Goal: Find specific page/section: Find specific page/section

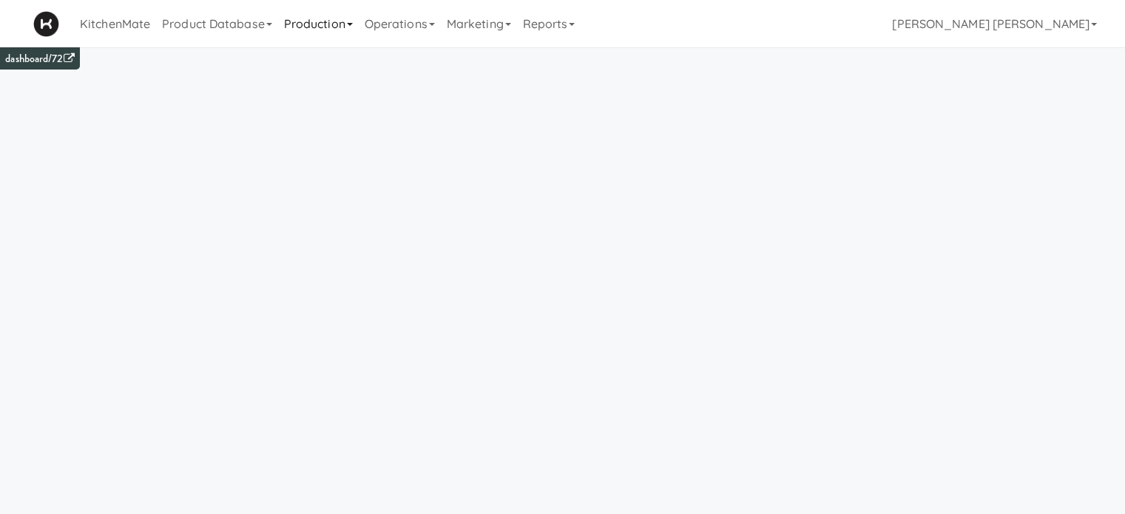
click at [347, 30] on link "Production" at bounding box center [318, 23] width 81 height 47
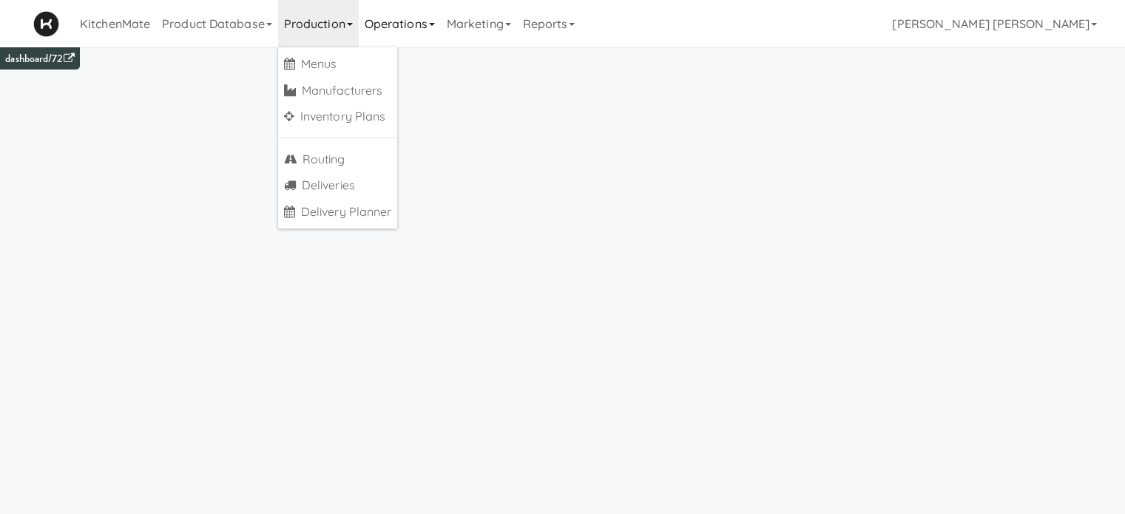
click at [377, 26] on link "Operations" at bounding box center [400, 23] width 82 height 47
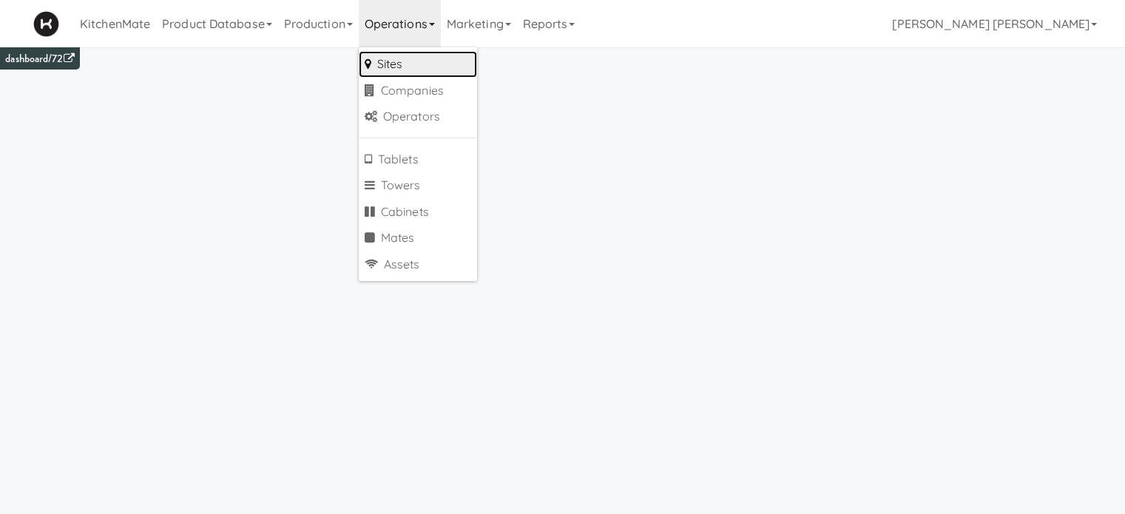
click at [393, 60] on link "Sites" at bounding box center [418, 64] width 118 height 27
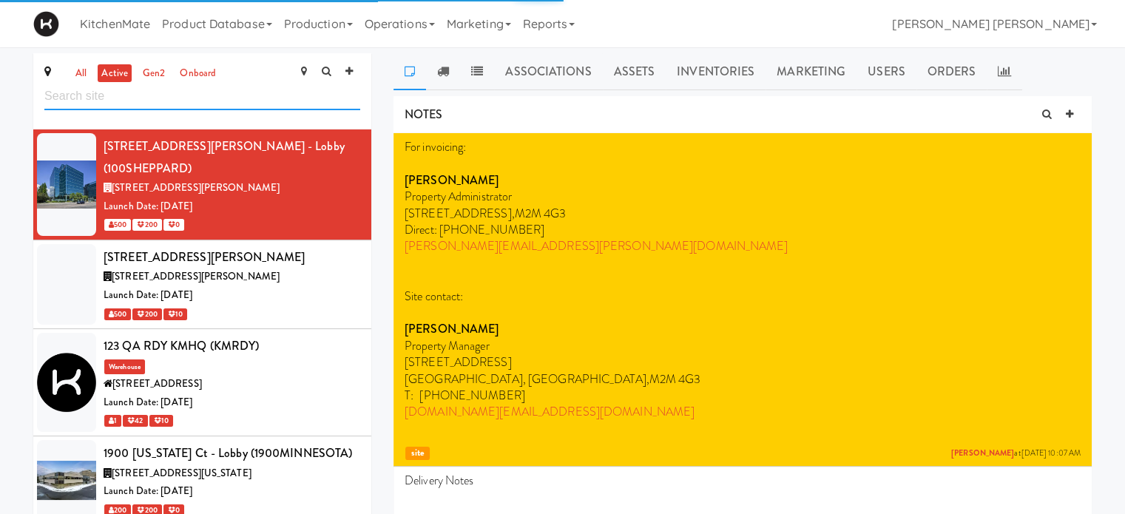
click at [237, 103] on input "text" at bounding box center [202, 96] width 316 height 27
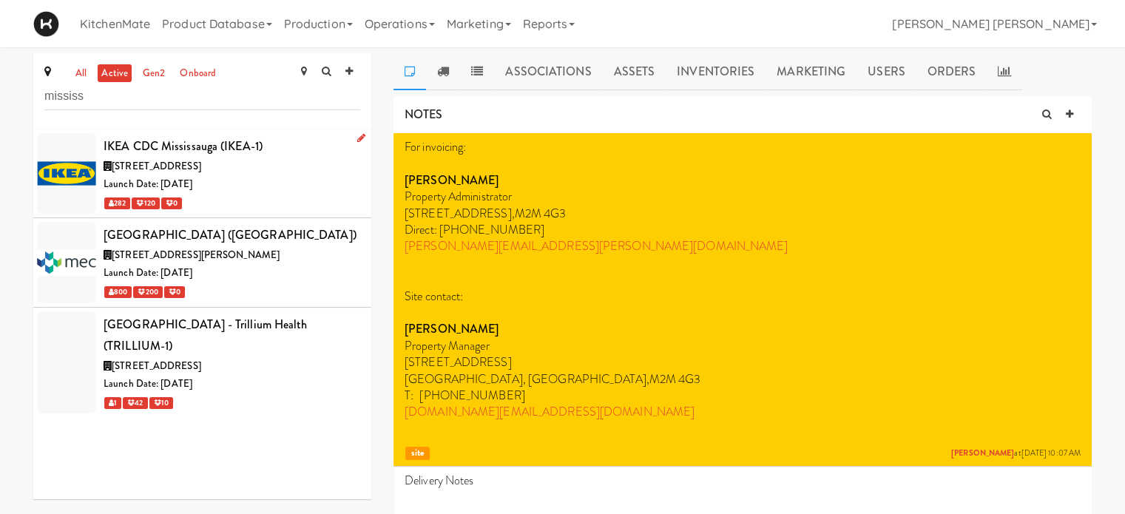
click at [201, 167] on span "[STREET_ADDRESS]" at bounding box center [156, 166] width 89 height 14
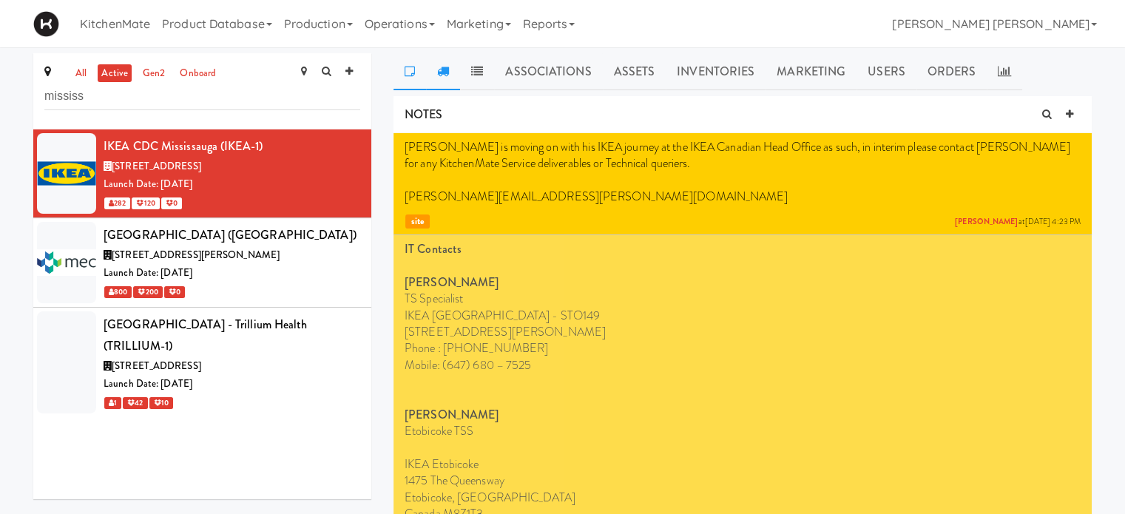
click at [438, 66] on icon at bounding box center [443, 71] width 12 height 12
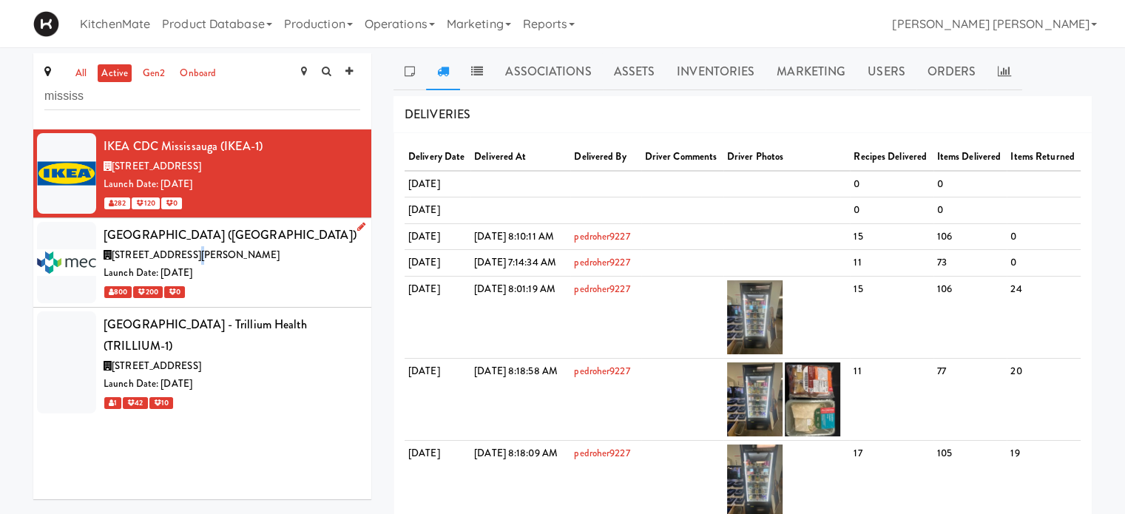
click at [180, 257] on span "[STREET_ADDRESS][PERSON_NAME]" at bounding box center [196, 255] width 168 height 14
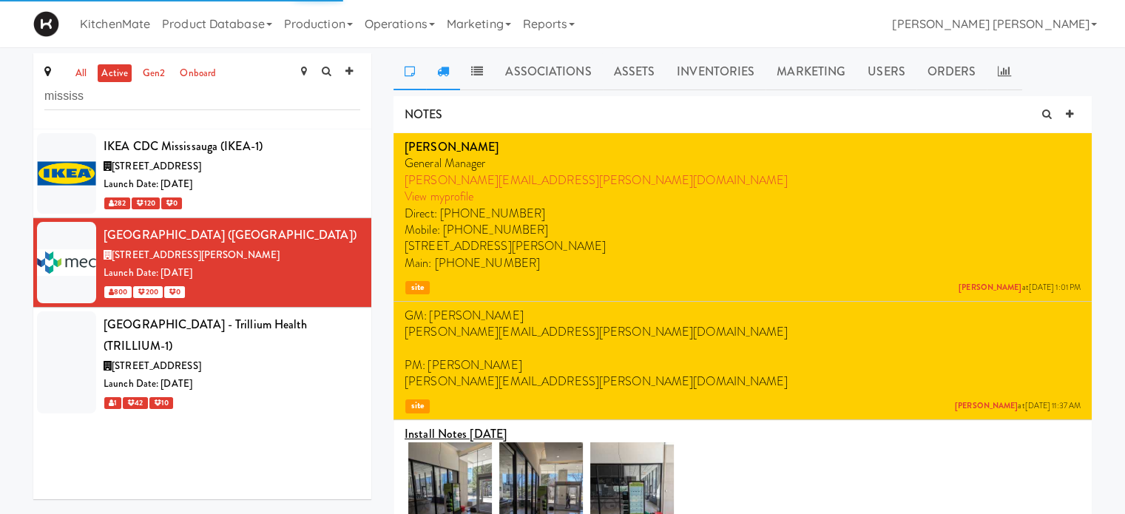
click at [447, 78] on link at bounding box center [443, 71] width 34 height 37
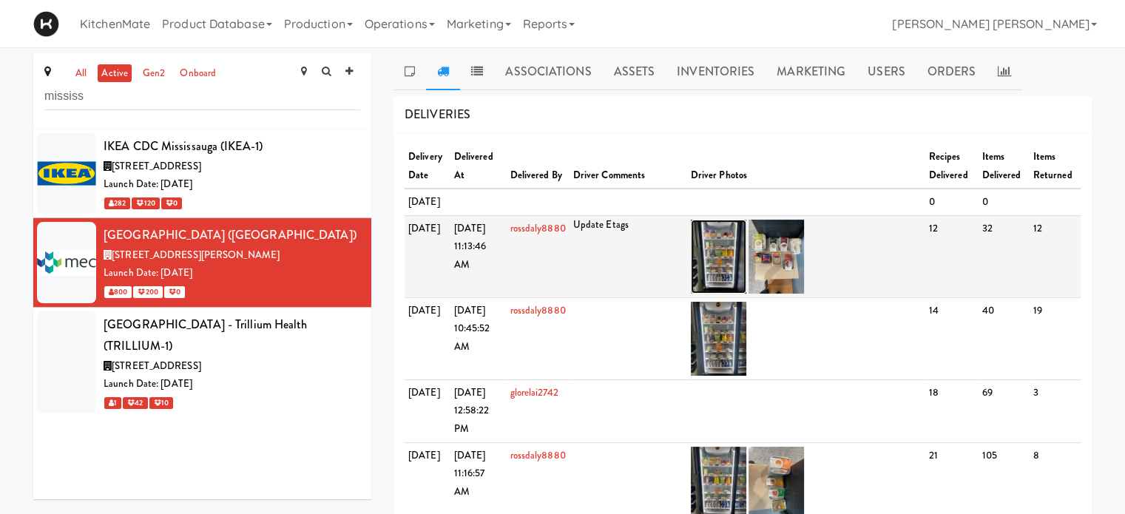
click at [722, 282] on img at bounding box center [718, 257] width 55 height 74
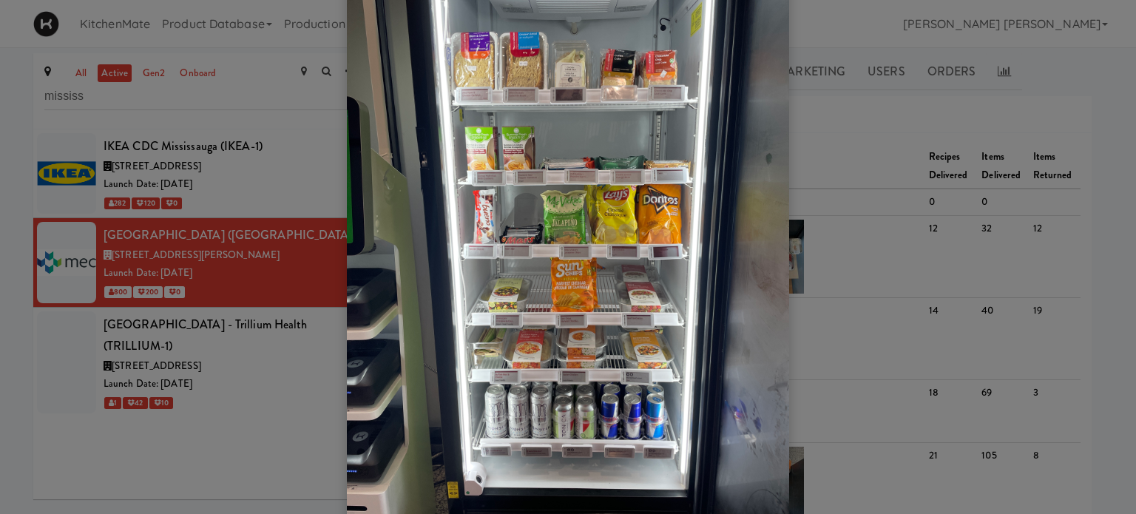
scroll to position [47, 0]
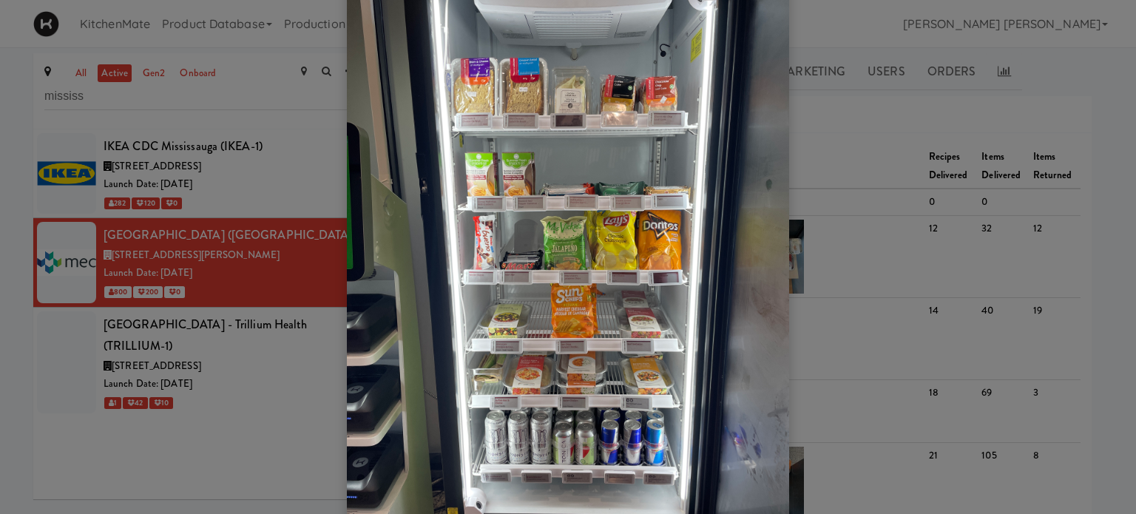
click at [863, 168] on div at bounding box center [568, 257] width 1136 height 514
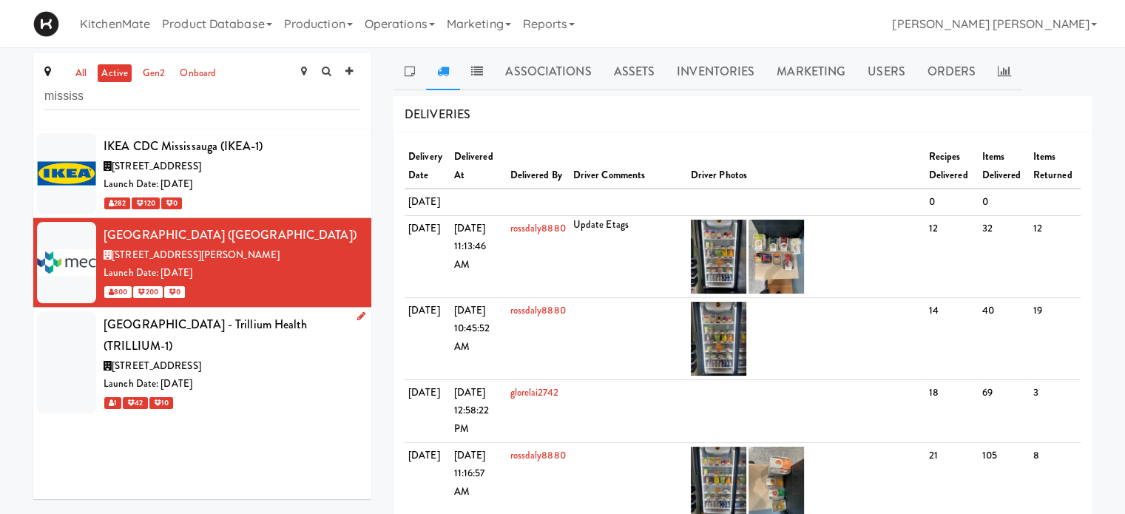
click at [176, 344] on div "[GEOGRAPHIC_DATA] - Trillium Health (TRILLIUM-1)" at bounding box center [232, 336] width 257 height 44
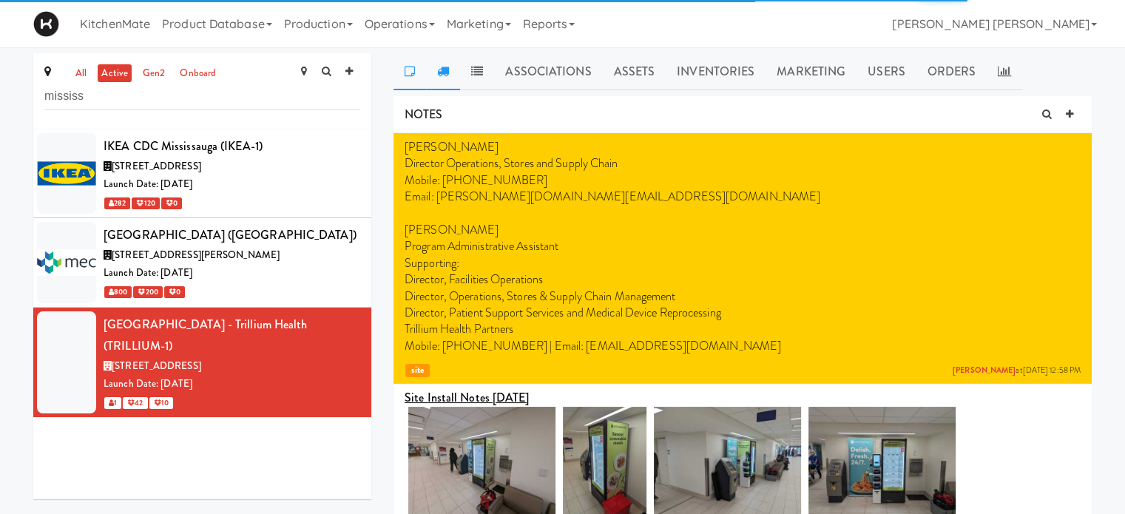
click at [437, 68] on icon at bounding box center [443, 71] width 12 height 12
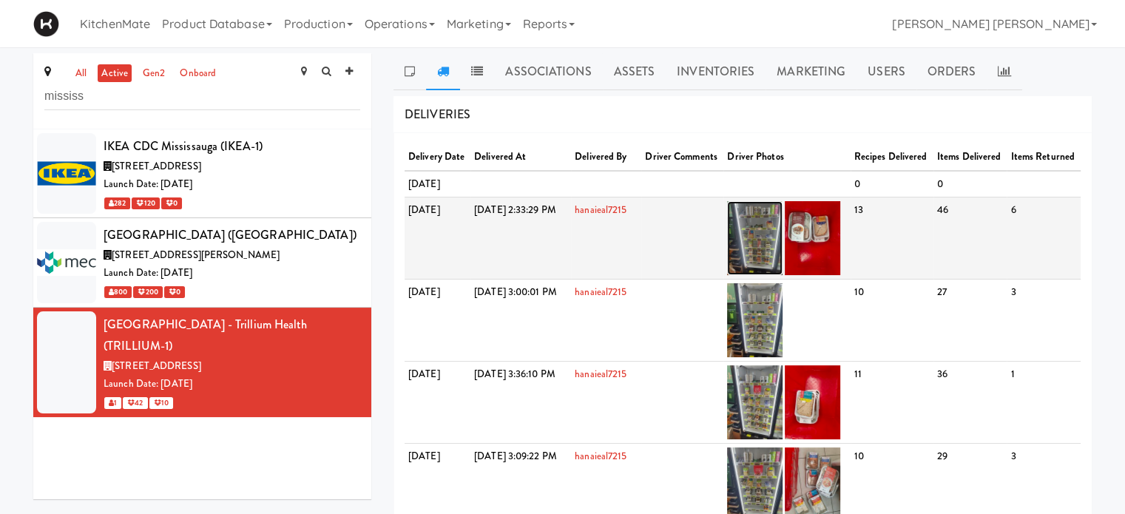
click at [782, 275] on img at bounding box center [754, 238] width 55 height 74
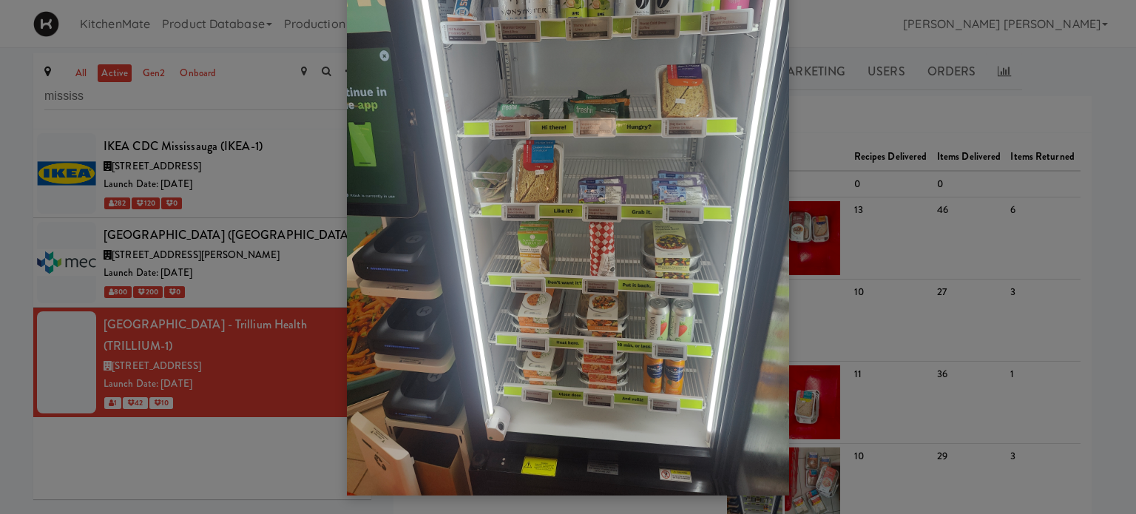
scroll to position [120, 0]
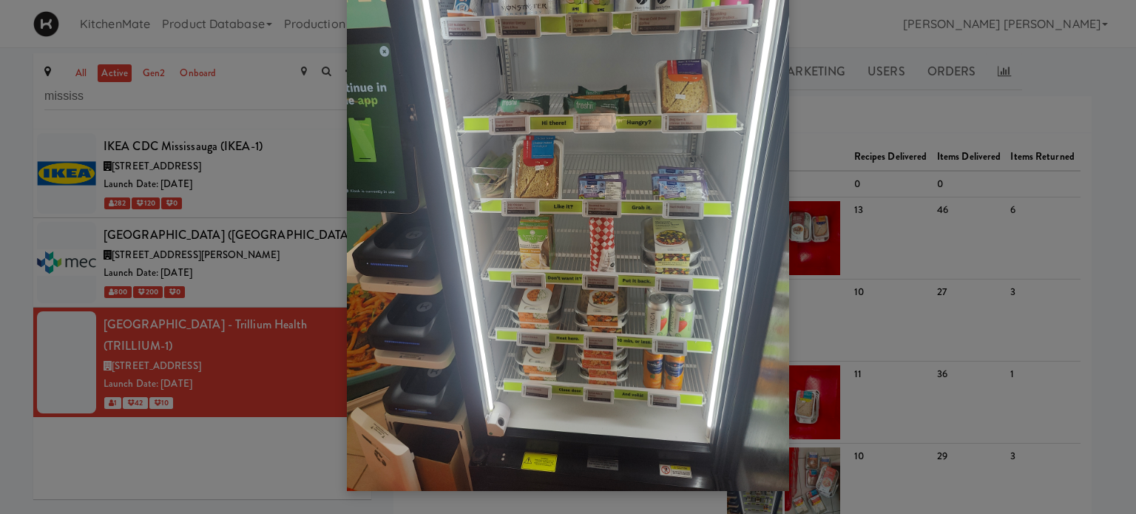
click at [849, 211] on div at bounding box center [568, 257] width 1136 height 514
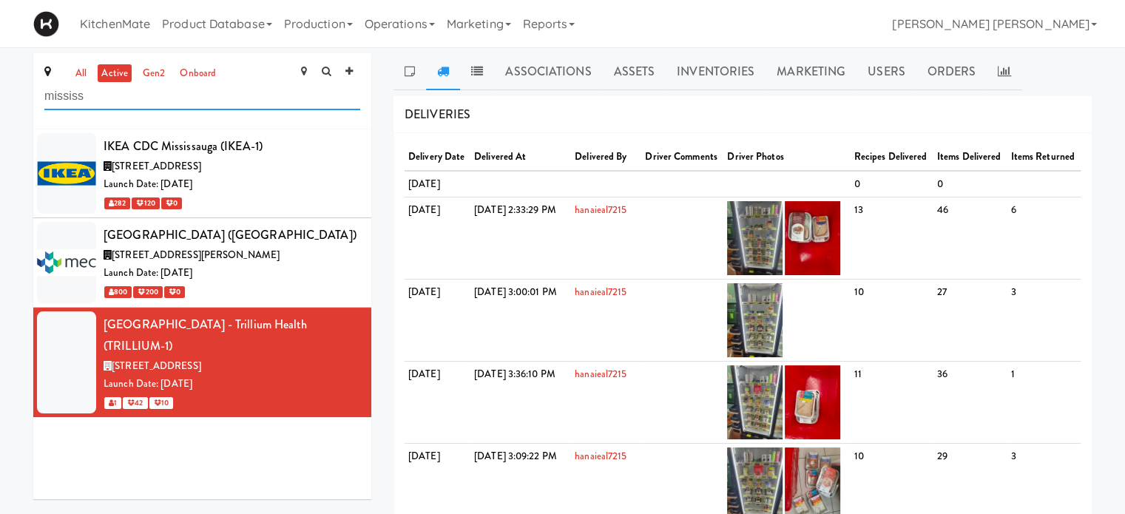
drag, startPoint x: 112, startPoint y: 94, endPoint x: 0, endPoint y: 99, distance: 112.5
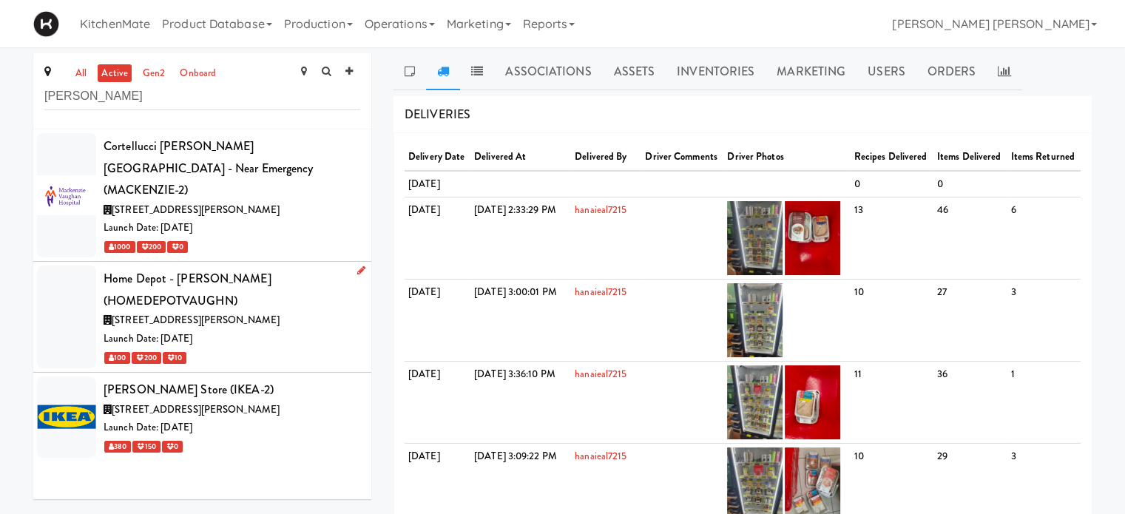
click at [72, 288] on div at bounding box center [66, 316] width 59 height 103
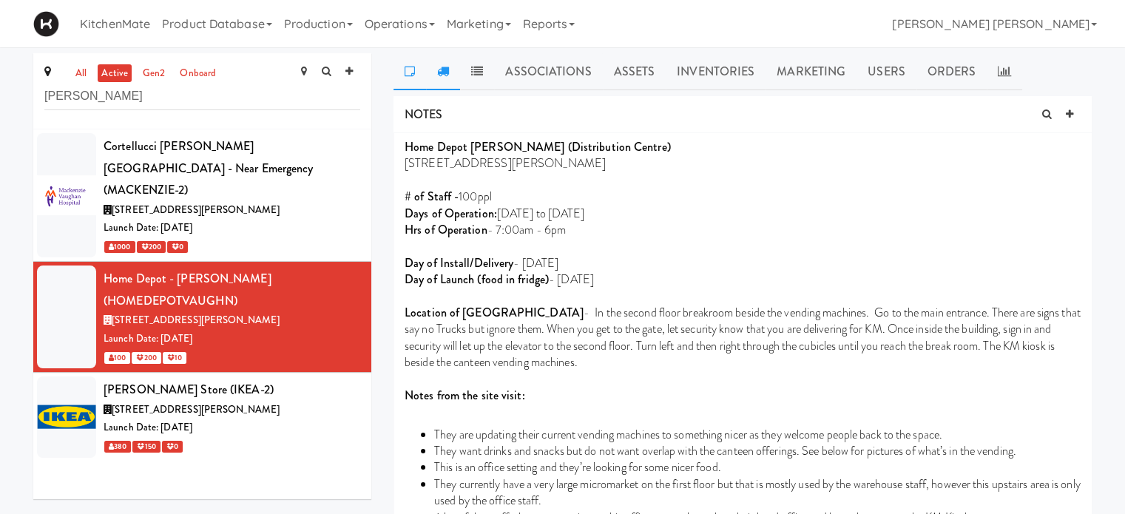
click at [447, 66] on icon at bounding box center [443, 71] width 12 height 12
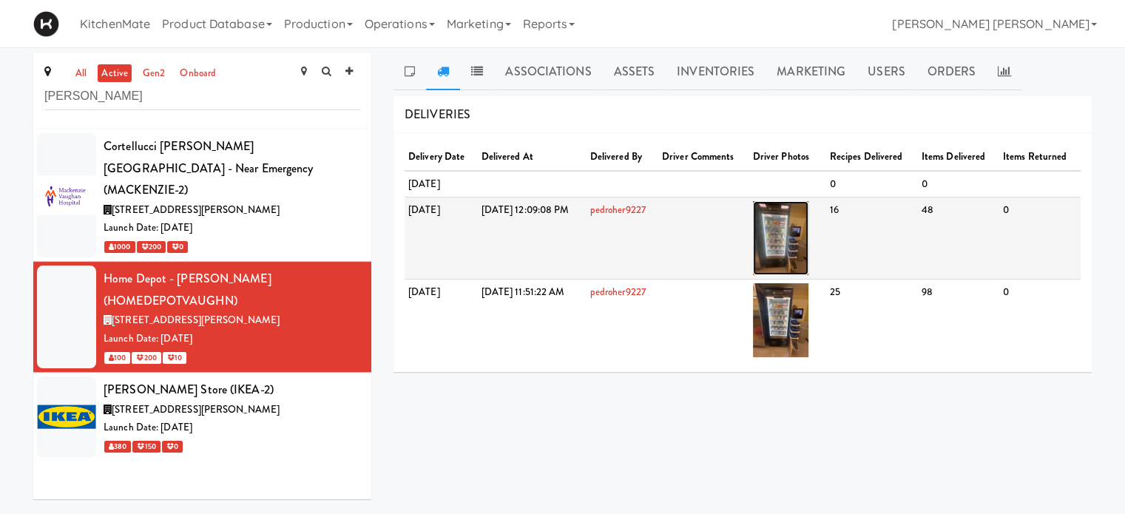
click at [808, 236] on img at bounding box center [780, 238] width 55 height 74
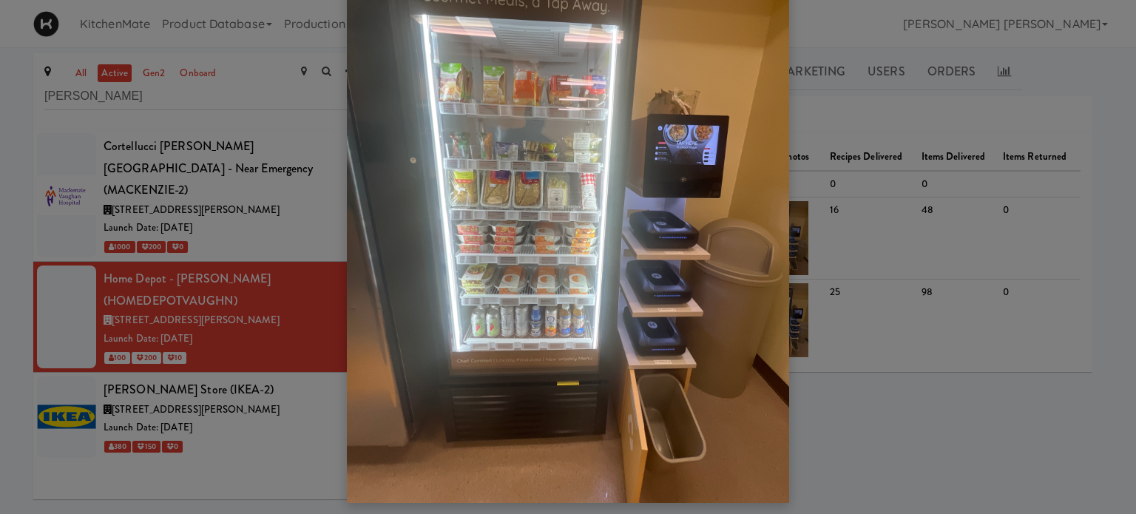
scroll to position [121, 0]
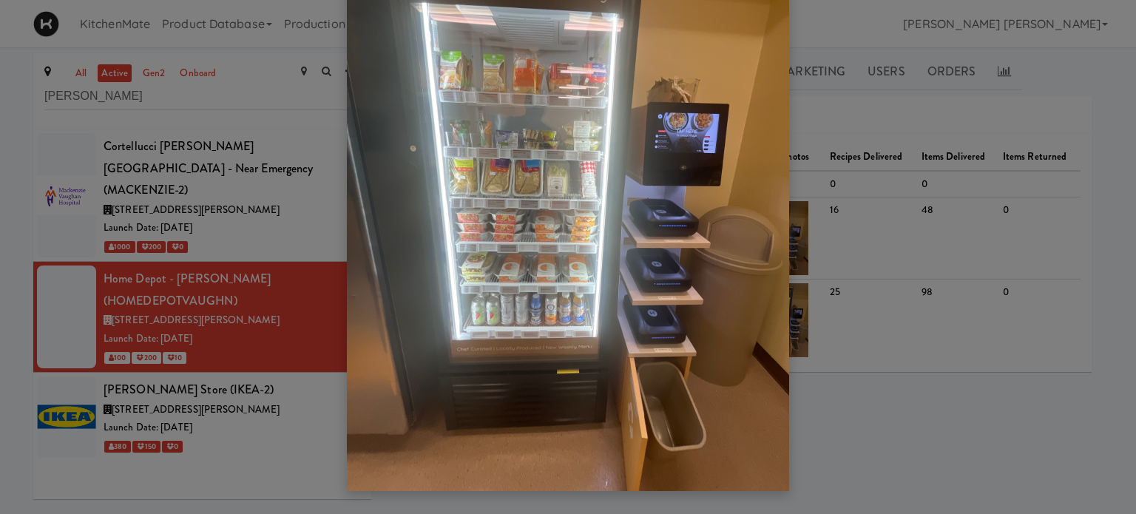
click at [936, 387] on div at bounding box center [568, 257] width 1136 height 514
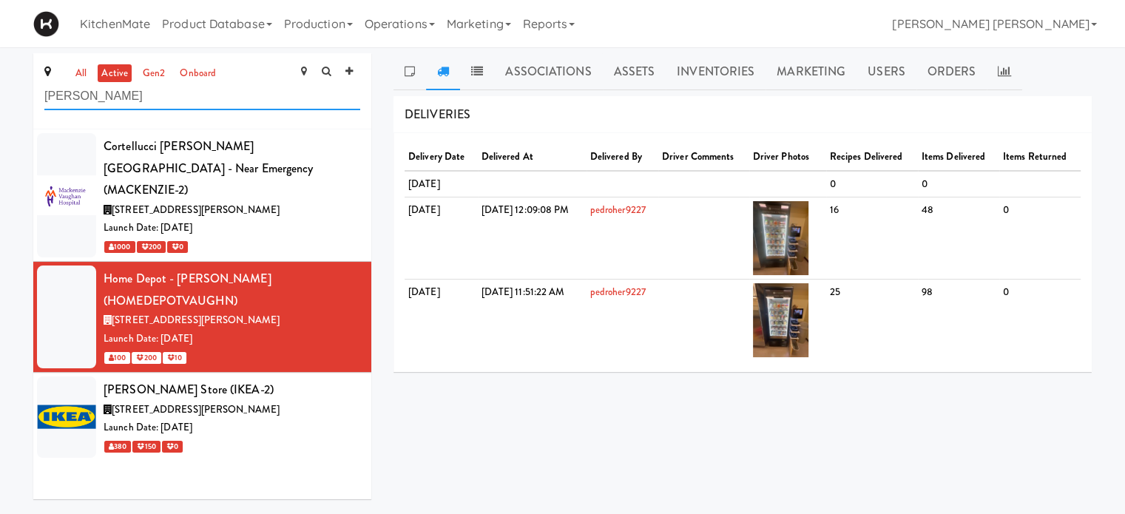
drag, startPoint x: 102, startPoint y: 100, endPoint x: 0, endPoint y: 93, distance: 102.3
click at [0, 93] on div "all active gen2 onboard [PERSON_NAME][GEOGRAPHIC_DATA] - near Emergency (MACKEN…" at bounding box center [562, 281] width 1125 height 457
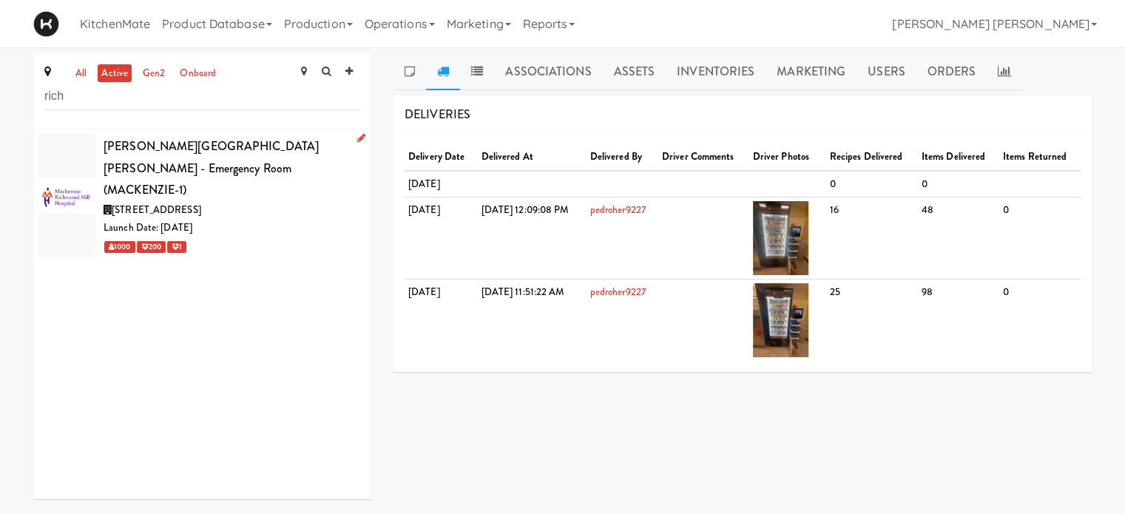
click at [133, 172] on div "[PERSON_NAME][GEOGRAPHIC_DATA][PERSON_NAME] - Emergency Room (MACKENZIE-1)" at bounding box center [232, 168] width 257 height 66
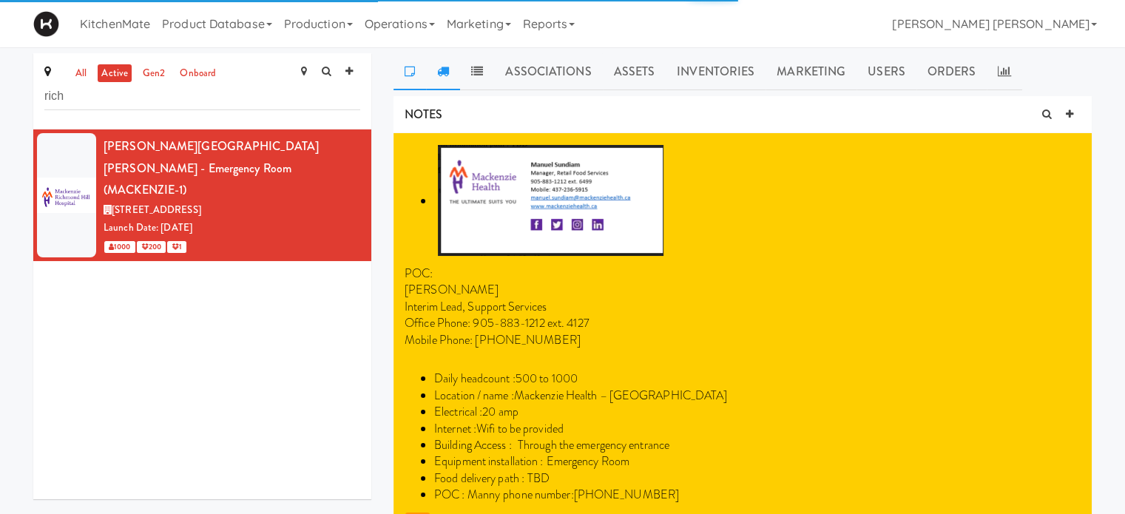
click at [438, 68] on icon at bounding box center [443, 71] width 12 height 12
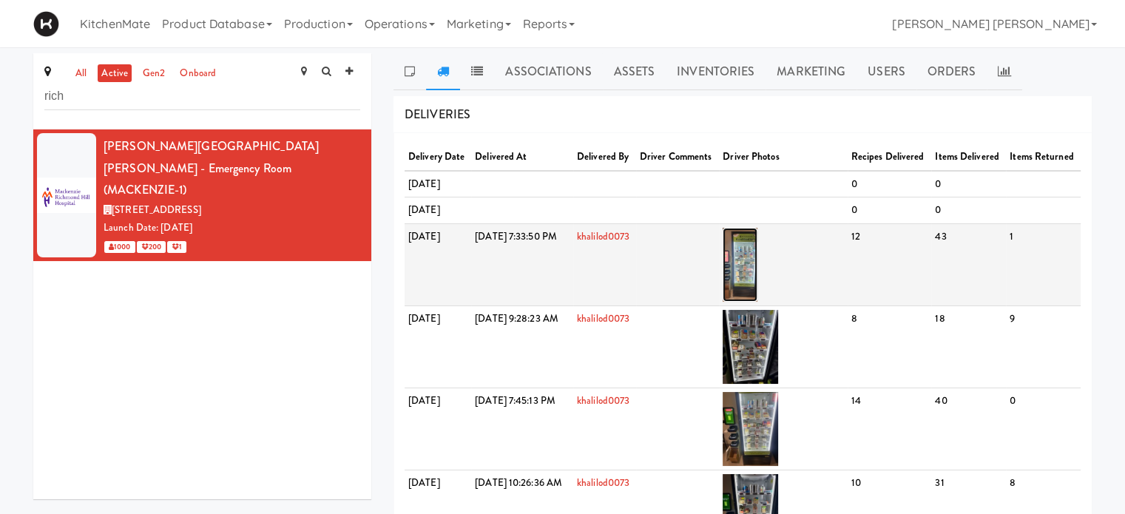
click at [757, 302] on img at bounding box center [739, 265] width 35 height 74
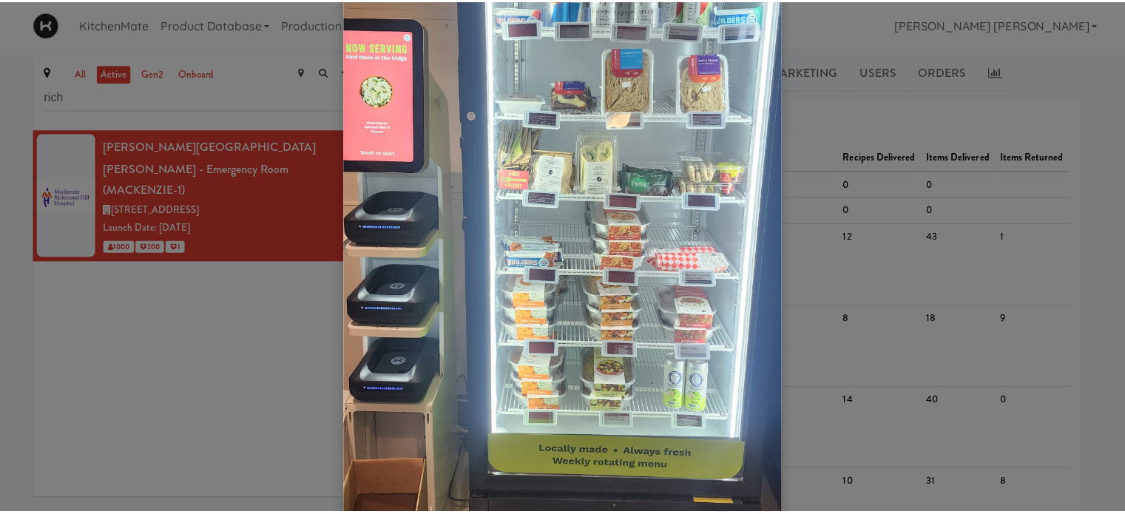
scroll to position [222, 0]
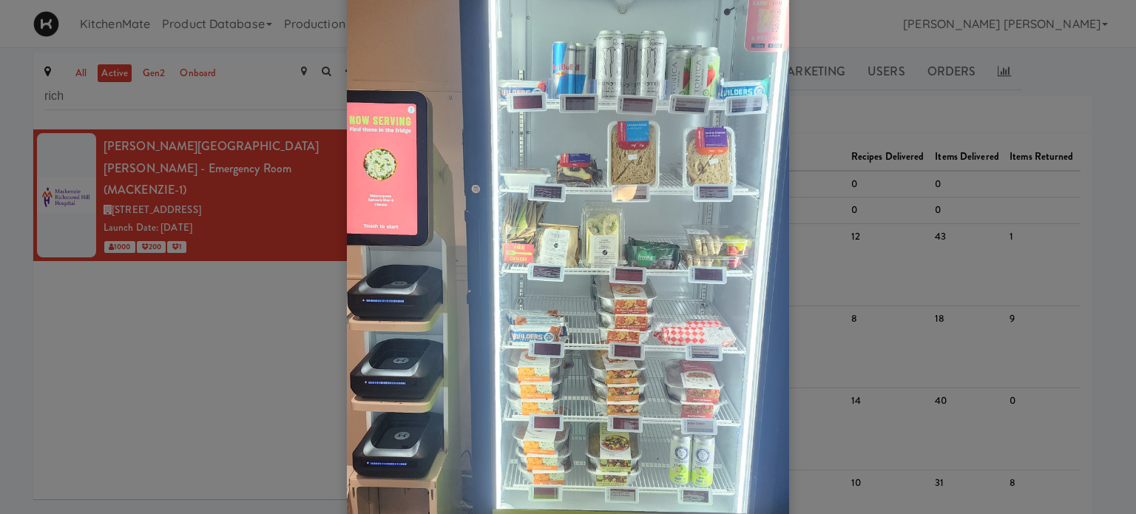
click at [217, 392] on div at bounding box center [568, 257] width 1136 height 514
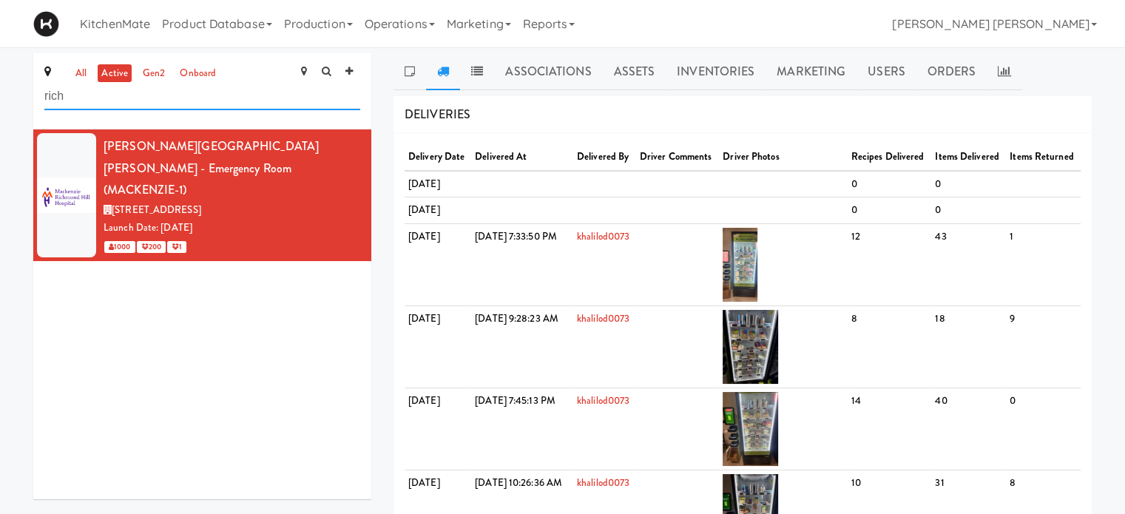
drag, startPoint x: 180, startPoint y: 95, endPoint x: 0, endPoint y: 64, distance: 183.1
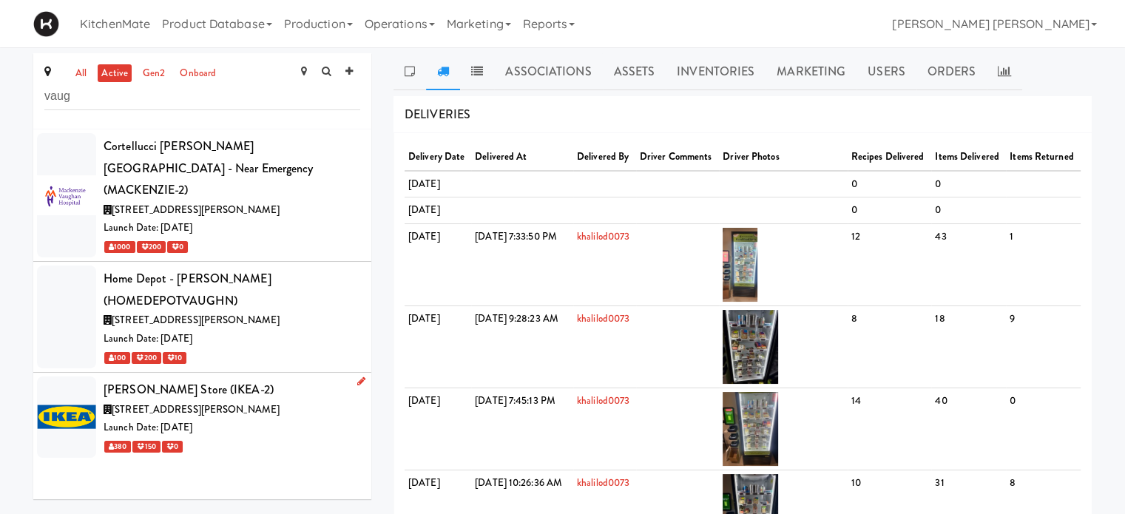
click at [168, 402] on span "[STREET_ADDRESS][PERSON_NAME]" at bounding box center [196, 409] width 168 height 14
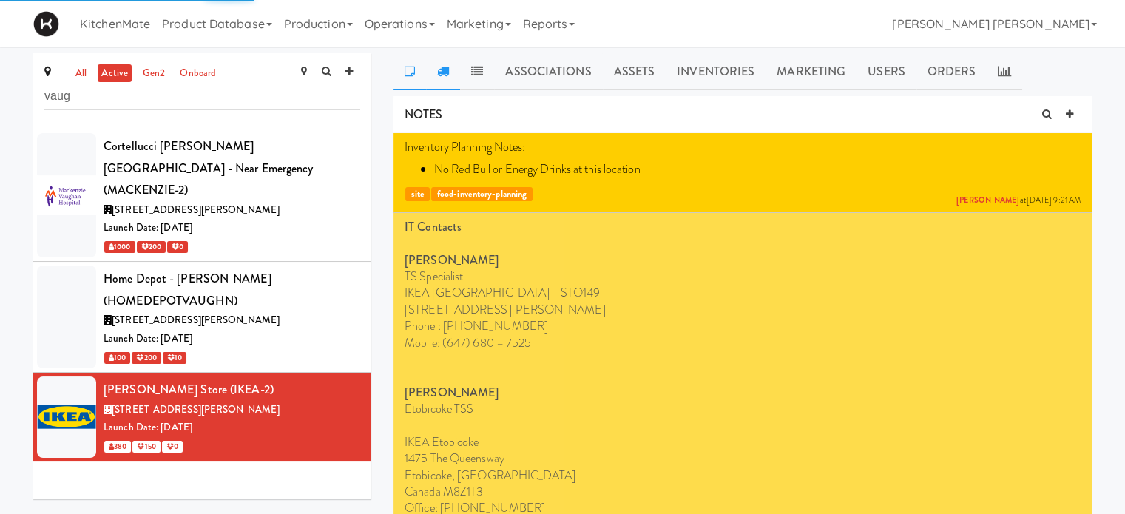
click at [440, 73] on icon at bounding box center [443, 71] width 12 height 12
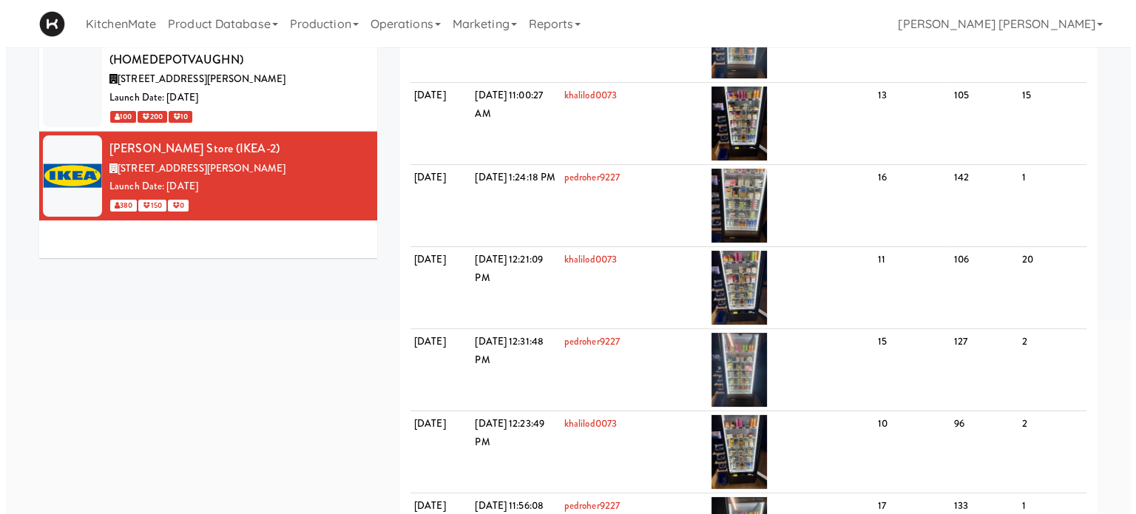
scroll to position [148, 0]
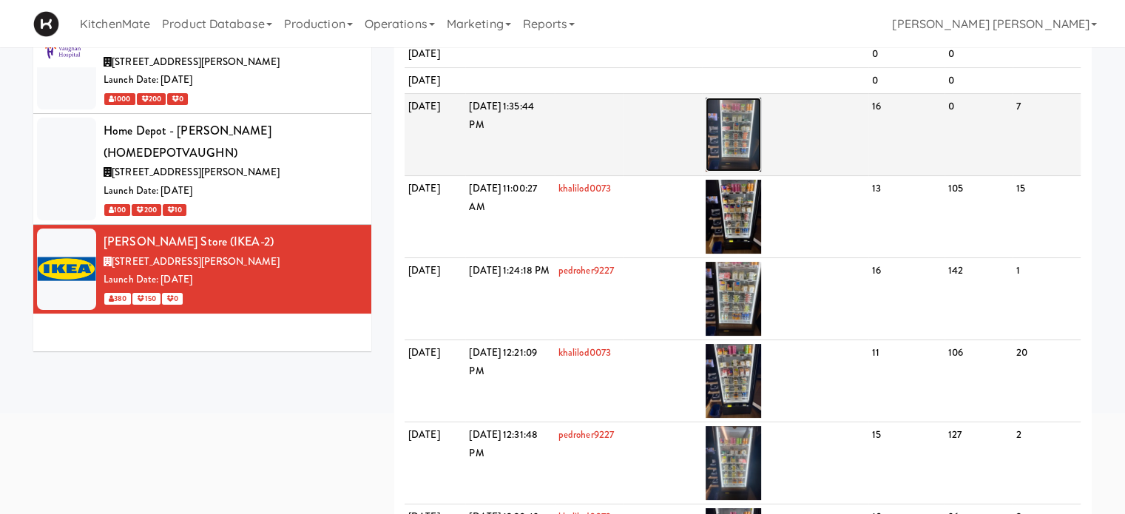
click at [761, 169] on img at bounding box center [732, 135] width 55 height 74
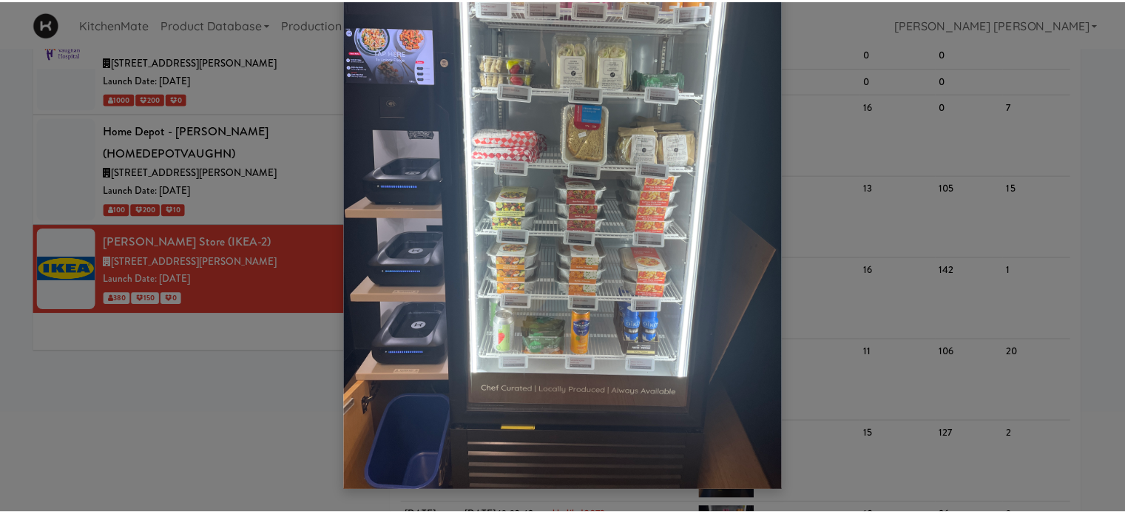
scroll to position [0, 0]
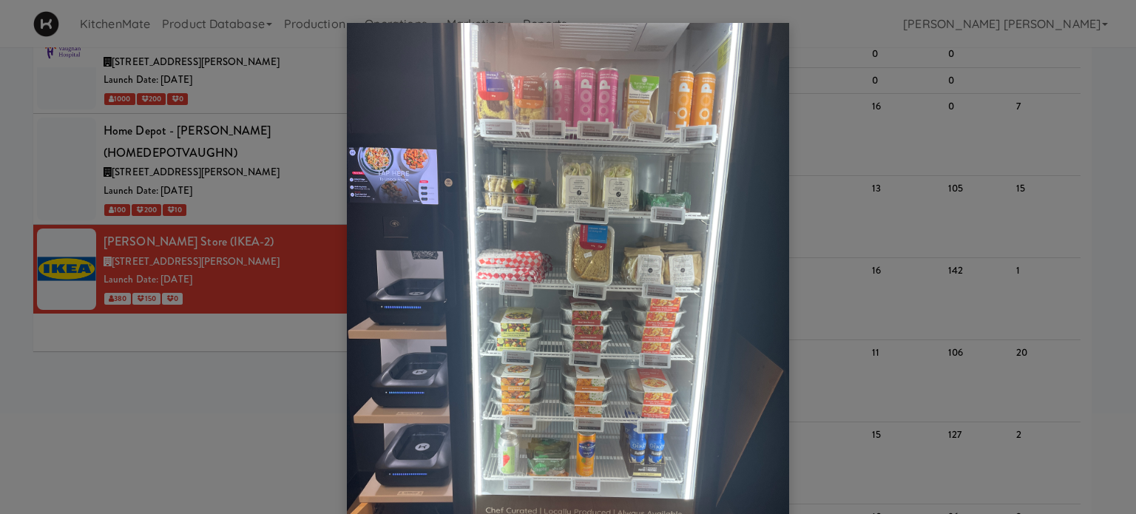
click at [160, 420] on div at bounding box center [568, 257] width 1136 height 514
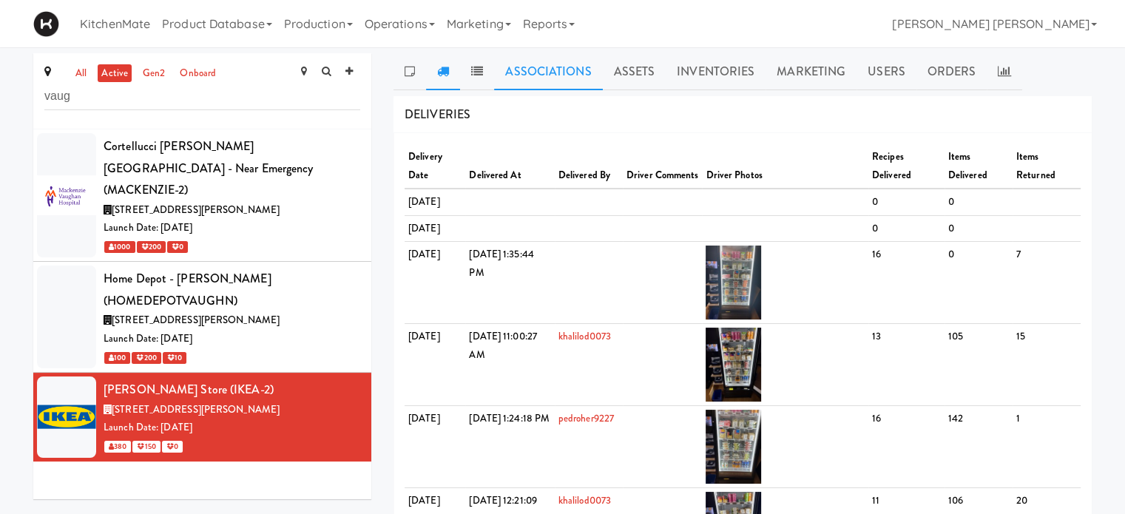
click at [544, 78] on link "Associations" at bounding box center [548, 71] width 108 height 37
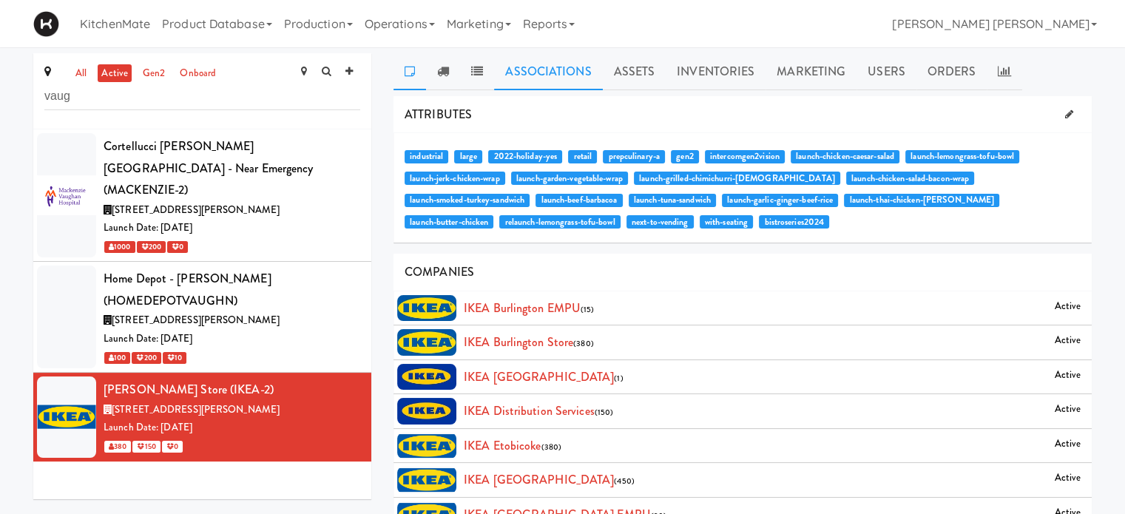
click at [407, 63] on link at bounding box center [409, 71] width 33 height 37
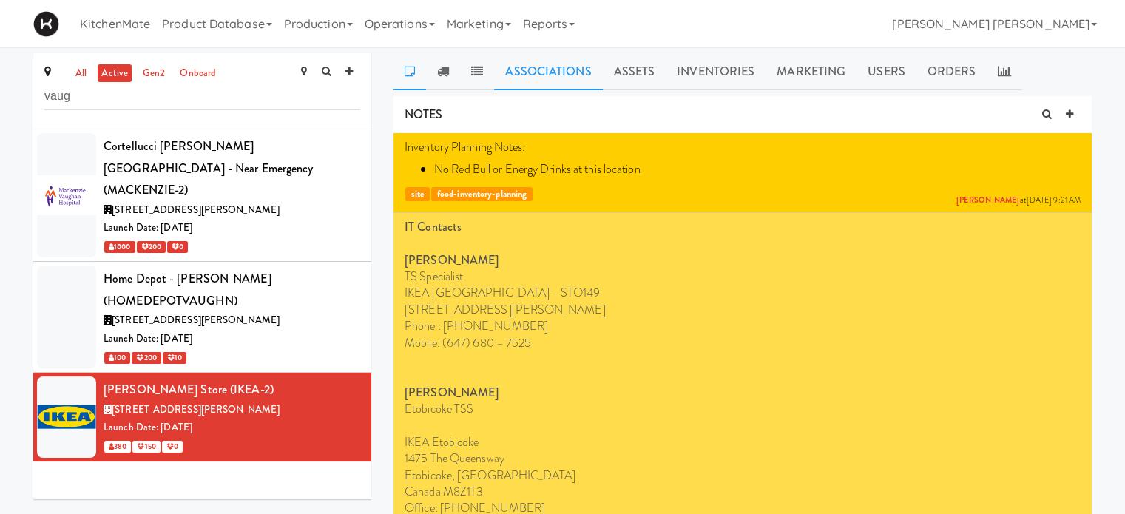
click at [507, 68] on link "Associations" at bounding box center [548, 71] width 108 height 37
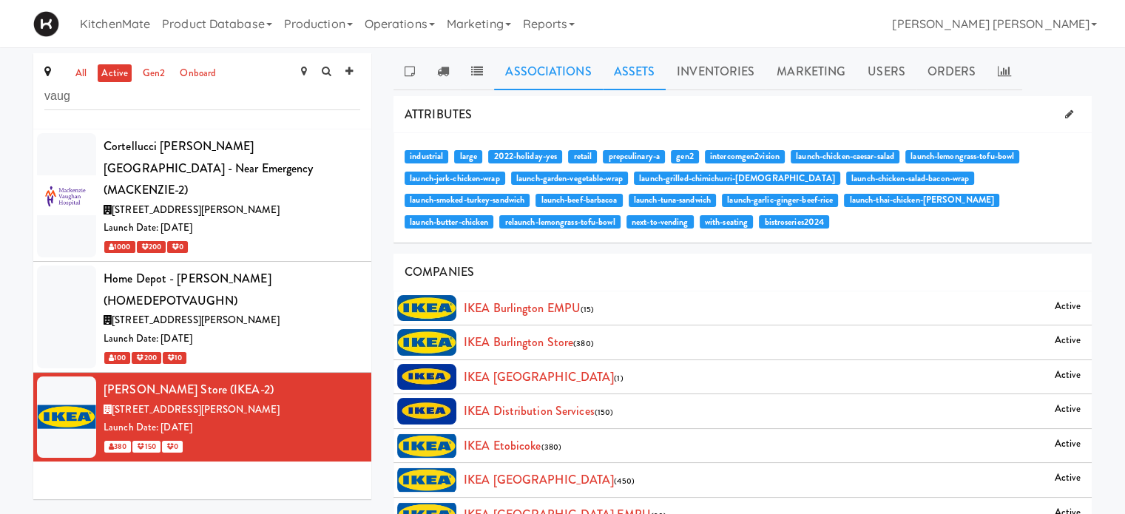
click at [626, 65] on link "Assets" at bounding box center [635, 71] width 64 height 37
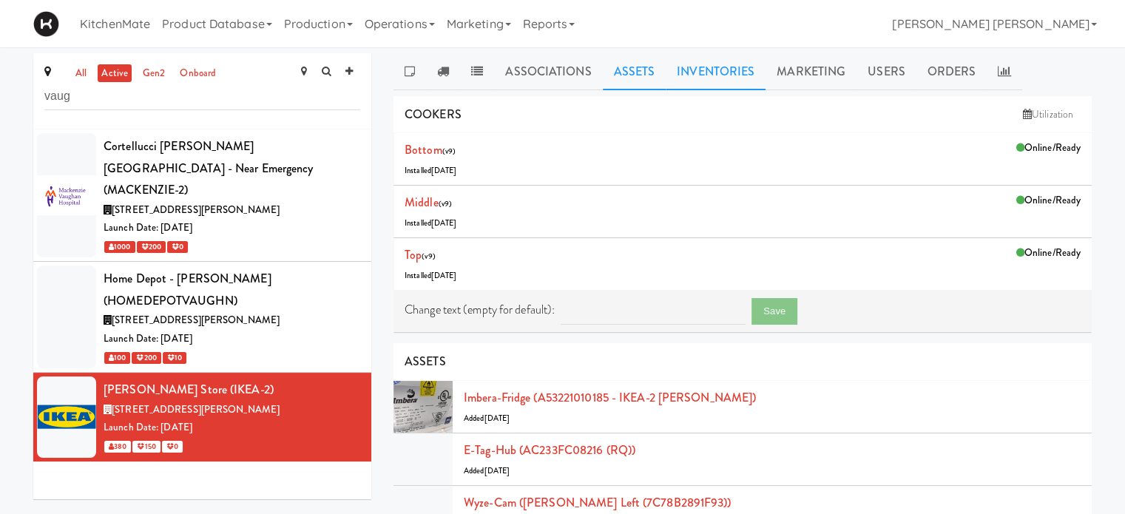
click at [698, 67] on link "Inventories" at bounding box center [715, 71] width 100 height 37
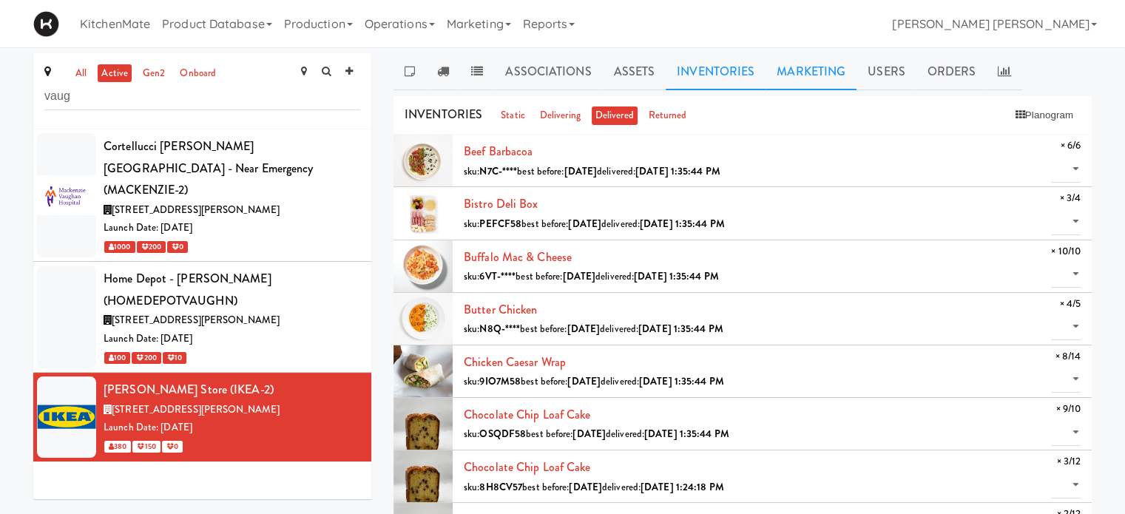
click at [799, 67] on link "Marketing" at bounding box center [810, 71] width 91 height 37
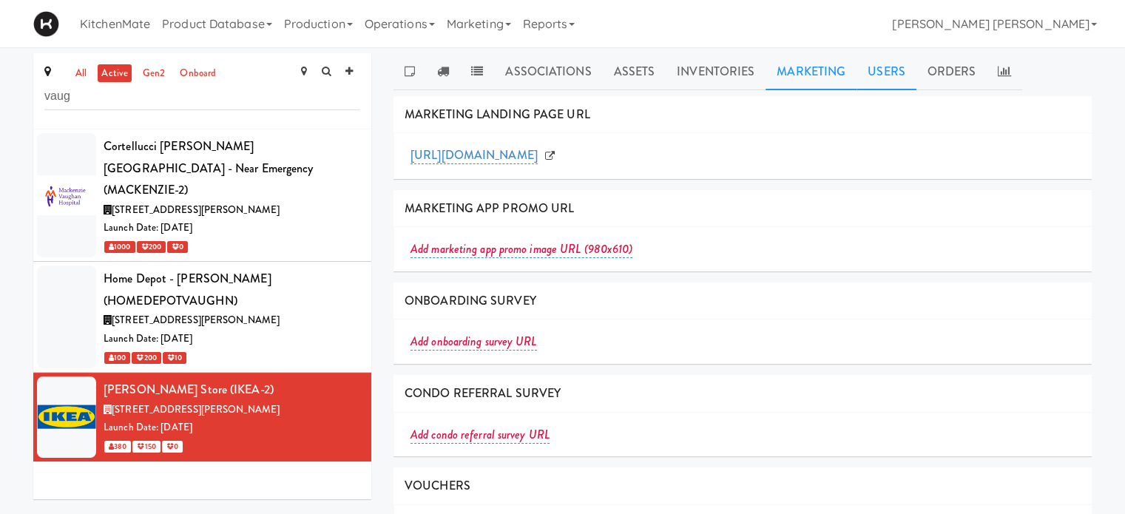
click at [875, 68] on link "Users" at bounding box center [886, 71] width 60 height 37
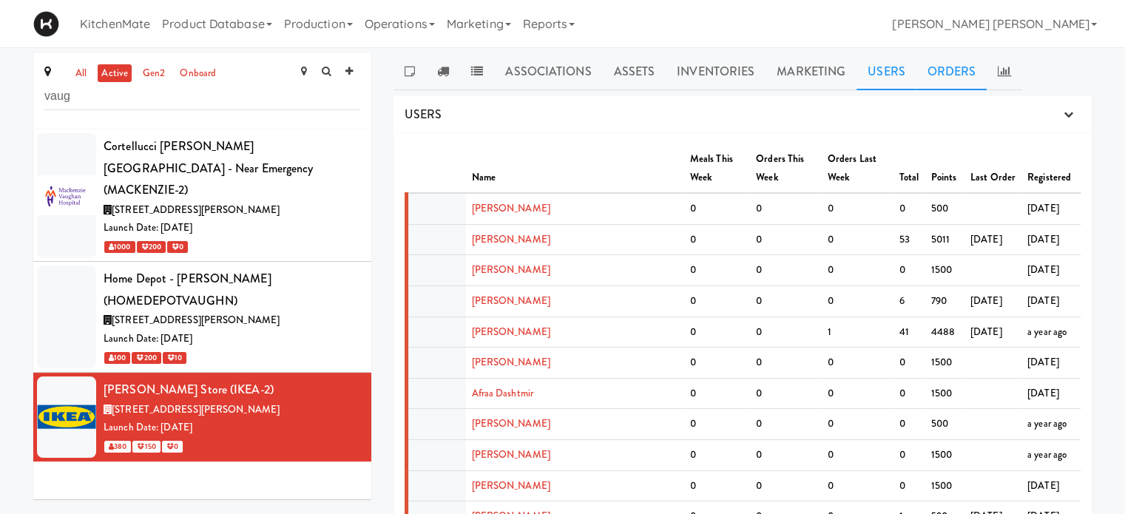
click at [938, 71] on link "Orders" at bounding box center [951, 71] width 71 height 37
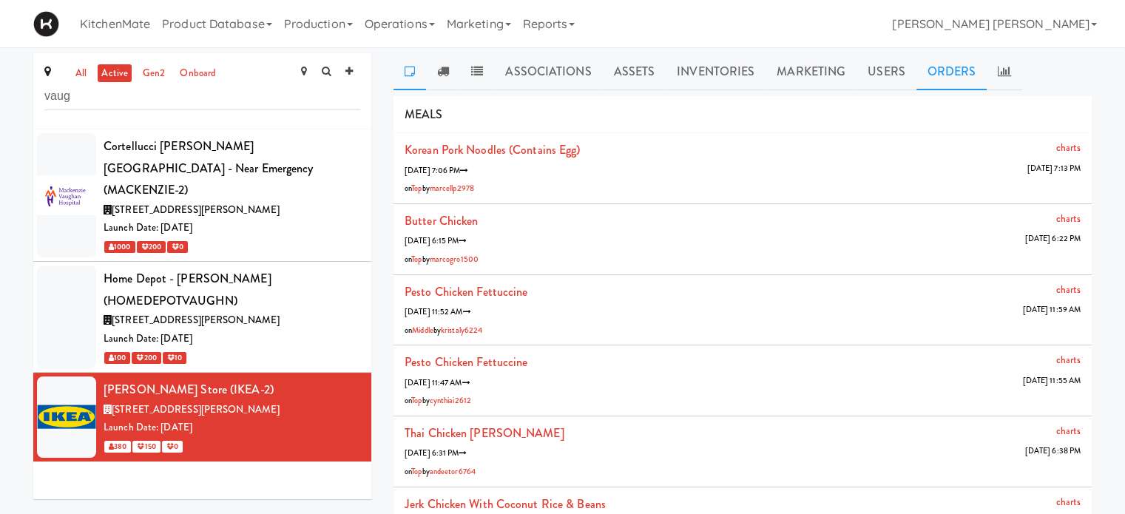
click at [408, 72] on icon at bounding box center [409, 71] width 10 height 12
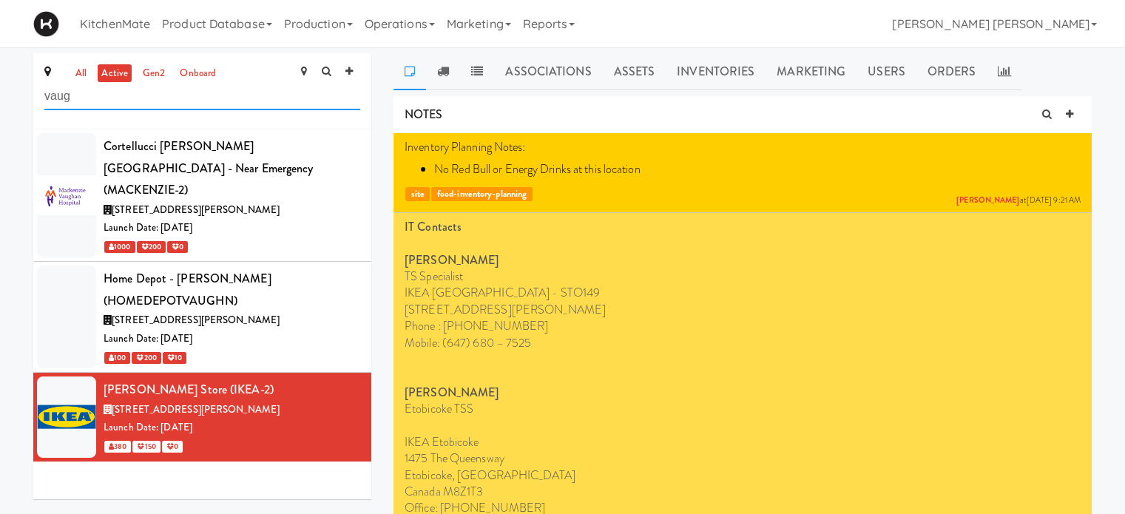
drag, startPoint x: 132, startPoint y: 97, endPoint x: 0, endPoint y: 33, distance: 146.5
click at [0, 47] on body "Okay Okay Select date: previous 2025-Sep next Su Mo Tu We Th Fr Sa 31 1 2 3 4 5…" at bounding box center [562, 304] width 1125 height 514
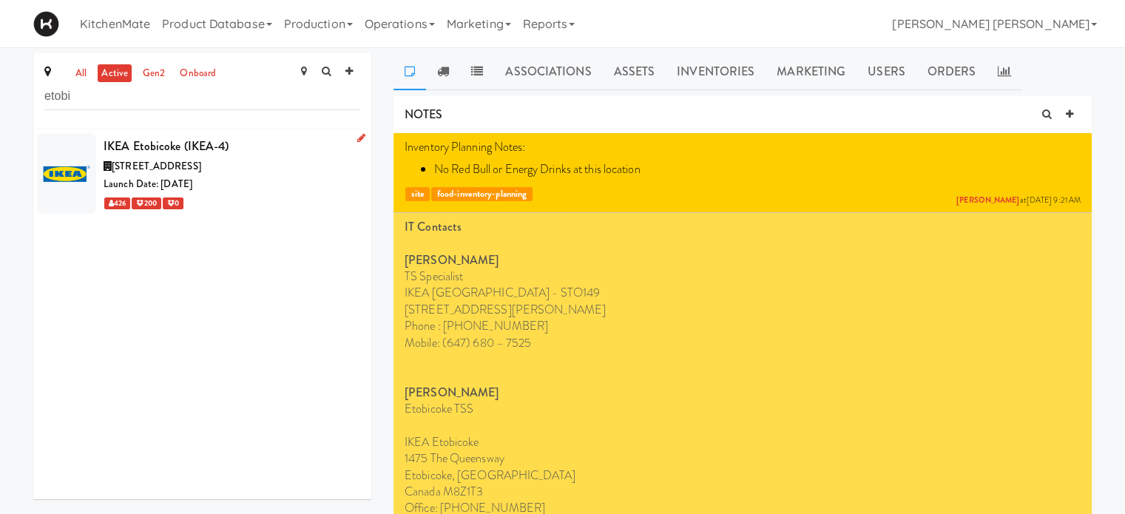
click at [136, 166] on span "[STREET_ADDRESS]" at bounding box center [156, 166] width 89 height 14
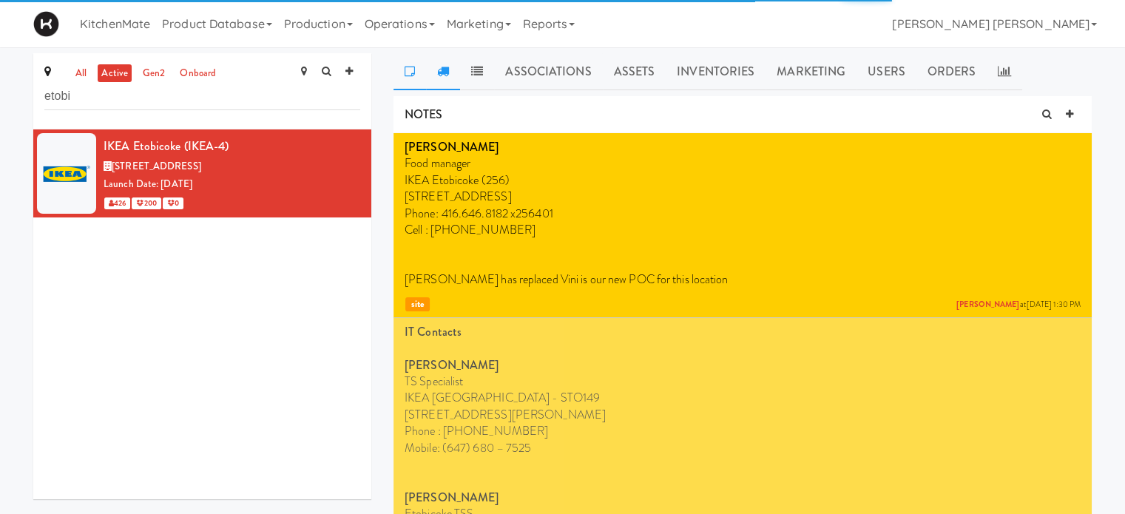
click at [448, 67] on icon at bounding box center [443, 71] width 12 height 12
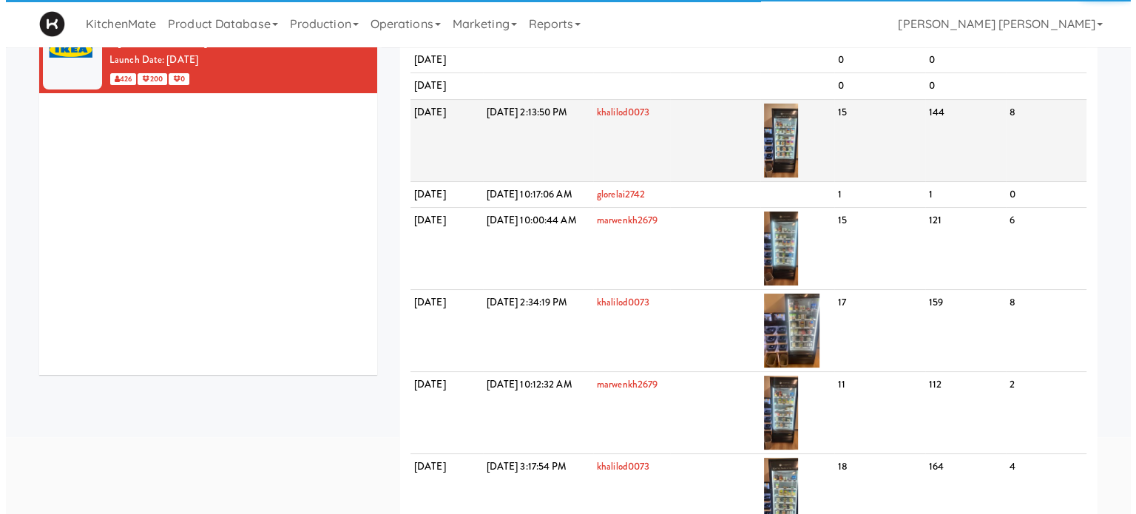
scroll to position [148, 0]
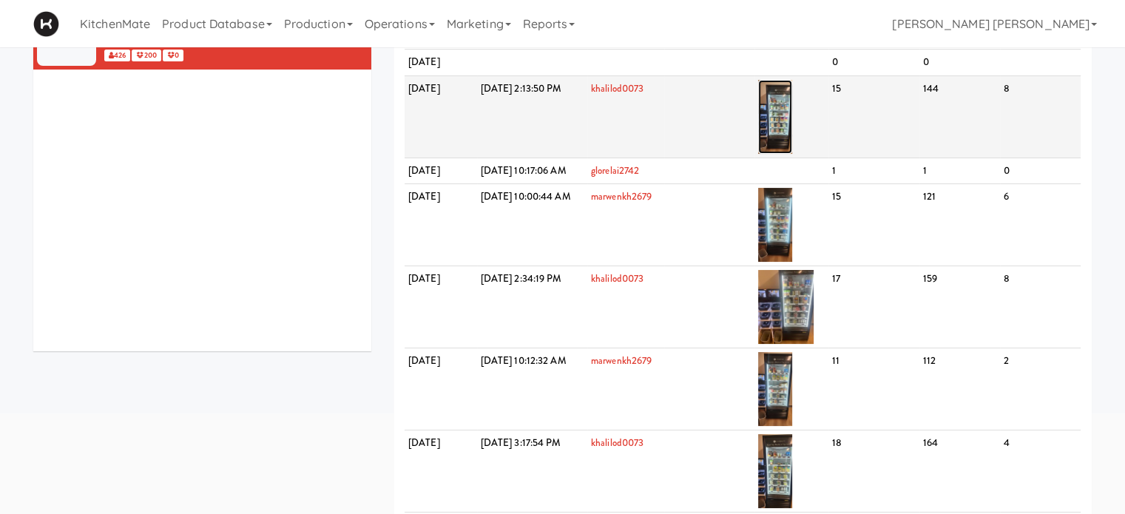
click at [793, 151] on img at bounding box center [775, 117] width 35 height 74
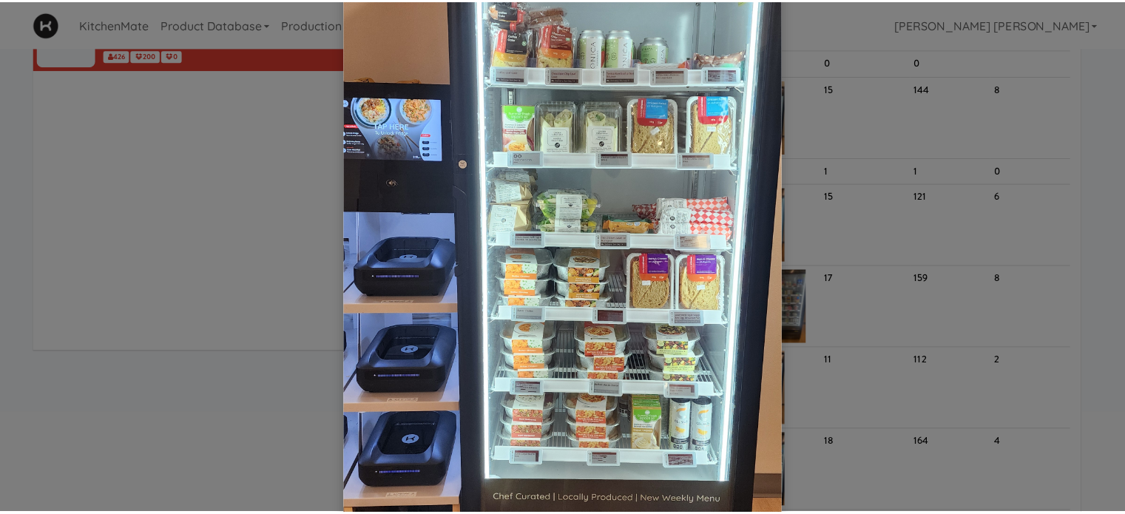
scroll to position [222, 0]
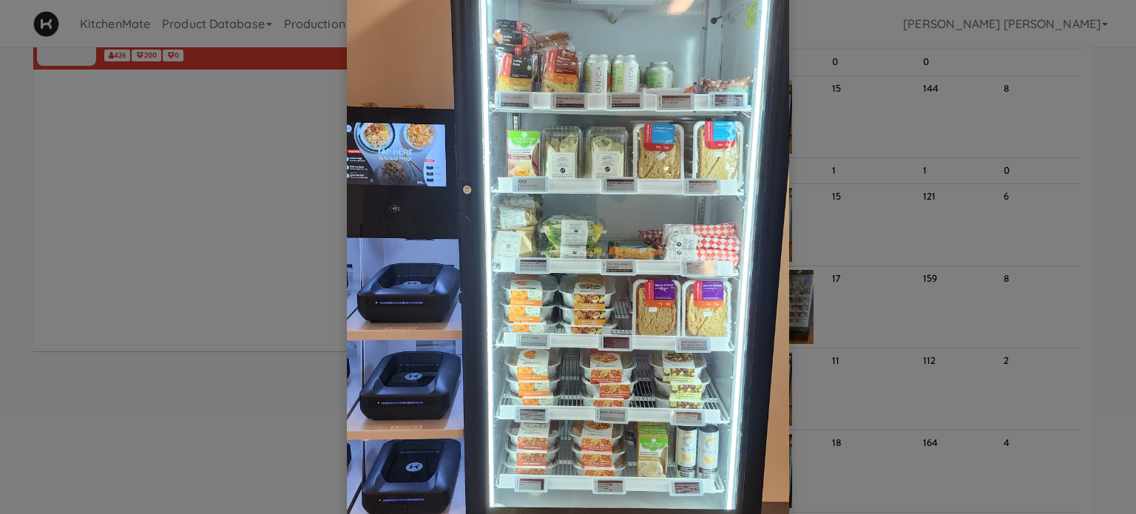
click at [197, 210] on div at bounding box center [568, 257] width 1136 height 514
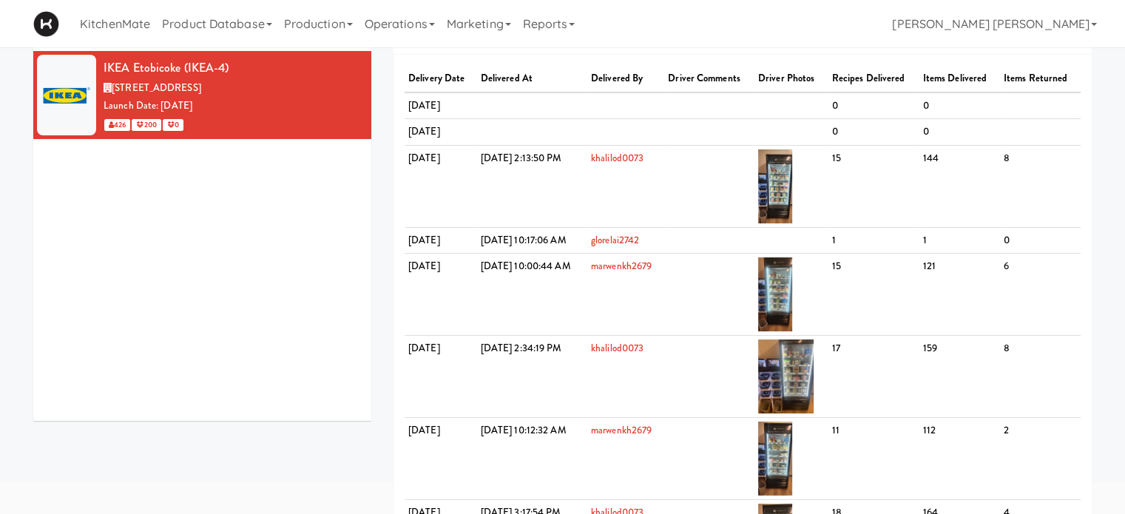
scroll to position [0, 0]
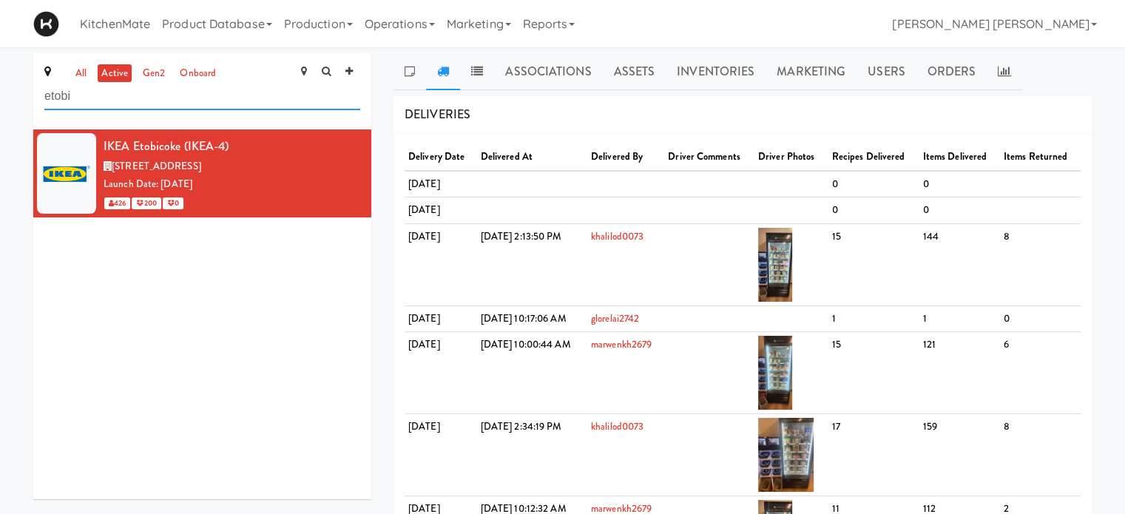
click at [166, 102] on input "etobi" at bounding box center [202, 96] width 316 height 27
click at [399, 74] on link at bounding box center [409, 71] width 33 height 37
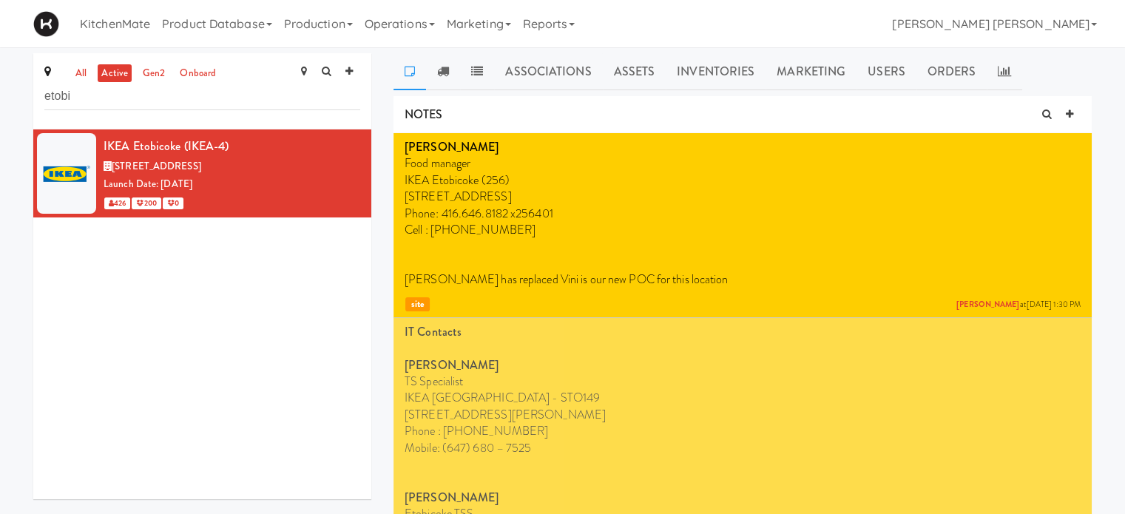
drag, startPoint x: 405, startPoint y: 194, endPoint x: 626, endPoint y: 189, distance: 221.2
click at [512, 189] on span "[STREET_ADDRESS]" at bounding box center [457, 196] width 107 height 17
copy span "[STREET_ADDRESS]"
drag, startPoint x: 151, startPoint y: 101, endPoint x: 0, endPoint y: 83, distance: 152.0
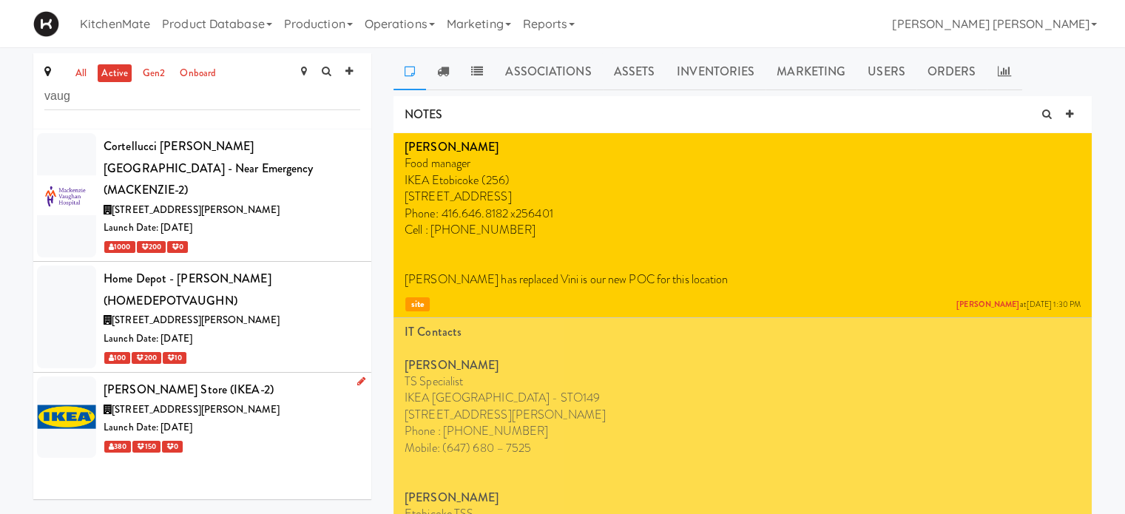
click at [161, 402] on span "[STREET_ADDRESS][PERSON_NAME]" at bounding box center [196, 409] width 168 height 14
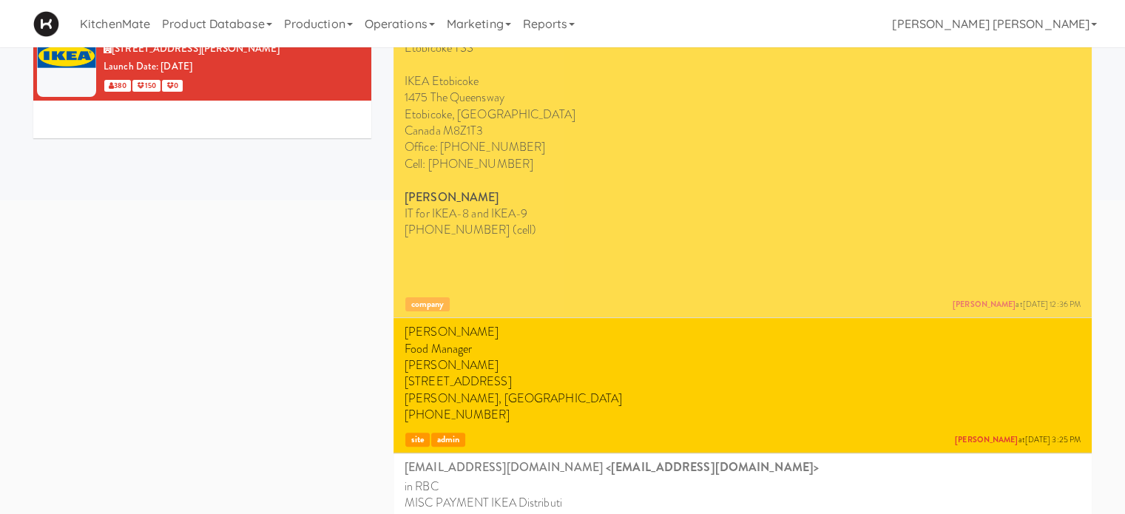
scroll to position [370, 0]
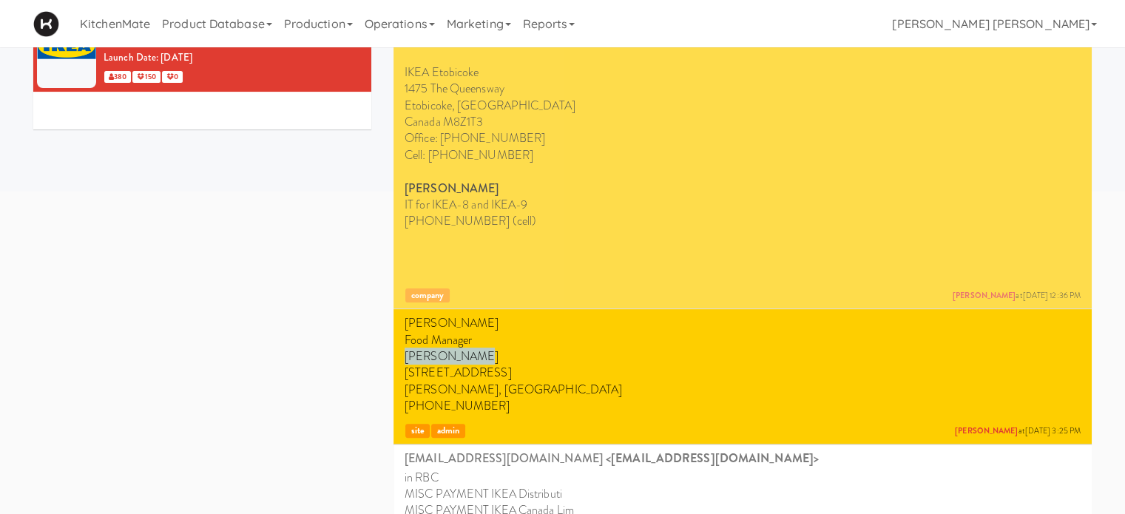
drag, startPoint x: 404, startPoint y: 356, endPoint x: 488, endPoint y: 360, distance: 84.4
click at [488, 360] on p "[PERSON_NAME]" at bounding box center [742, 356] width 676 height 16
copy p "[PERSON_NAME]"
drag, startPoint x: 403, startPoint y: 371, endPoint x: 475, endPoint y: 387, distance: 73.4
click at [475, 387] on li "[PERSON_NAME] Food Manager [PERSON_NAME] [STREET_ADDRESS][PERSON_NAME] [PHONE_N…" at bounding box center [742, 376] width 698 height 135
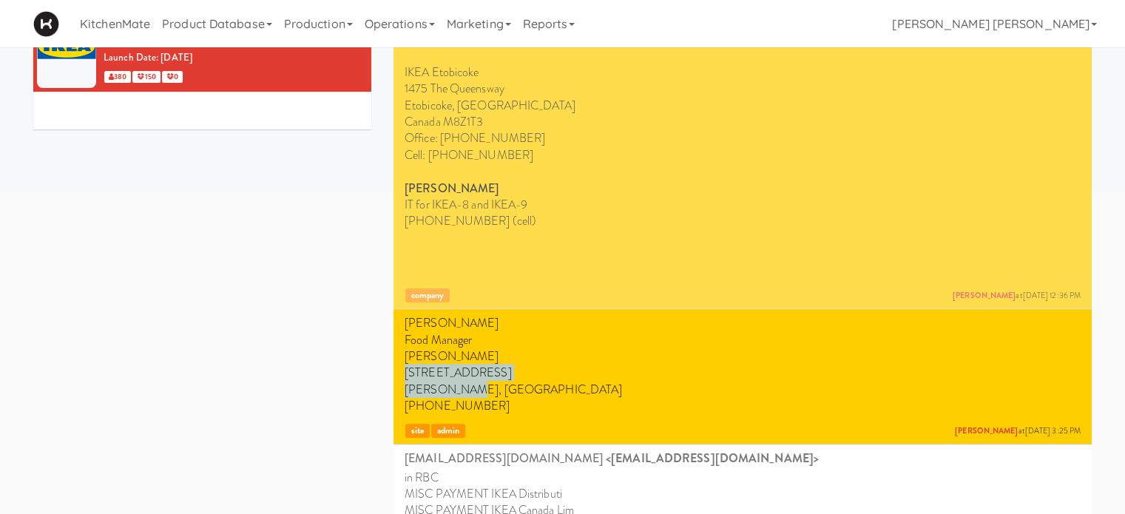
copy p "[STREET_ADDRESS][PERSON_NAME]"
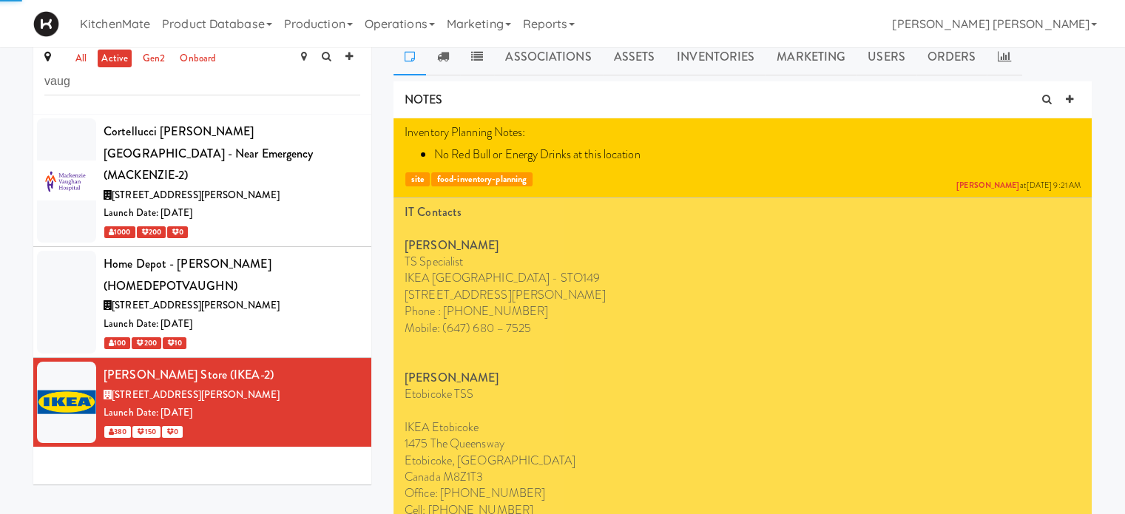
scroll to position [0, 0]
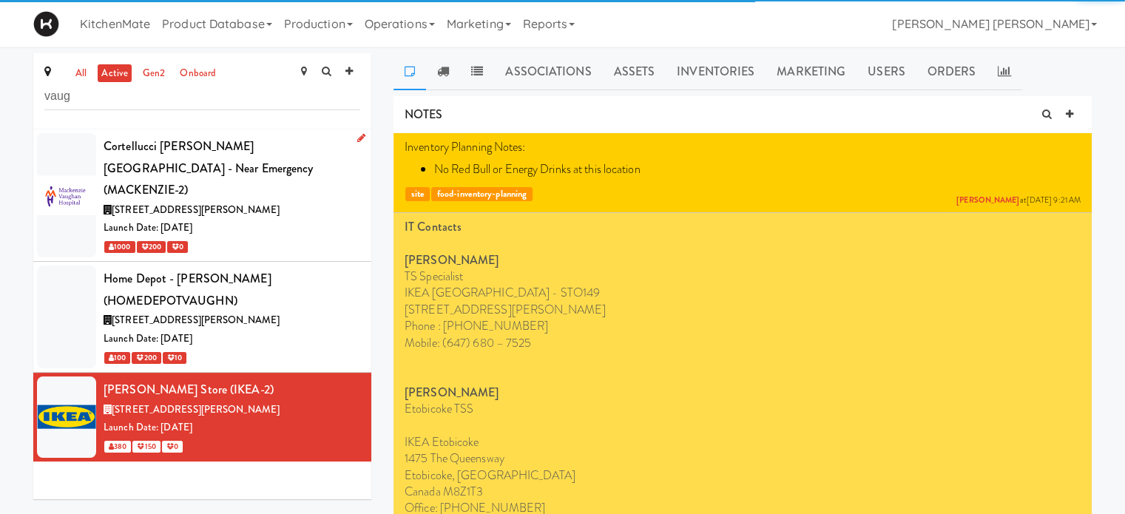
click at [166, 157] on div "Cortellucci [PERSON_NAME][GEOGRAPHIC_DATA] - near Emergency (MACKENZIE-2)" at bounding box center [232, 168] width 257 height 66
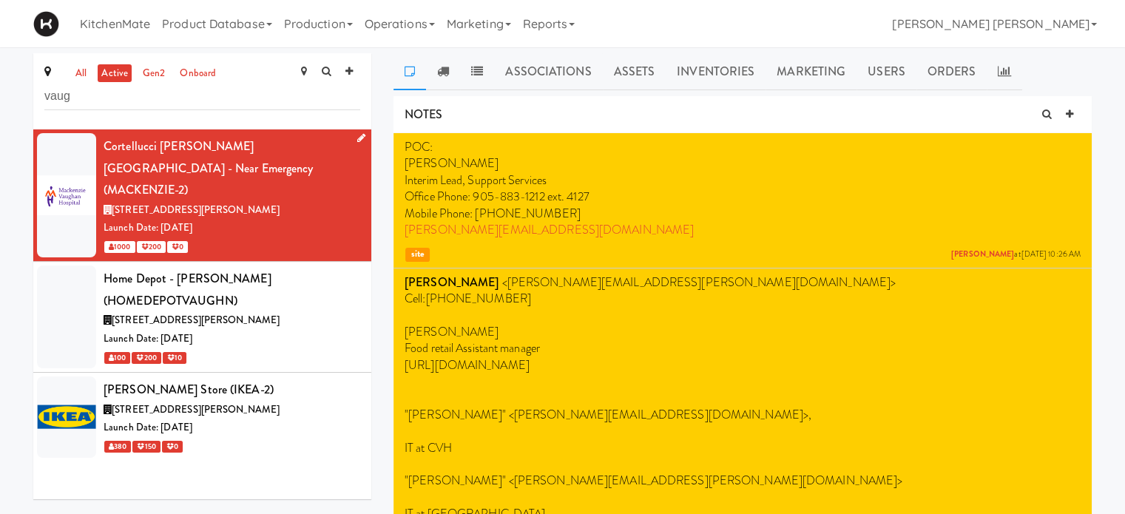
click at [357, 139] on icon at bounding box center [361, 138] width 8 height 10
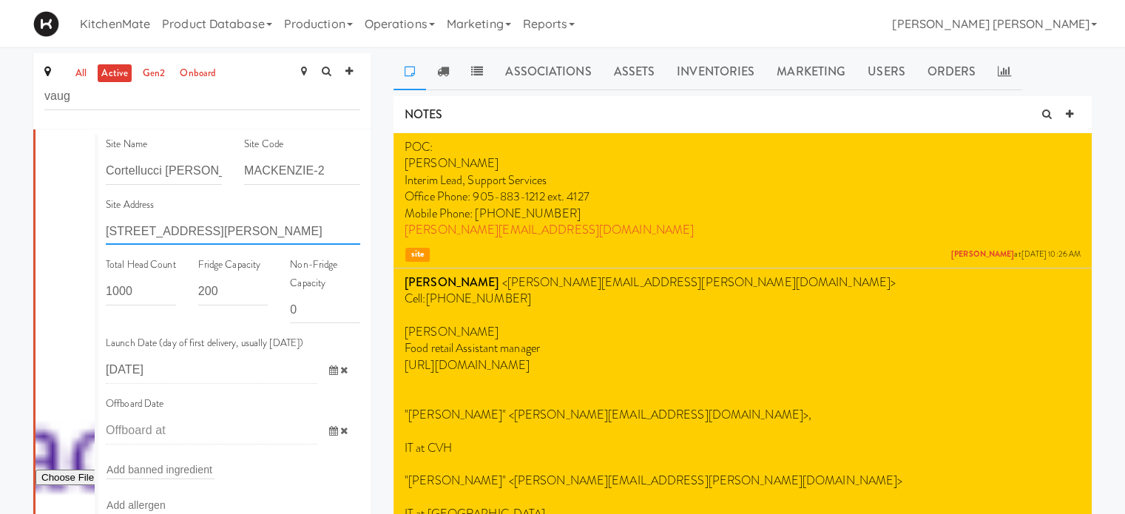
click at [128, 230] on input "[STREET_ADDRESS][PERSON_NAME]" at bounding box center [233, 230] width 254 height 27
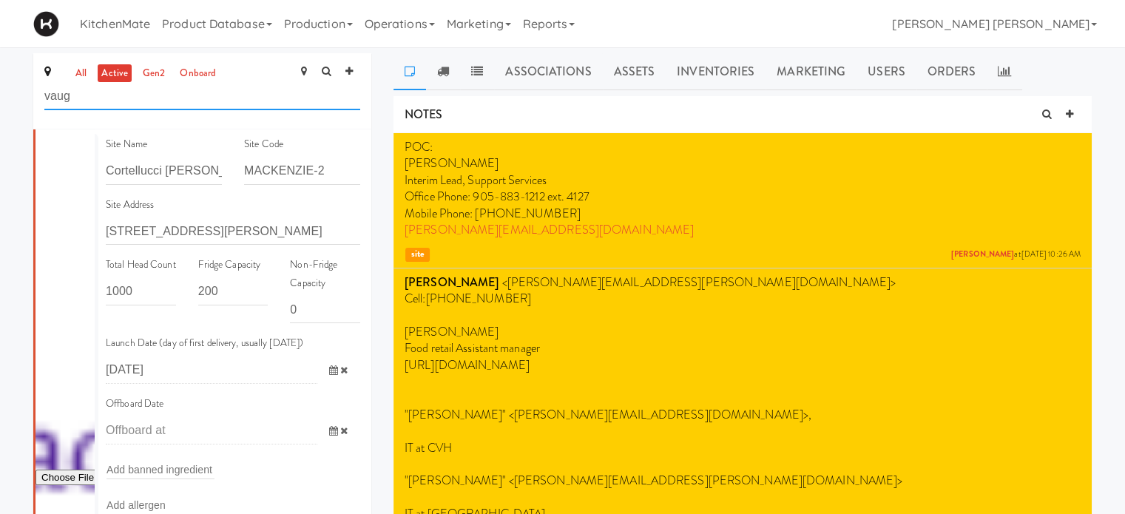
click at [216, 98] on input "vaug" at bounding box center [202, 96] width 316 height 27
click at [244, 169] on input "MACKENZIE-2" at bounding box center [302, 171] width 116 height 27
click at [226, 105] on input "vaug" at bounding box center [202, 96] width 316 height 27
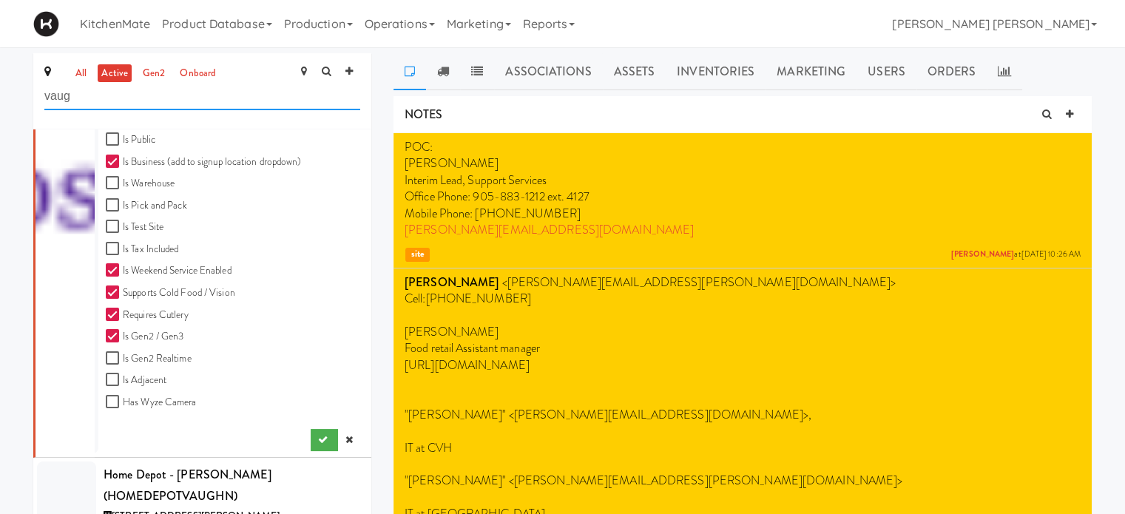
scroll to position [604, 0]
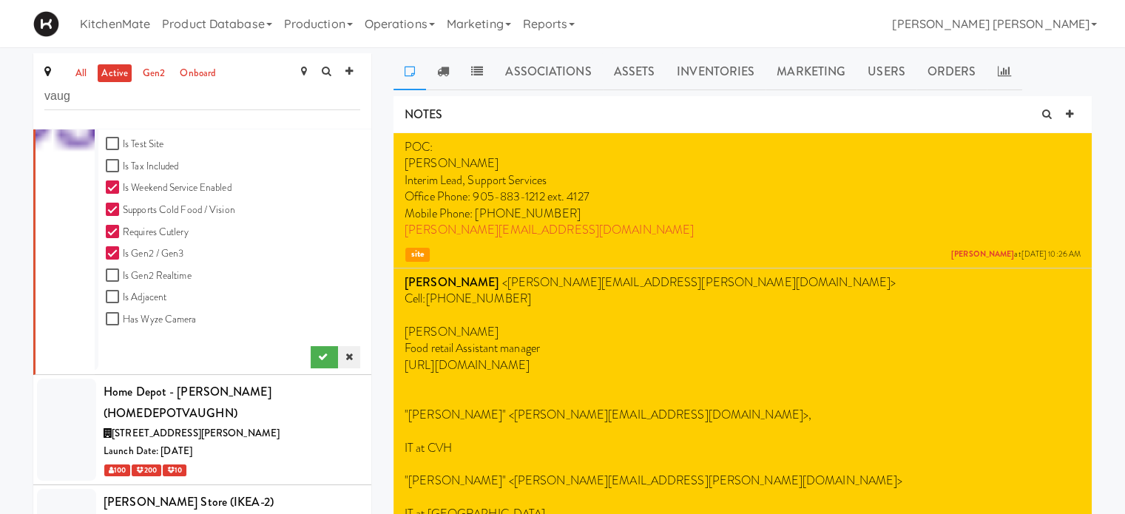
click at [345, 358] on icon at bounding box center [348, 357] width 7 height 10
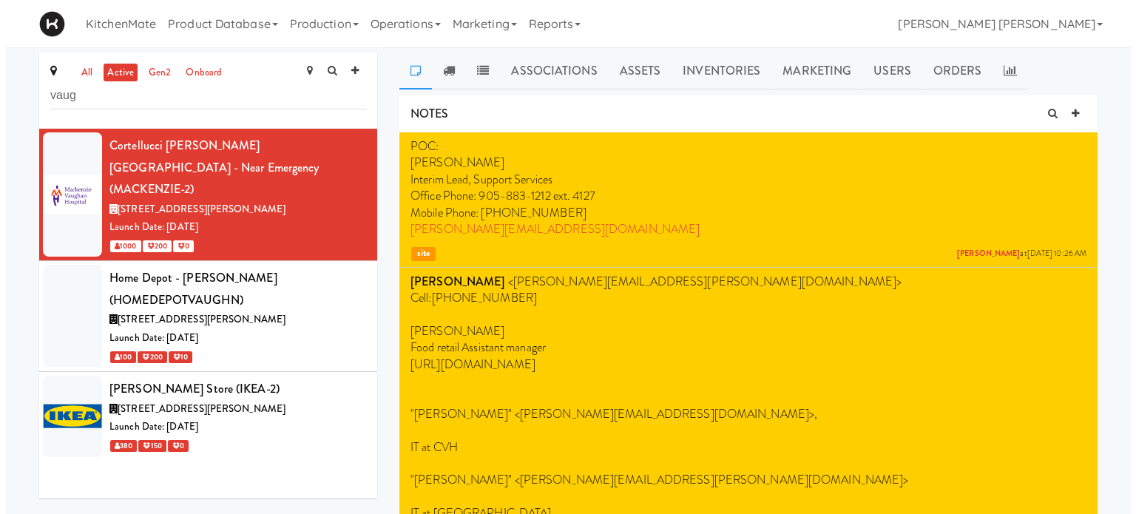
scroll to position [0, 0]
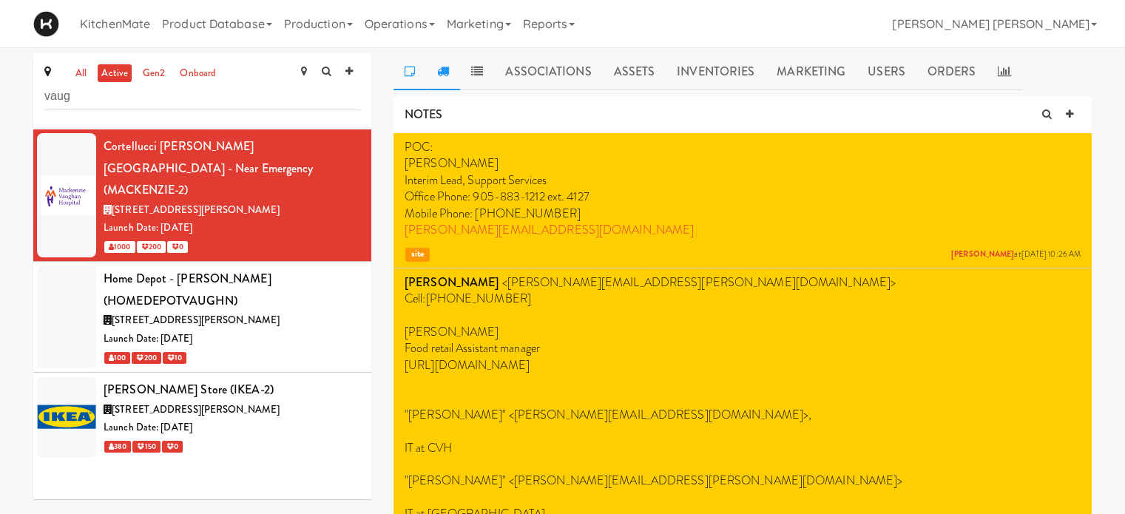
click at [442, 78] on link at bounding box center [443, 71] width 34 height 37
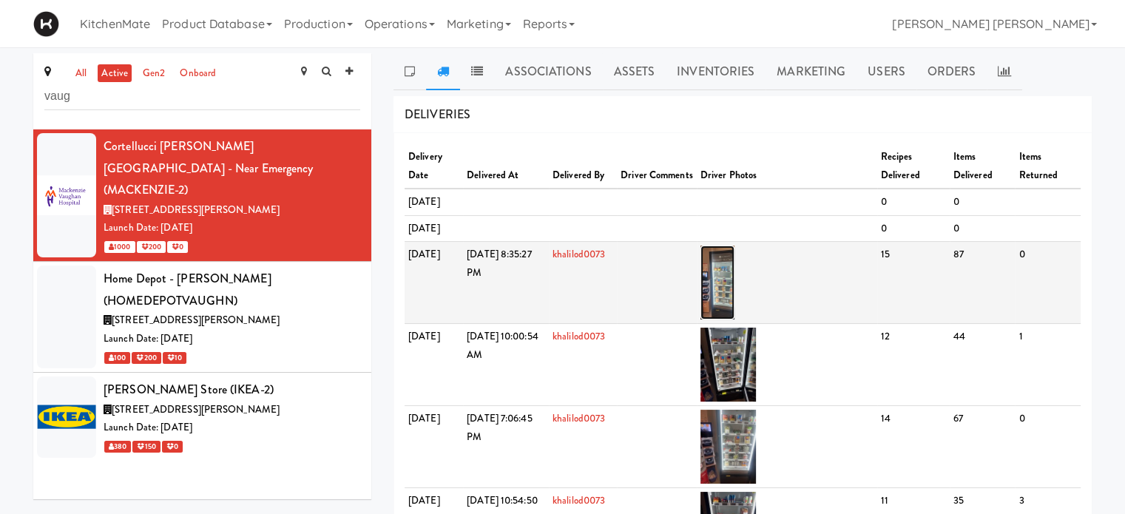
click at [735, 311] on img at bounding box center [717, 282] width 35 height 74
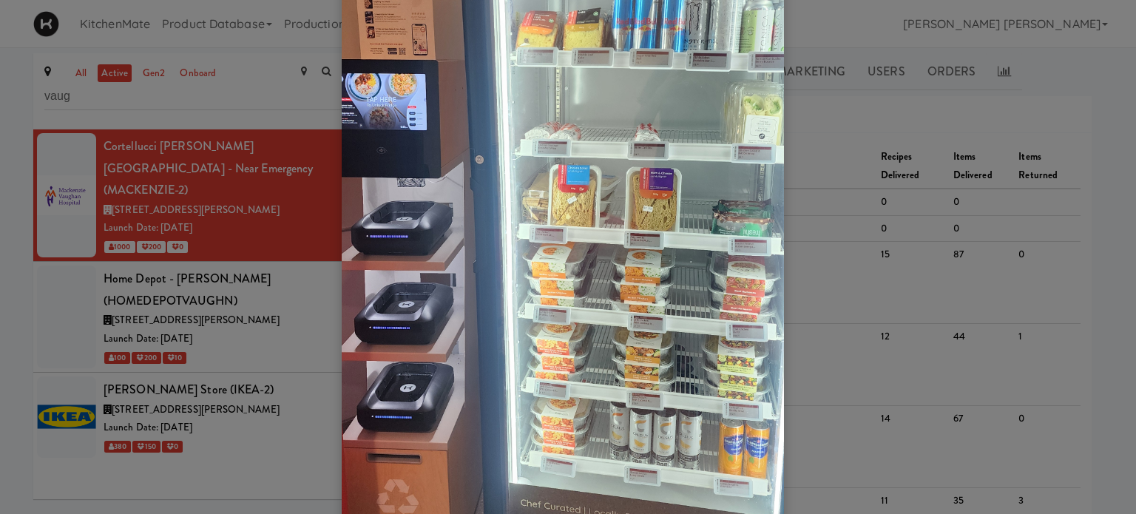
scroll to position [222, 0]
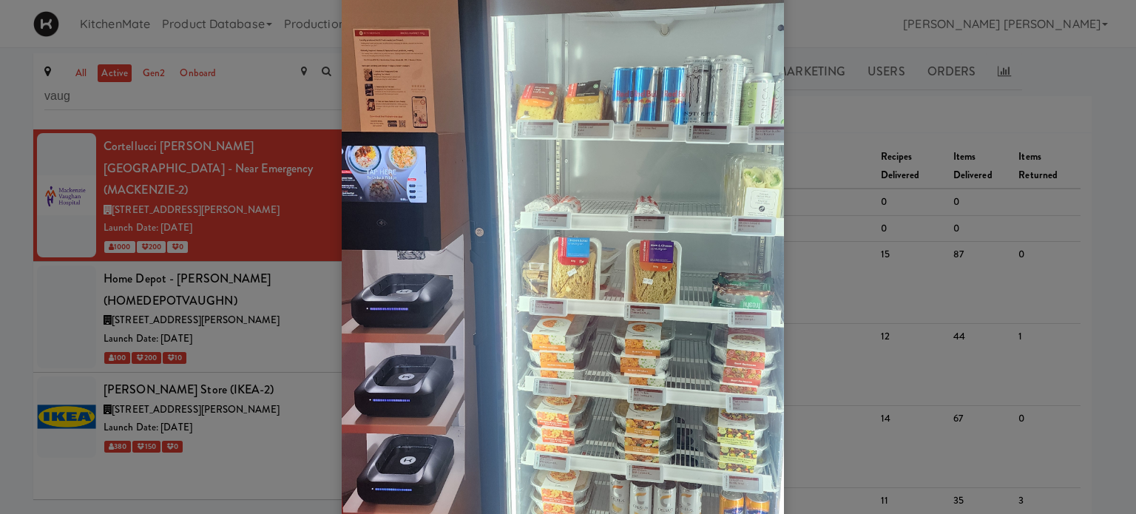
click at [840, 233] on div at bounding box center [568, 257] width 1136 height 514
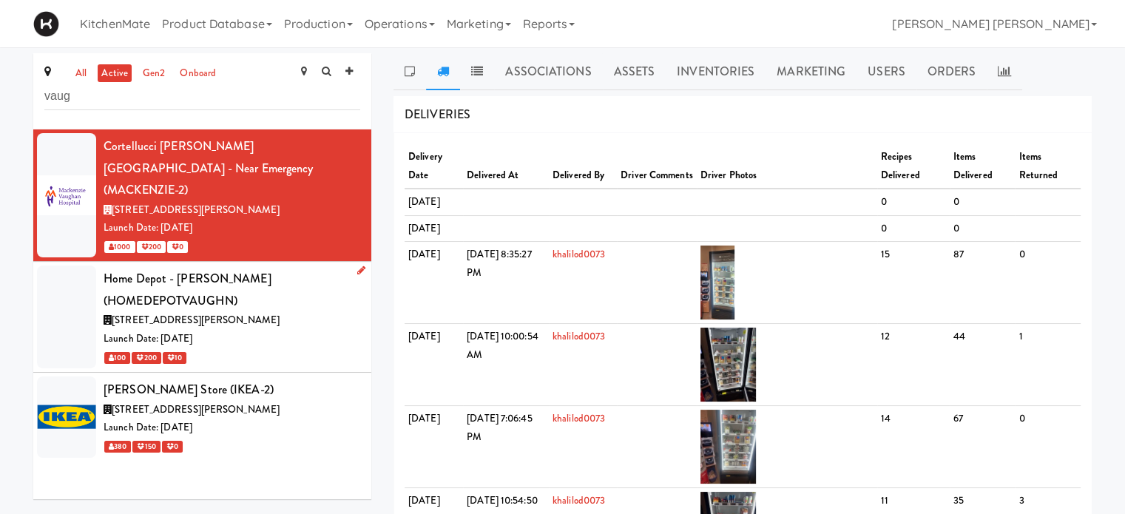
click at [142, 268] on div "Home Depot - [PERSON_NAME] (HOMEDEPOTVAUGHN)" at bounding box center [232, 290] width 257 height 44
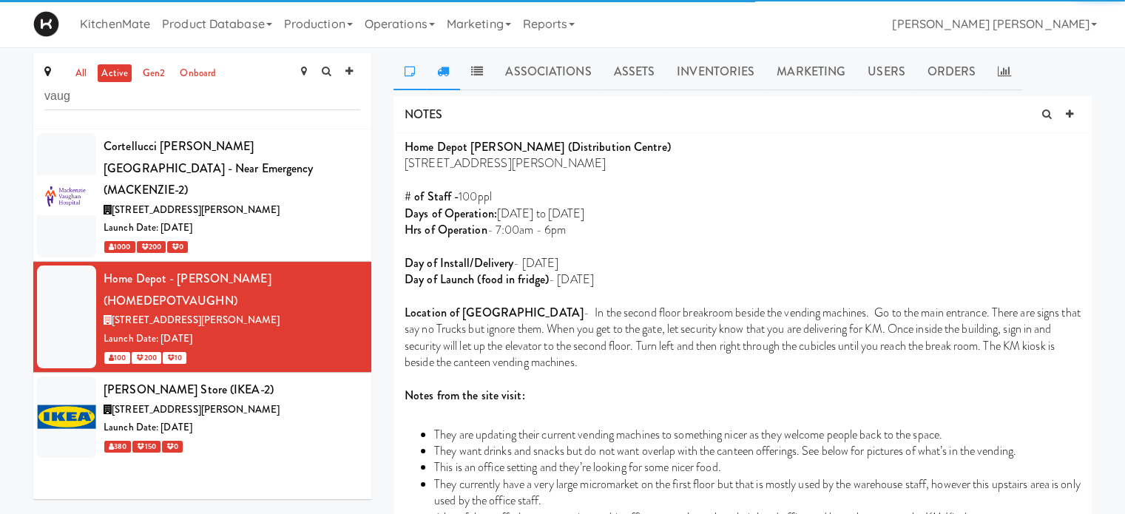
click at [444, 72] on icon at bounding box center [443, 71] width 12 height 12
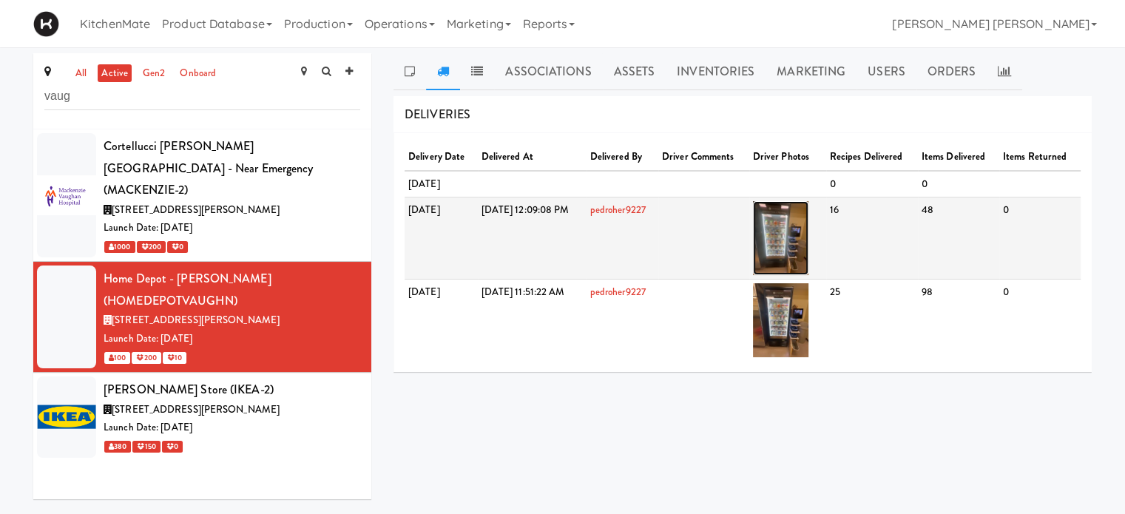
click at [808, 237] on img at bounding box center [780, 238] width 55 height 74
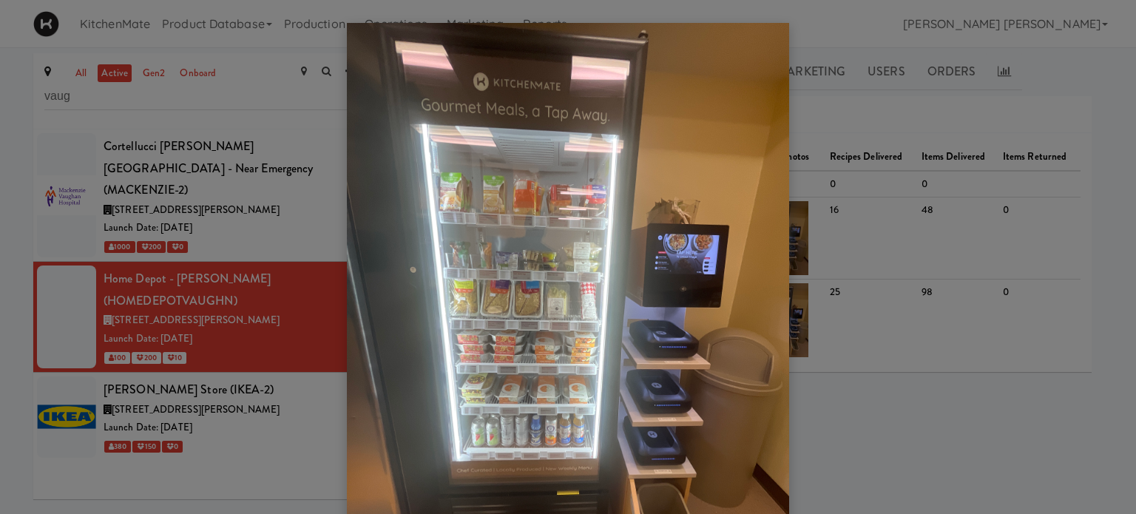
click at [947, 81] on div at bounding box center [568, 257] width 1136 height 514
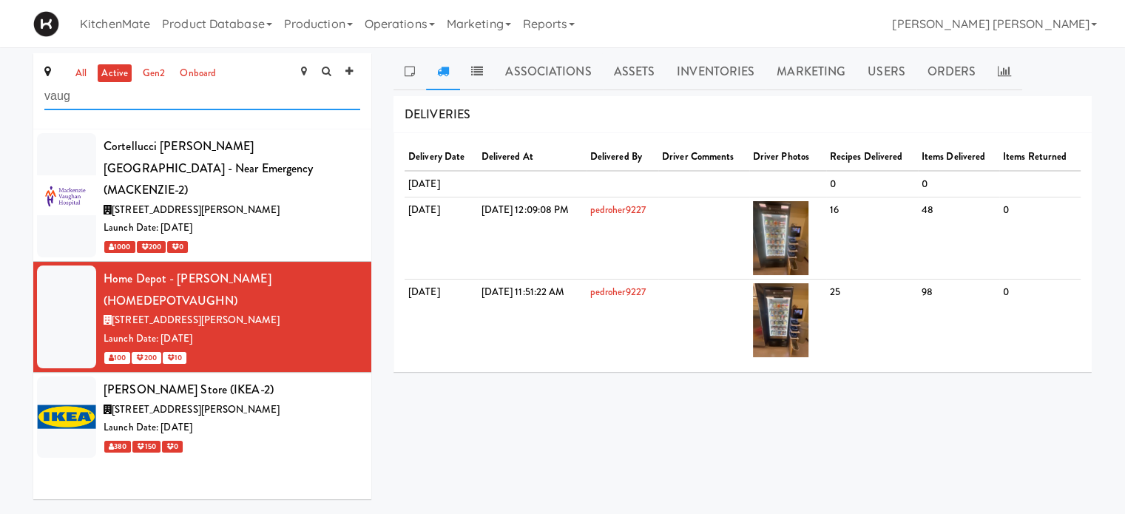
drag, startPoint x: 161, startPoint y: 99, endPoint x: 0, endPoint y: 99, distance: 161.2
click at [0, 99] on div "all active gen2 onboard vaug Cortellucci [PERSON_NAME][GEOGRAPHIC_DATA] - near …" at bounding box center [562, 281] width 1125 height 457
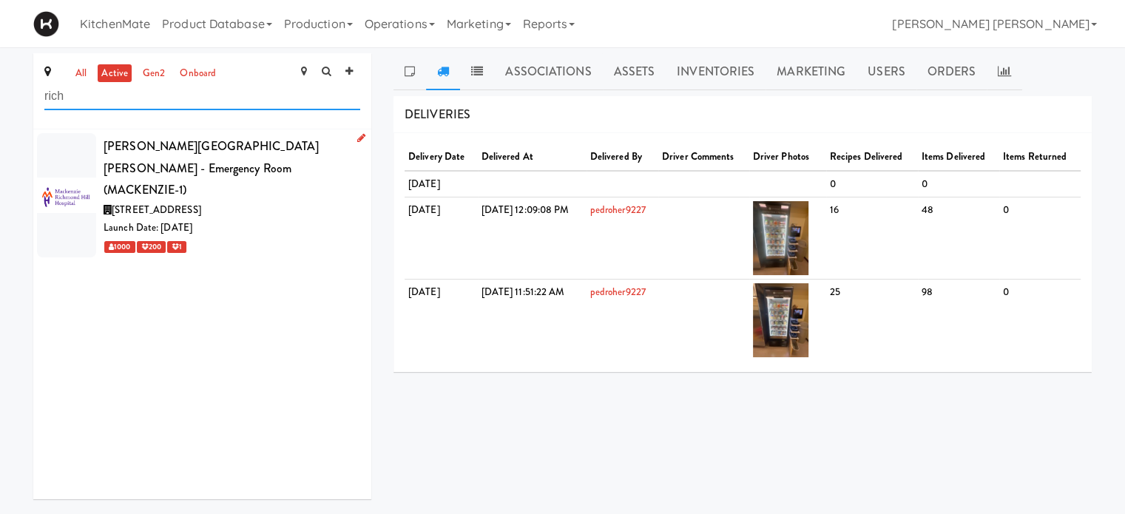
type input "rich"
click at [128, 172] on div "[PERSON_NAME][GEOGRAPHIC_DATA][PERSON_NAME] - Emergency Room (MACKENZIE-1)" at bounding box center [232, 168] width 257 height 66
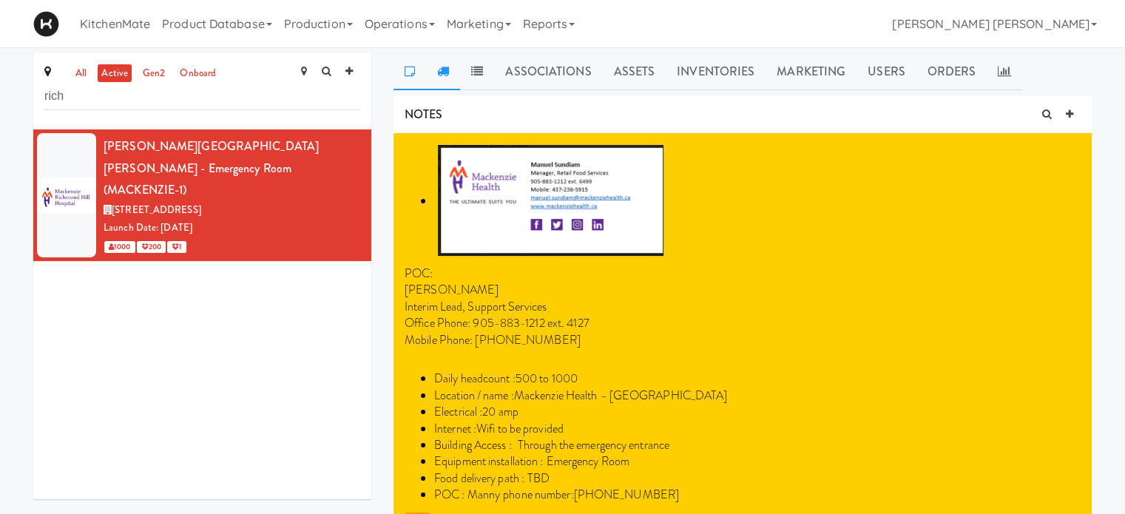
click at [442, 75] on icon at bounding box center [443, 71] width 12 height 12
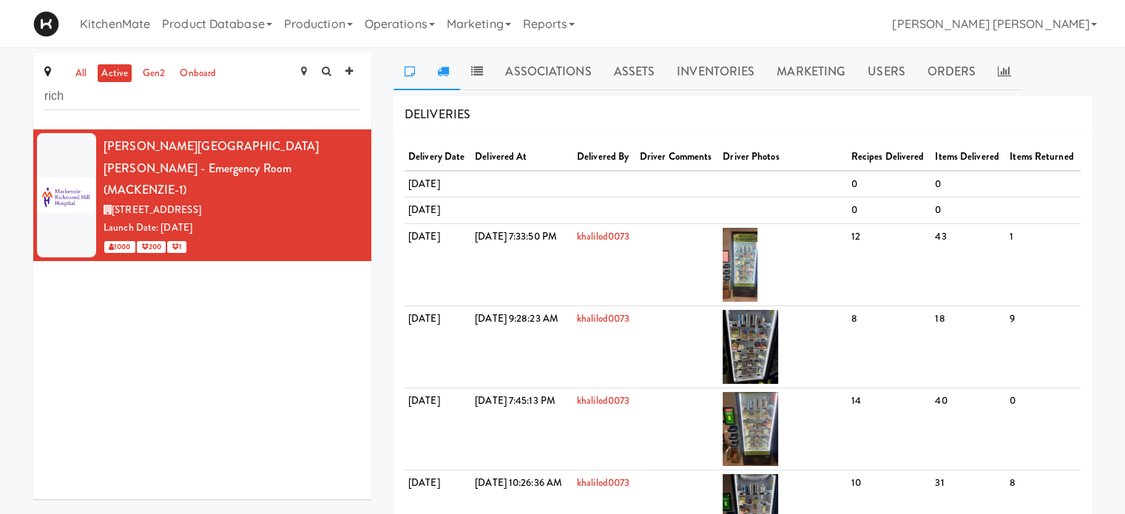
click at [415, 73] on link at bounding box center [409, 71] width 33 height 37
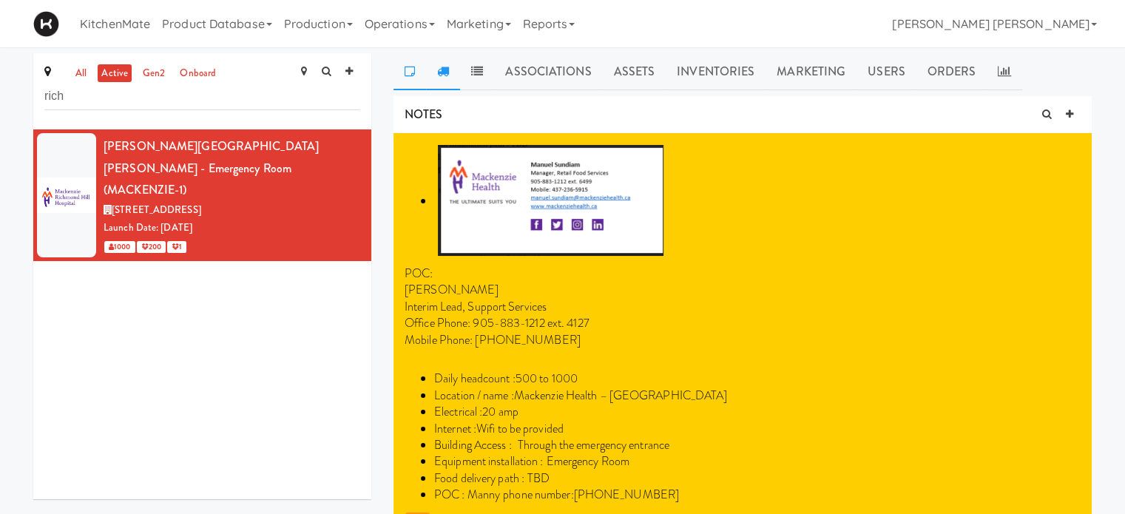
click at [441, 74] on icon at bounding box center [443, 71] width 12 height 12
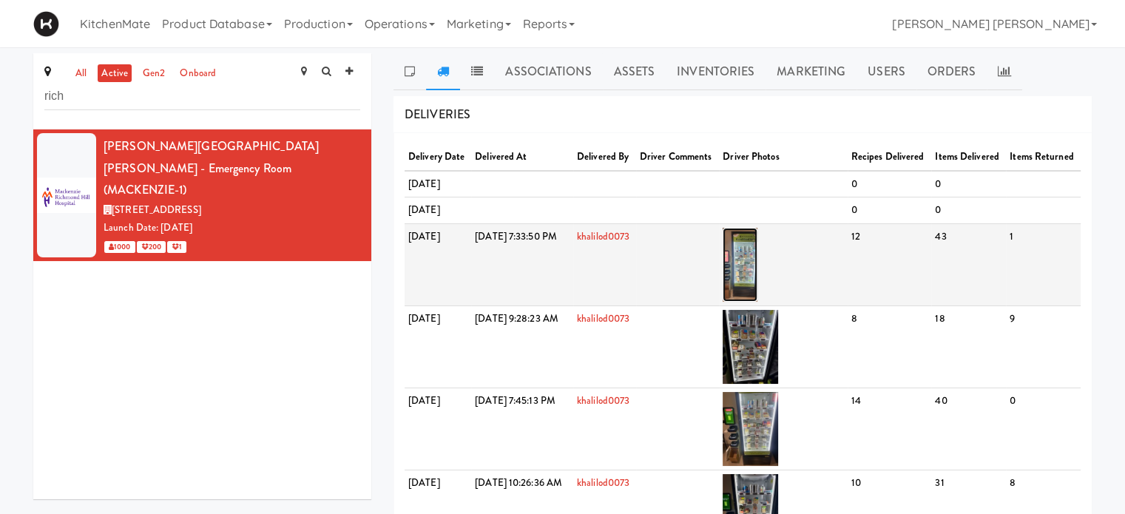
click at [757, 302] on img at bounding box center [739, 265] width 35 height 74
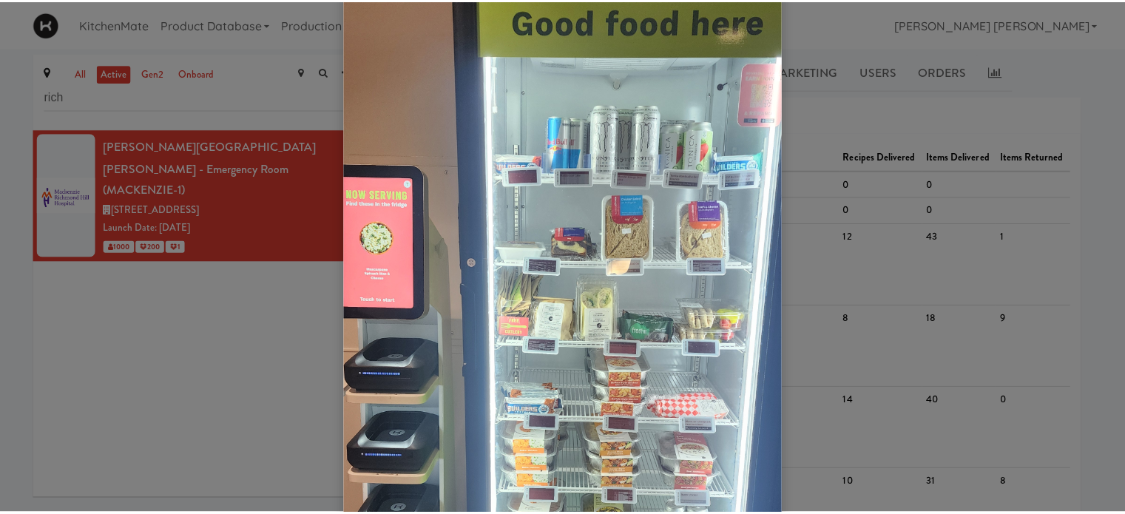
scroll to position [296, 0]
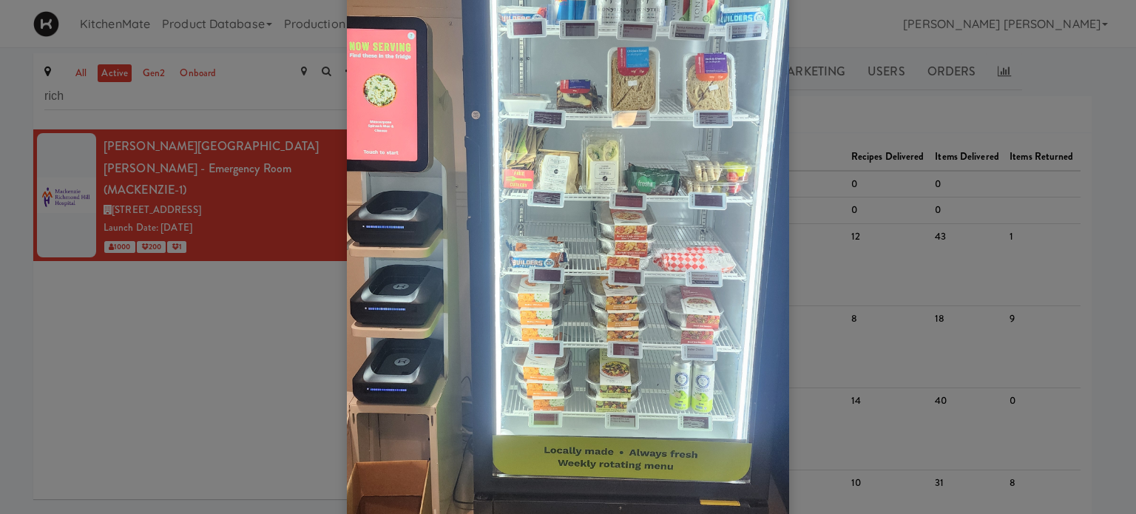
click at [181, 382] on div at bounding box center [568, 257] width 1136 height 514
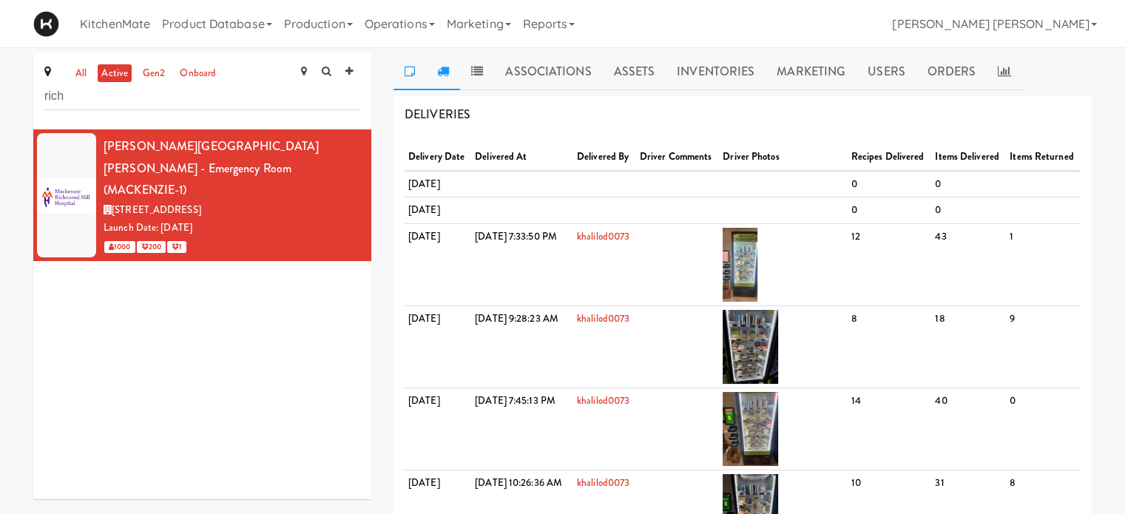
click at [412, 74] on icon at bounding box center [409, 71] width 10 height 12
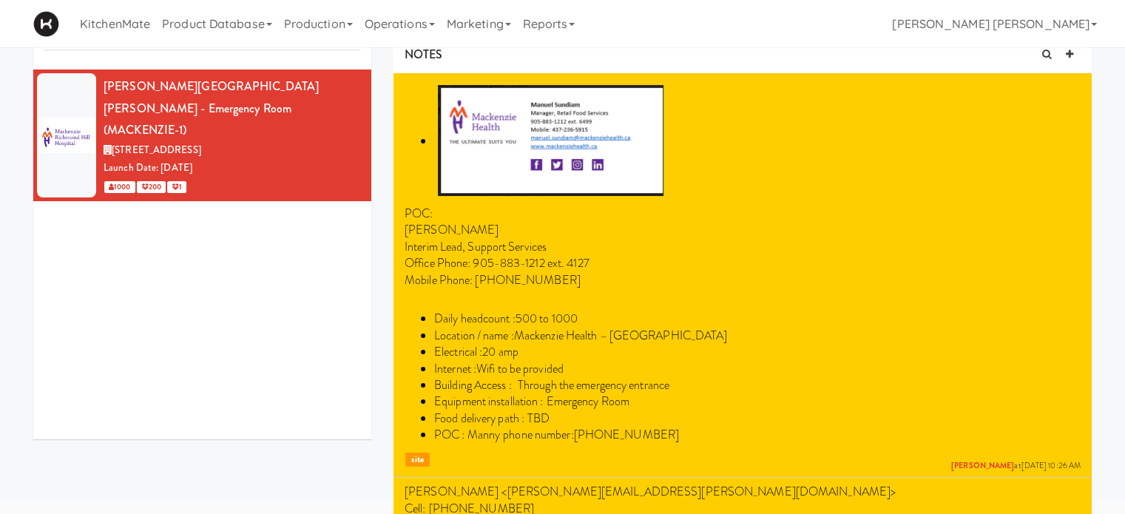
scroll to position [148, 0]
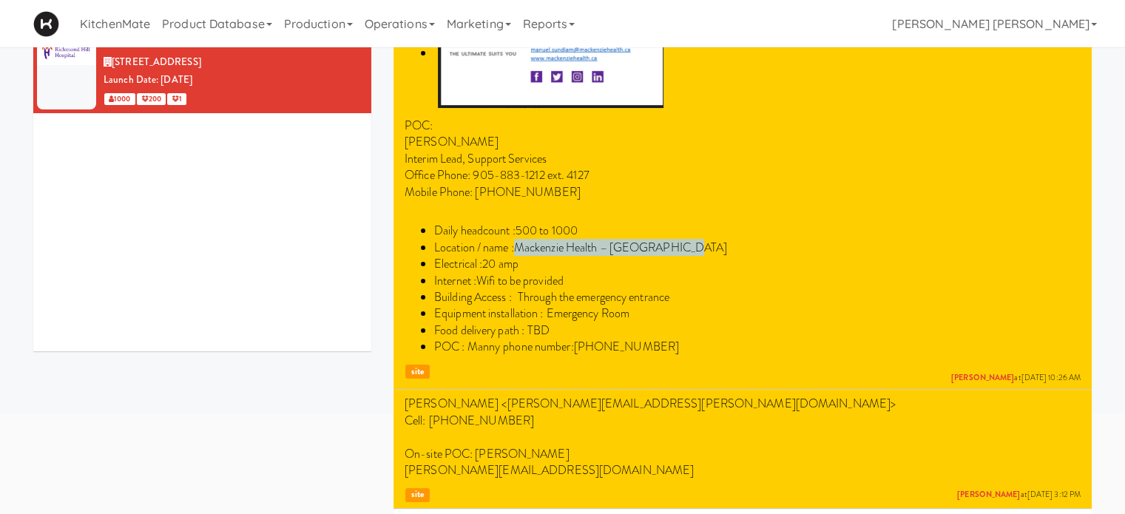
drag, startPoint x: 518, startPoint y: 247, endPoint x: 693, endPoint y: 245, distance: 175.3
click at [693, 245] on li "Location / name : Mackenzie Health – [GEOGRAPHIC_DATA]" at bounding box center [757, 248] width 646 height 16
copy li "Mackenzie Health – [GEOGRAPHIC_DATA]"
click at [308, 239] on div "[PERSON_NAME][GEOGRAPHIC_DATA][PERSON_NAME] - Emergency Room (MACKENZIE-1) [STR…" at bounding box center [202, 167] width 338 height 370
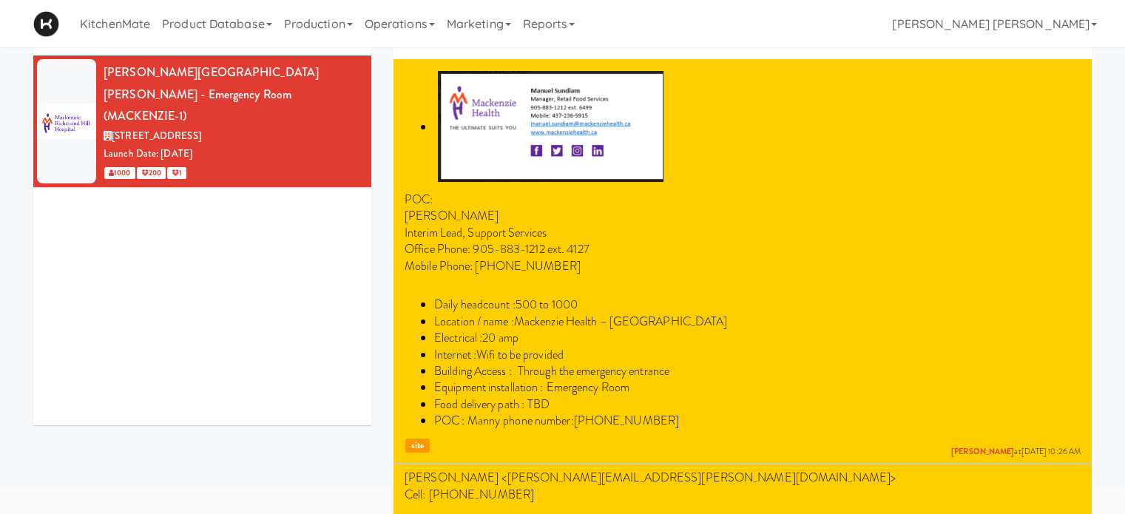
scroll to position [0, 0]
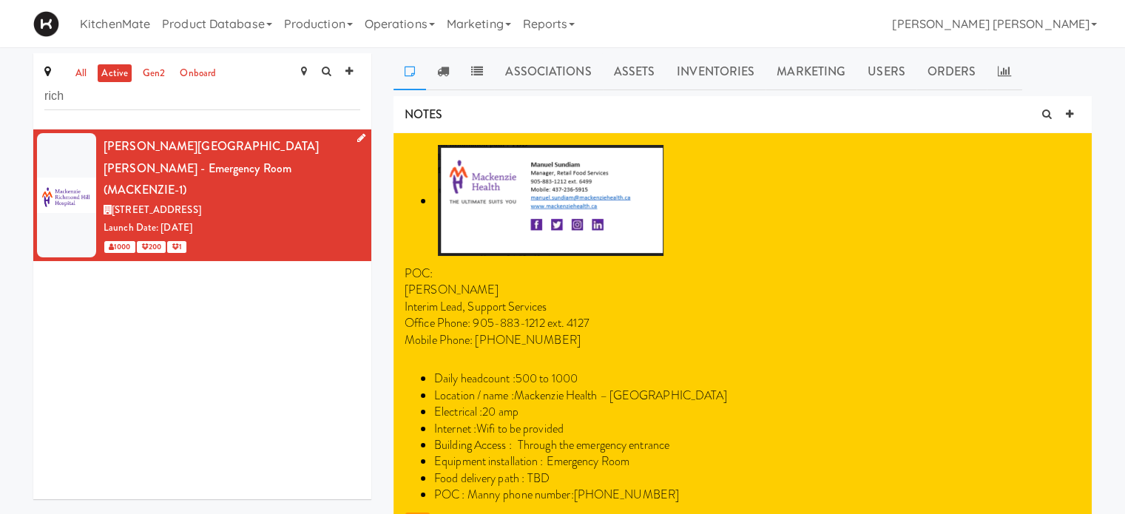
click at [357, 134] on icon at bounding box center [361, 138] width 8 height 10
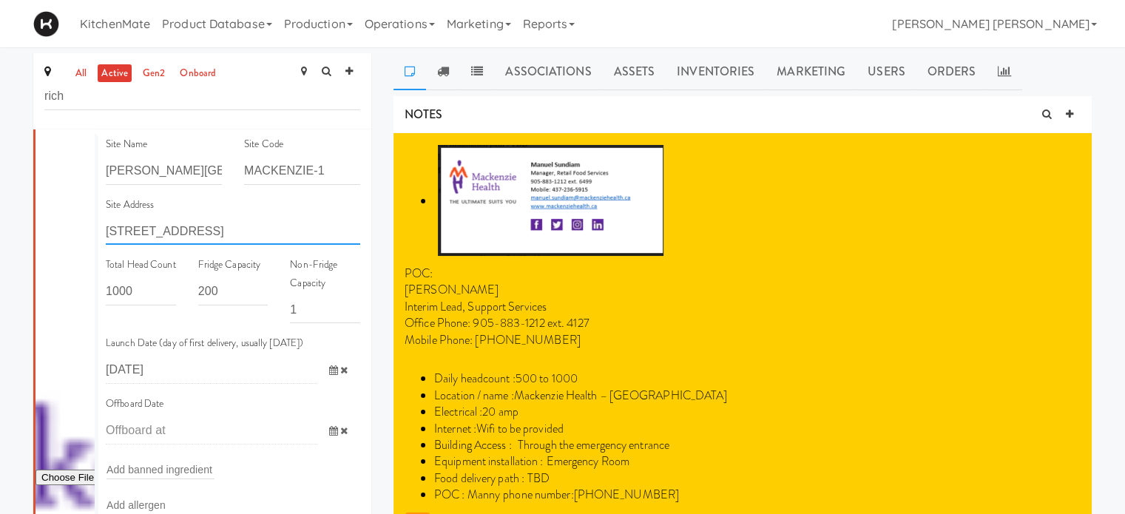
click at [169, 234] on input "[STREET_ADDRESS]" at bounding box center [233, 230] width 254 height 27
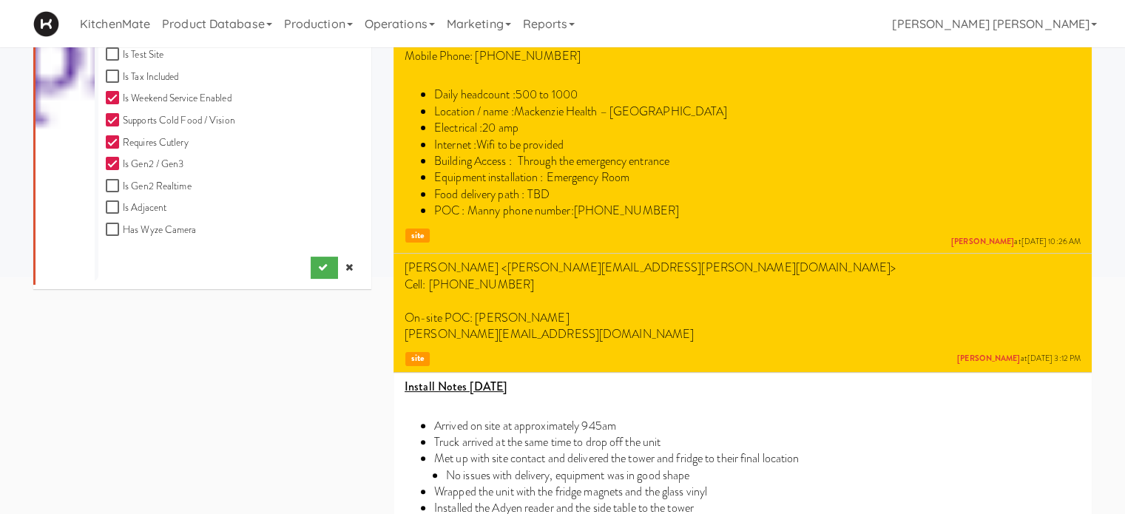
scroll to position [296, 0]
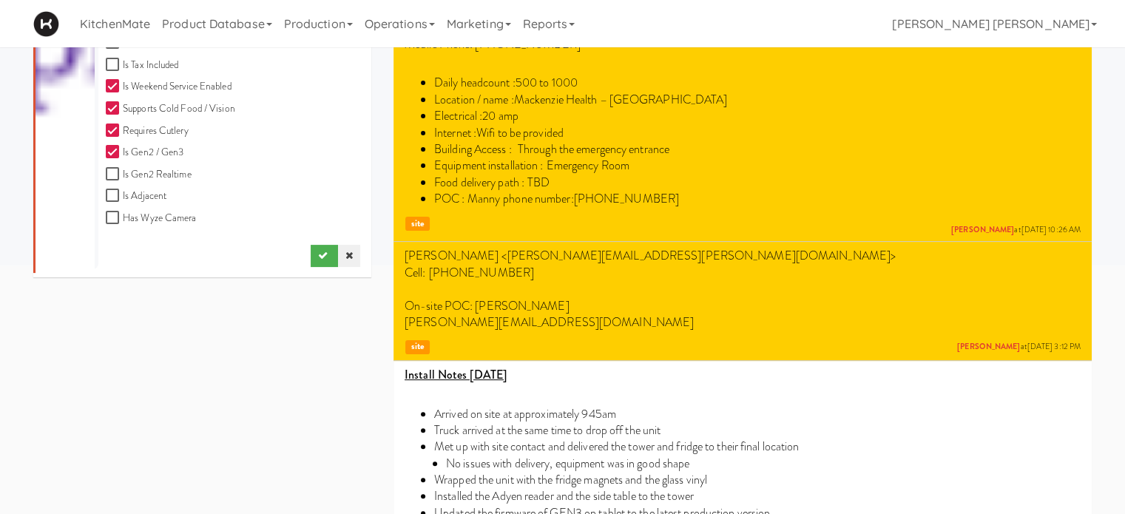
click at [338, 256] on link at bounding box center [349, 256] width 22 height 22
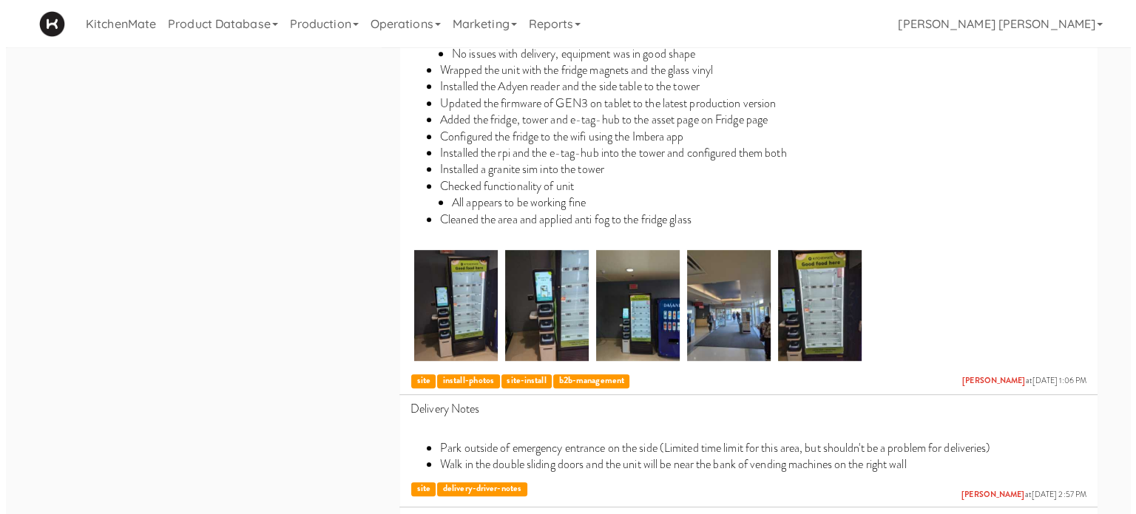
scroll to position [0, 0]
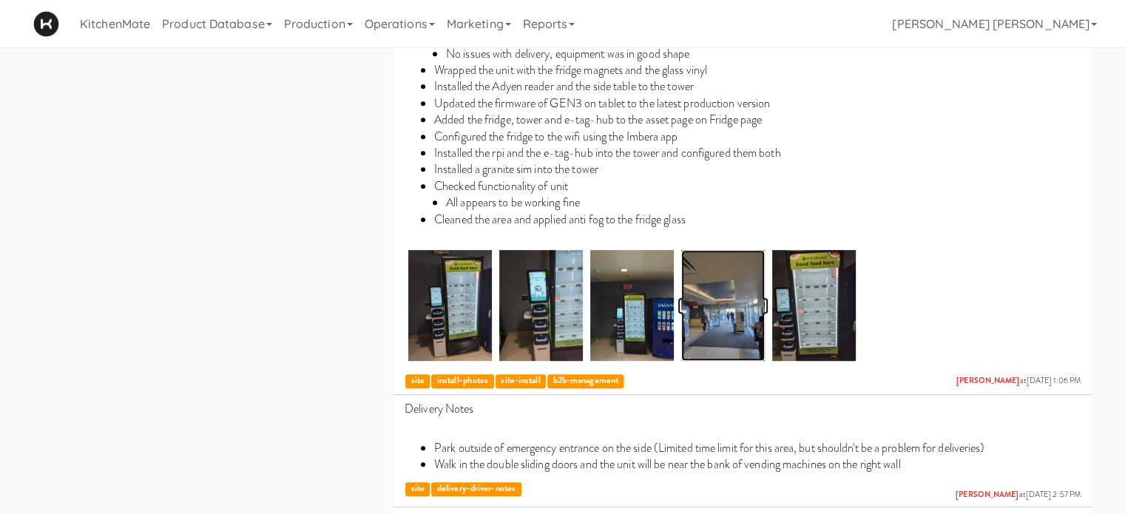
click at [746, 311] on img at bounding box center [723, 305] width 84 height 111
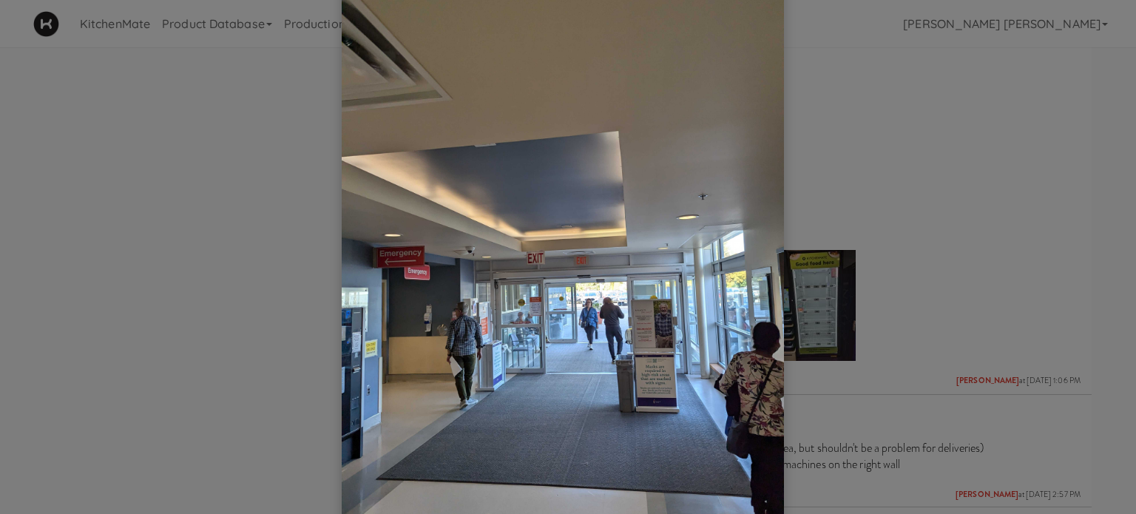
scroll to position [118, 0]
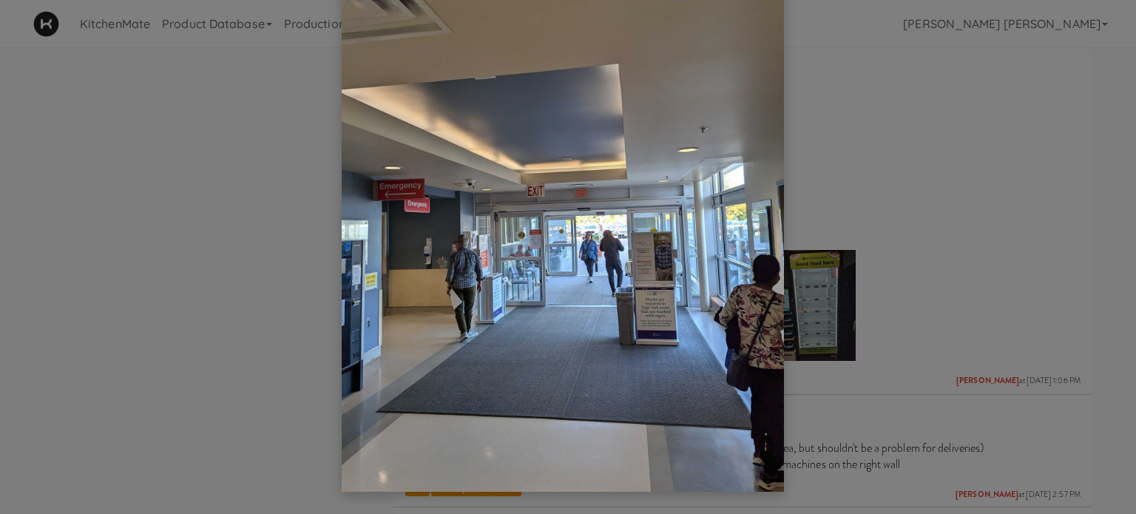
click at [889, 155] on div at bounding box center [568, 257] width 1136 height 514
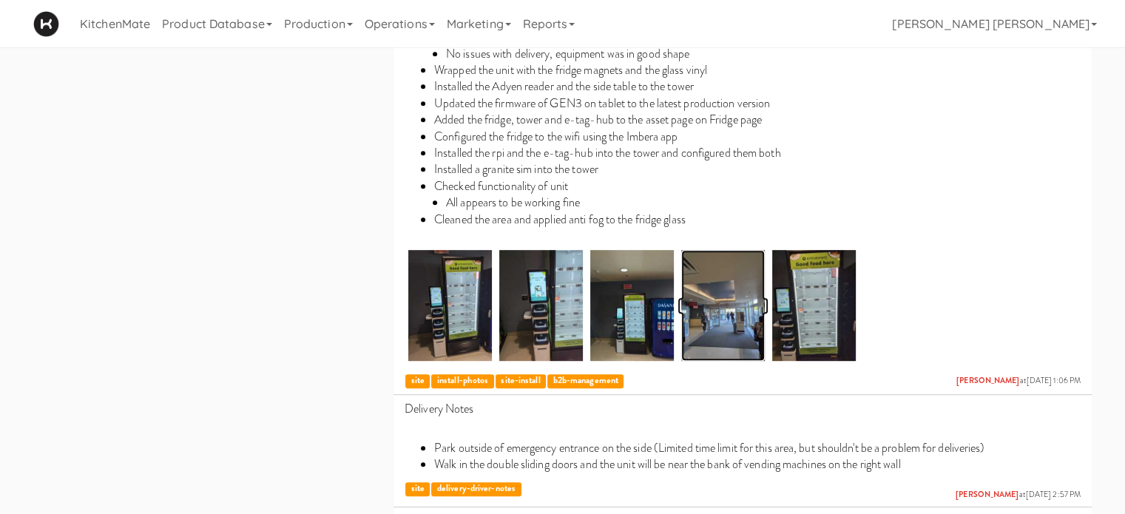
click at [731, 313] on img at bounding box center [723, 305] width 84 height 111
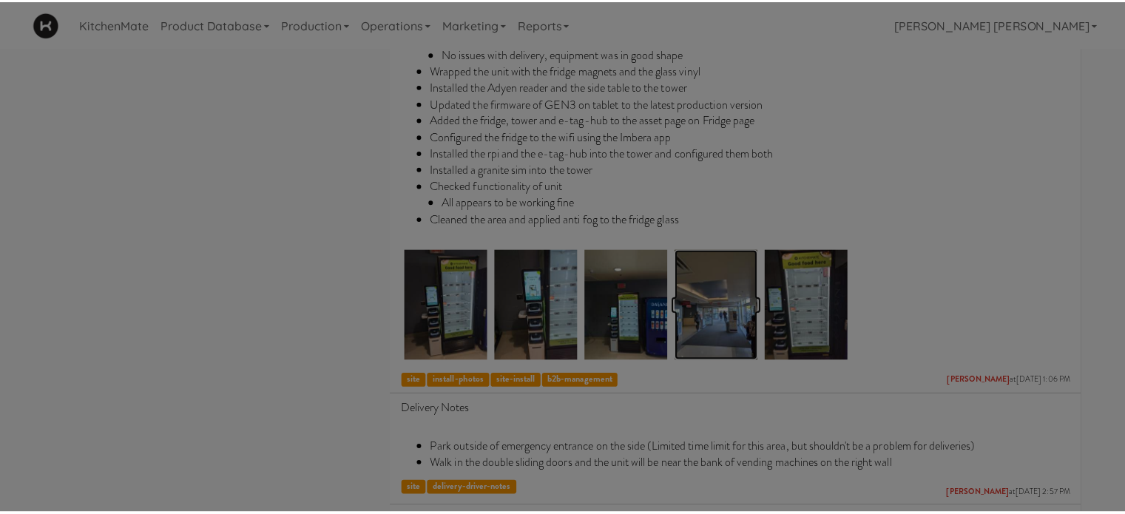
scroll to position [0, 0]
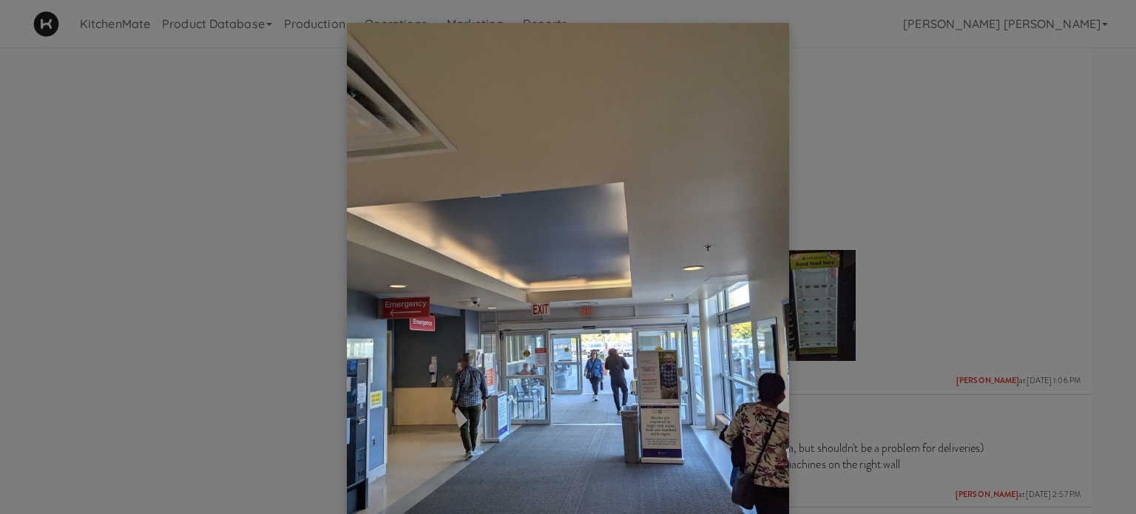
click at [935, 195] on div at bounding box center [568, 257] width 1136 height 514
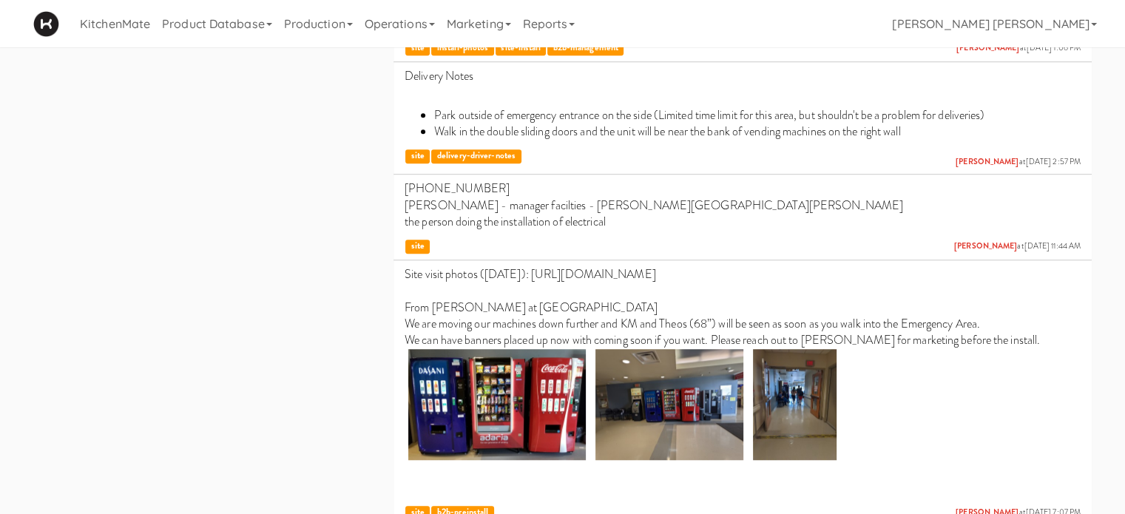
scroll to position [1064, 0]
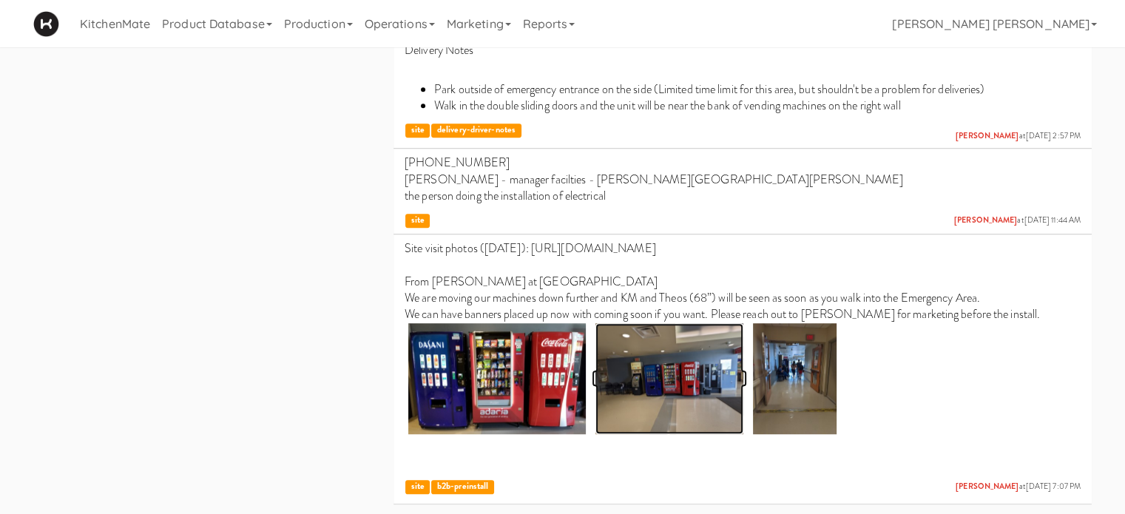
click at [702, 372] on img at bounding box center [669, 378] width 148 height 111
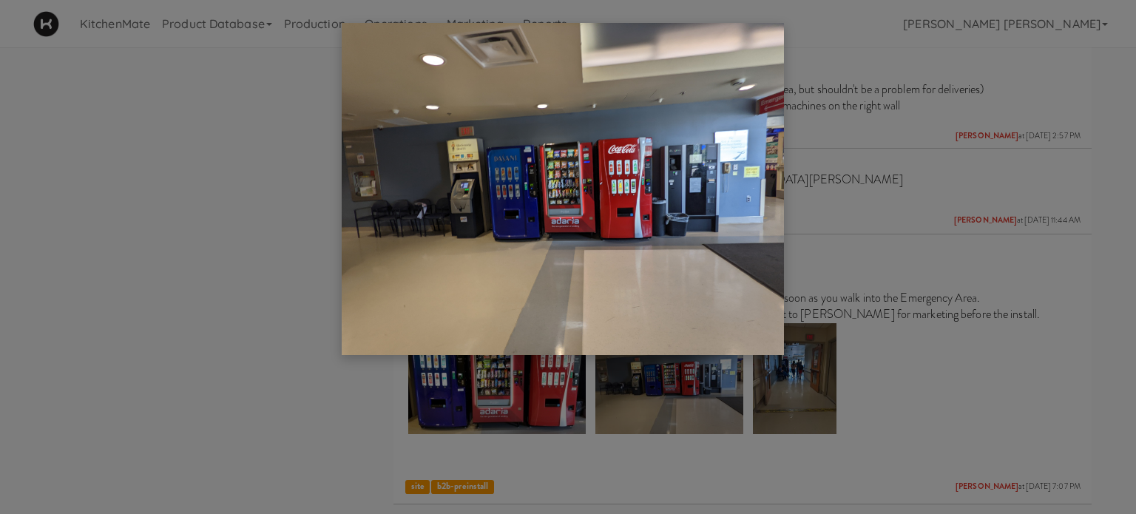
click at [946, 162] on div at bounding box center [568, 257] width 1136 height 514
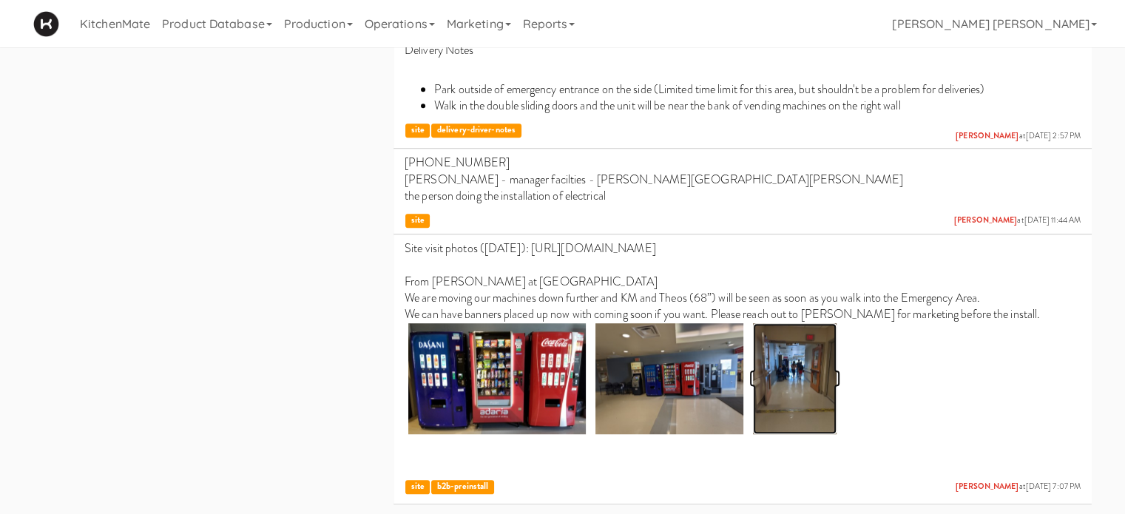
click at [798, 360] on img at bounding box center [795, 378] width 84 height 111
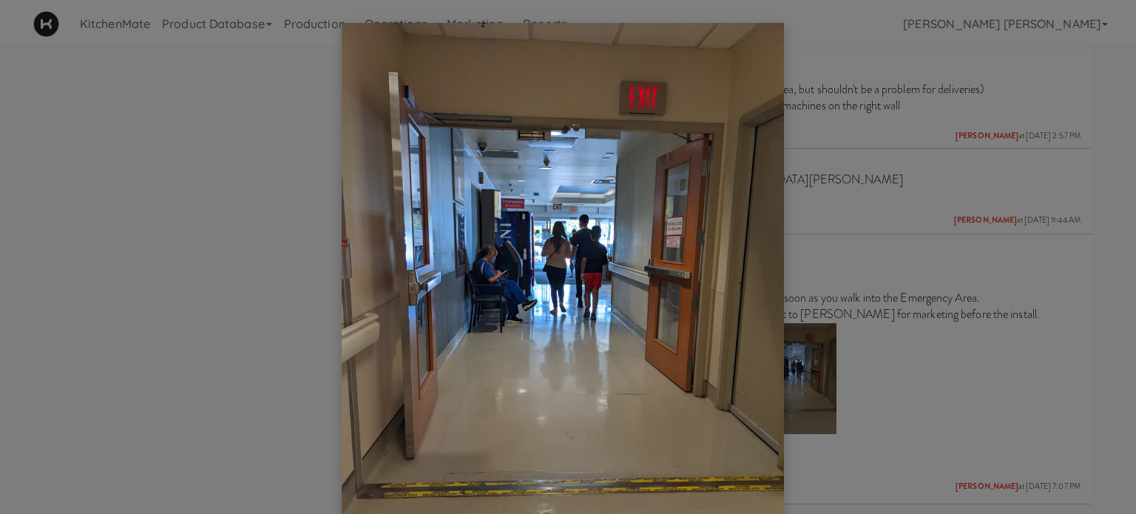
click at [912, 217] on div at bounding box center [568, 257] width 1136 height 514
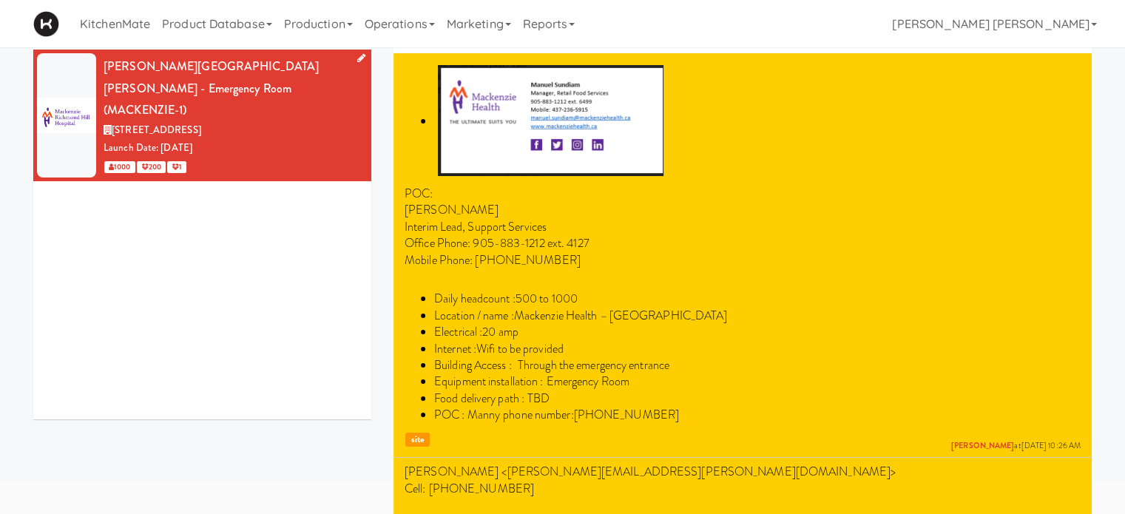
scroll to position [0, 0]
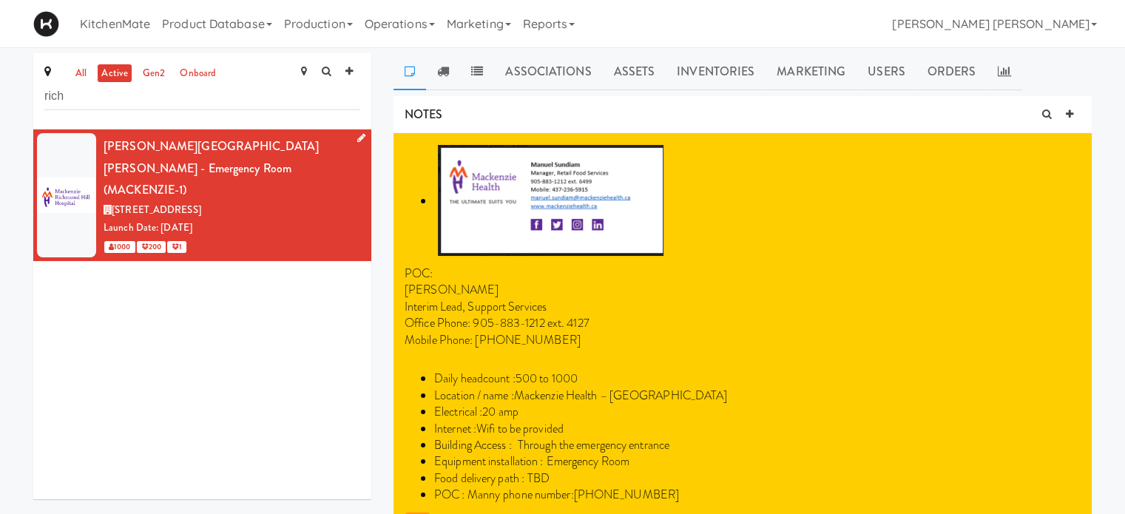
drag, startPoint x: 118, startPoint y: 92, endPoint x: 0, endPoint y: 96, distance: 118.4
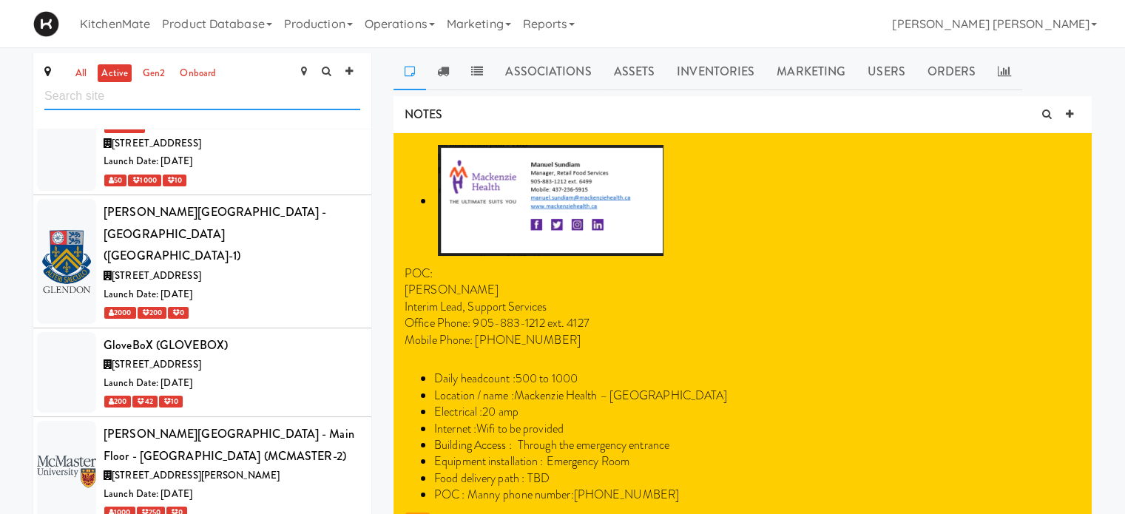
scroll to position [5172, 0]
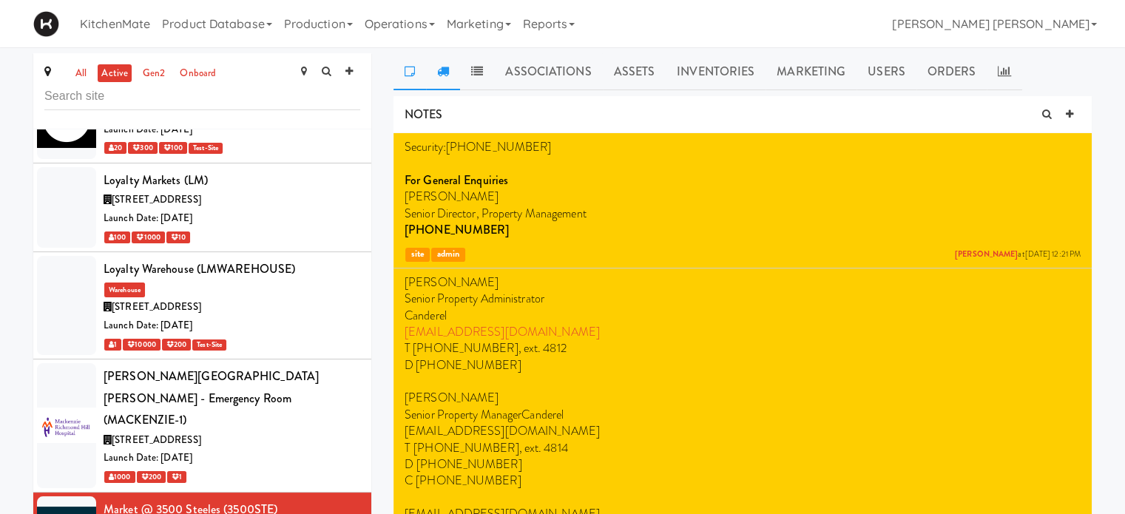
click at [436, 67] on link at bounding box center [443, 71] width 34 height 37
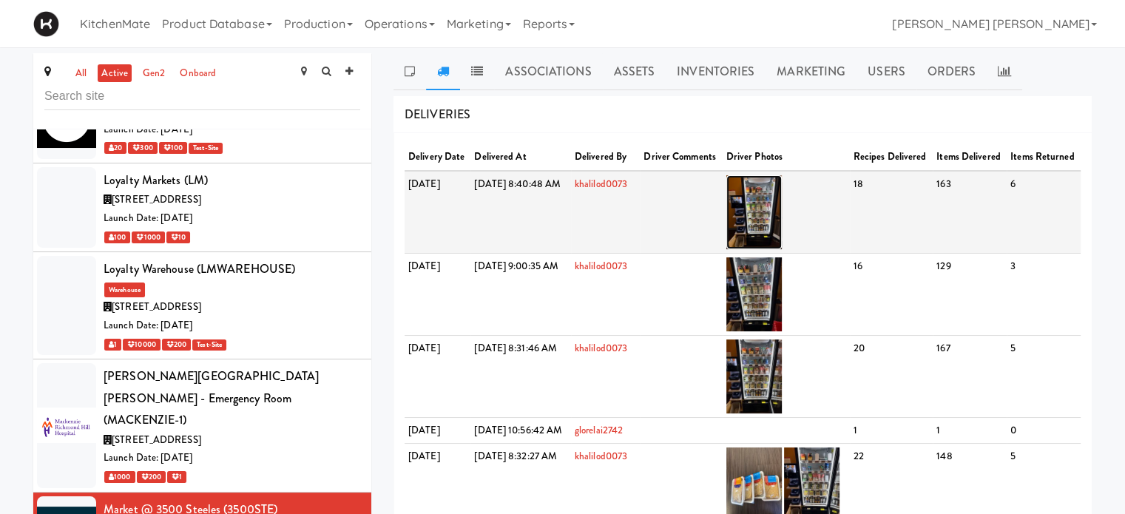
click at [782, 234] on img at bounding box center [753, 212] width 55 height 74
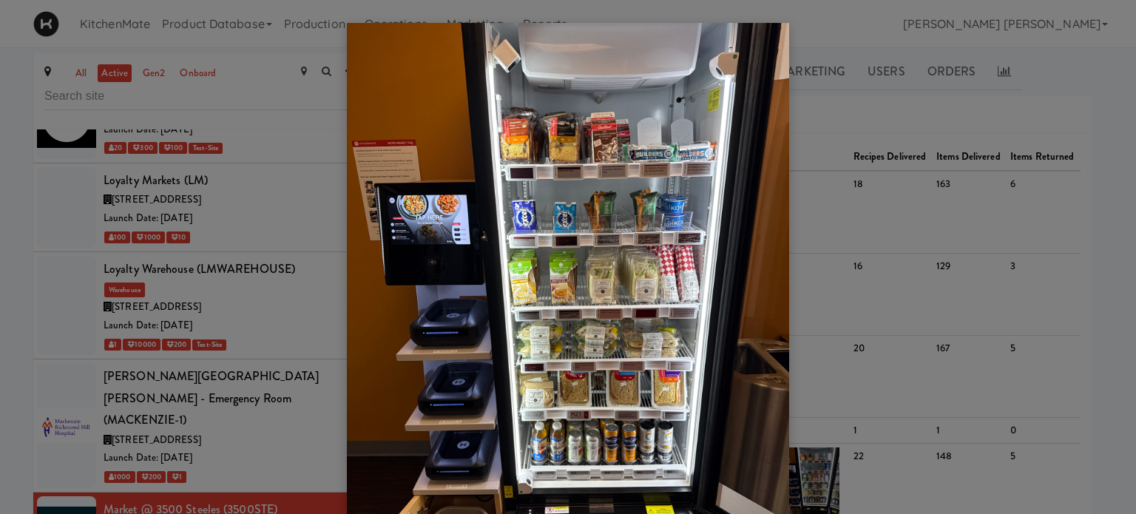
click at [858, 129] on div at bounding box center [568, 257] width 1136 height 514
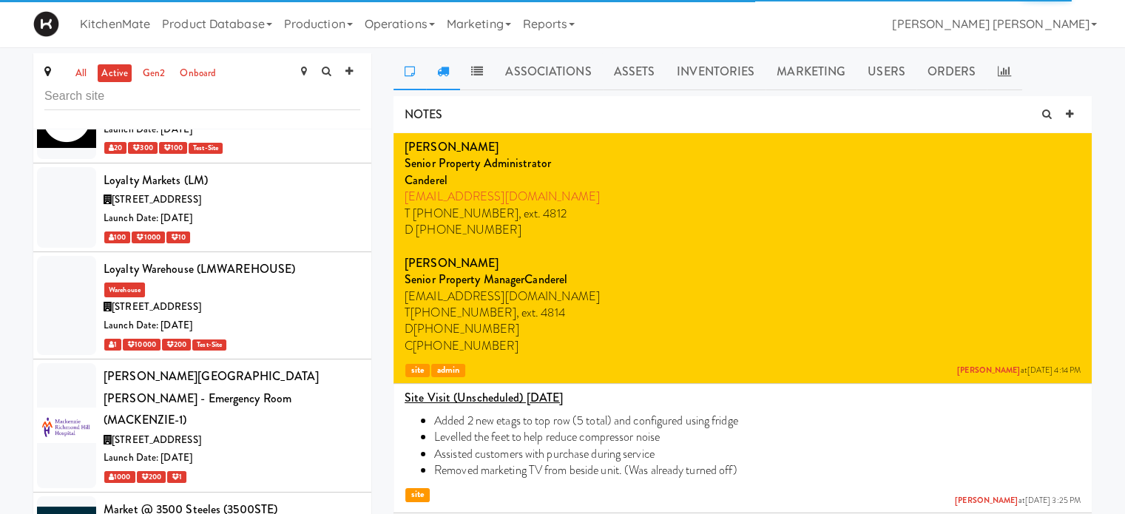
click at [444, 71] on icon at bounding box center [443, 71] width 12 height 12
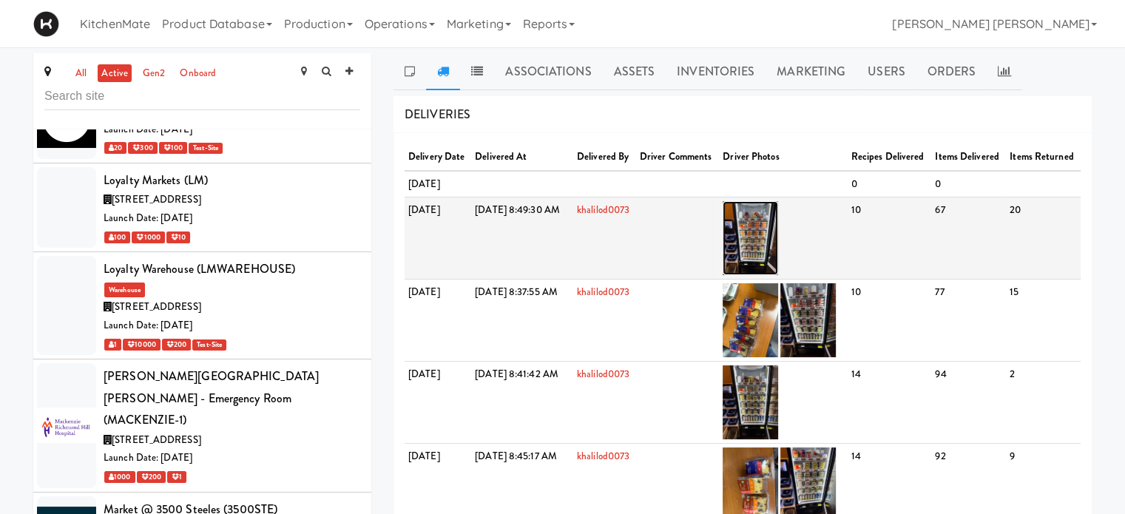
click at [778, 275] on img at bounding box center [749, 238] width 55 height 74
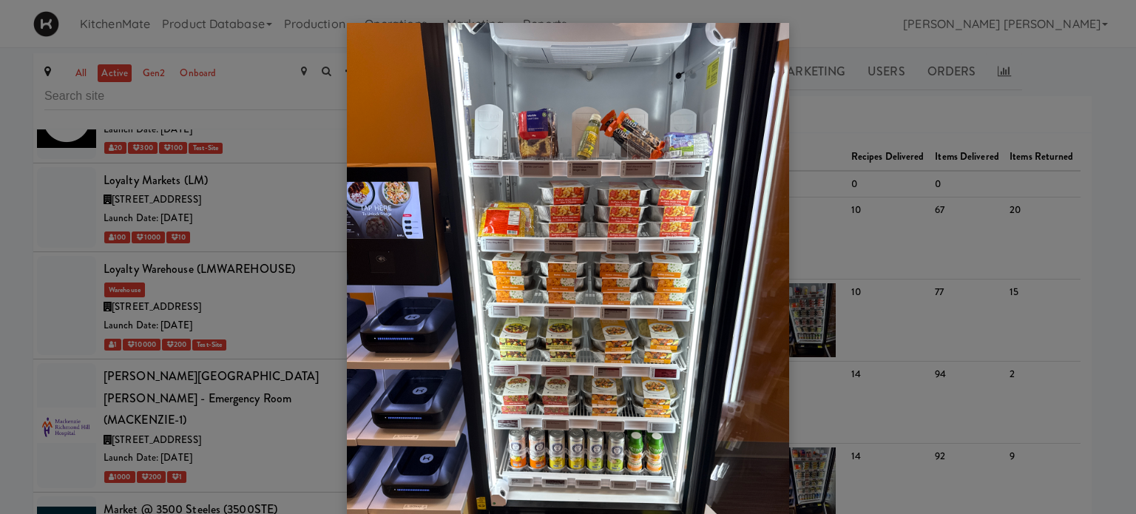
click at [855, 129] on div at bounding box center [568, 257] width 1136 height 514
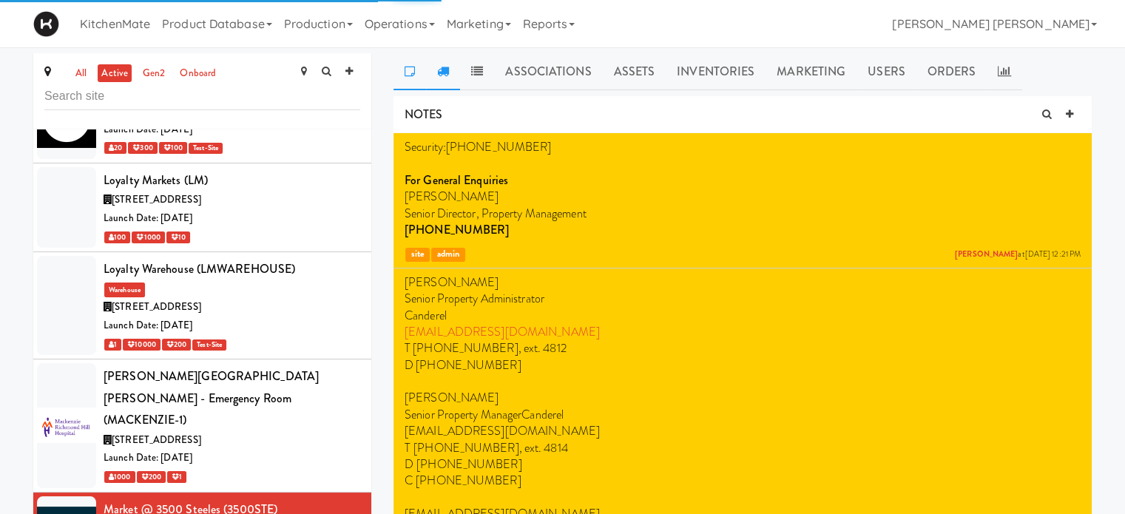
click at [442, 71] on icon at bounding box center [443, 71] width 12 height 12
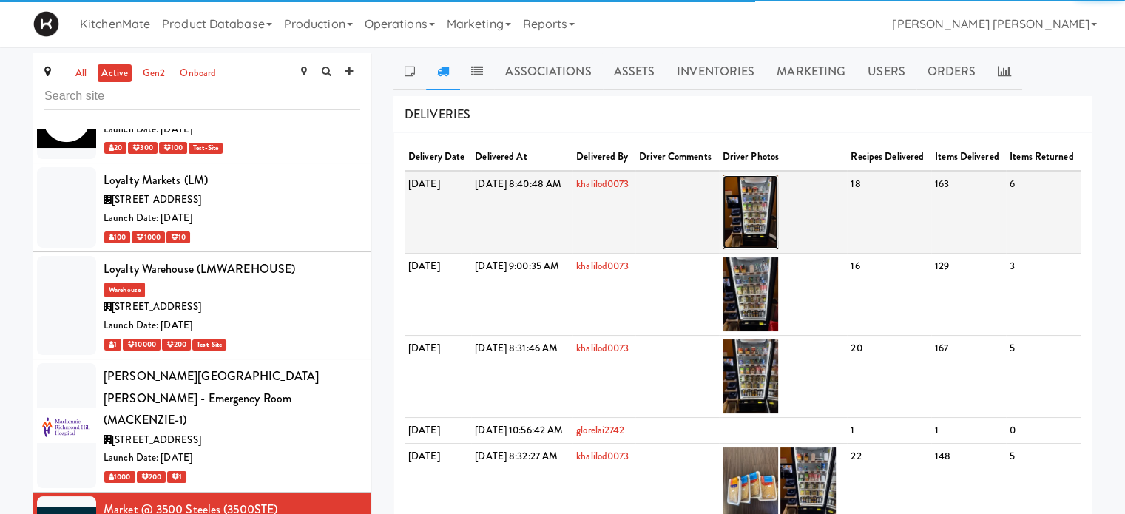
click at [778, 231] on img at bounding box center [749, 212] width 55 height 74
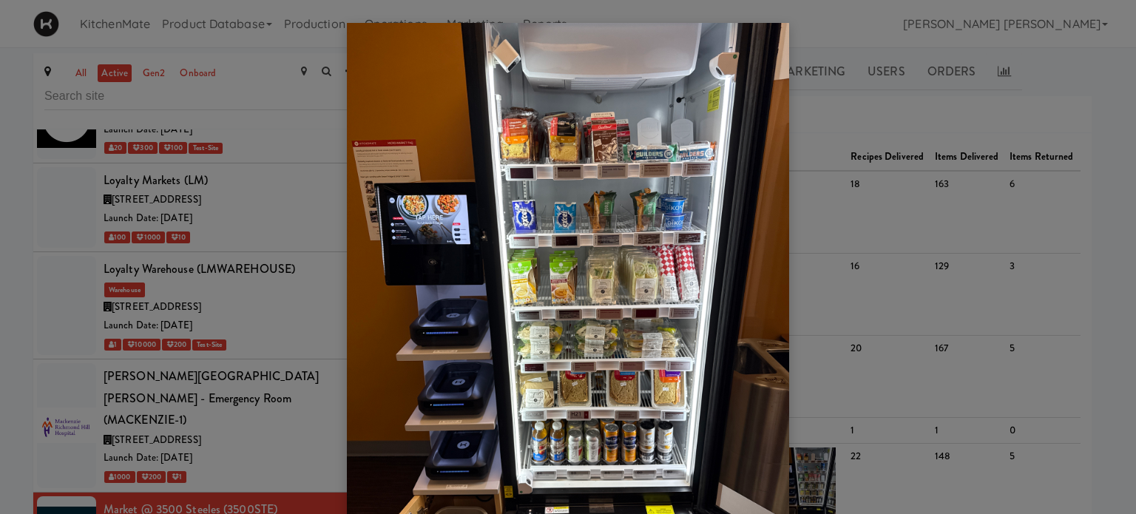
click at [872, 120] on div at bounding box center [568, 257] width 1136 height 514
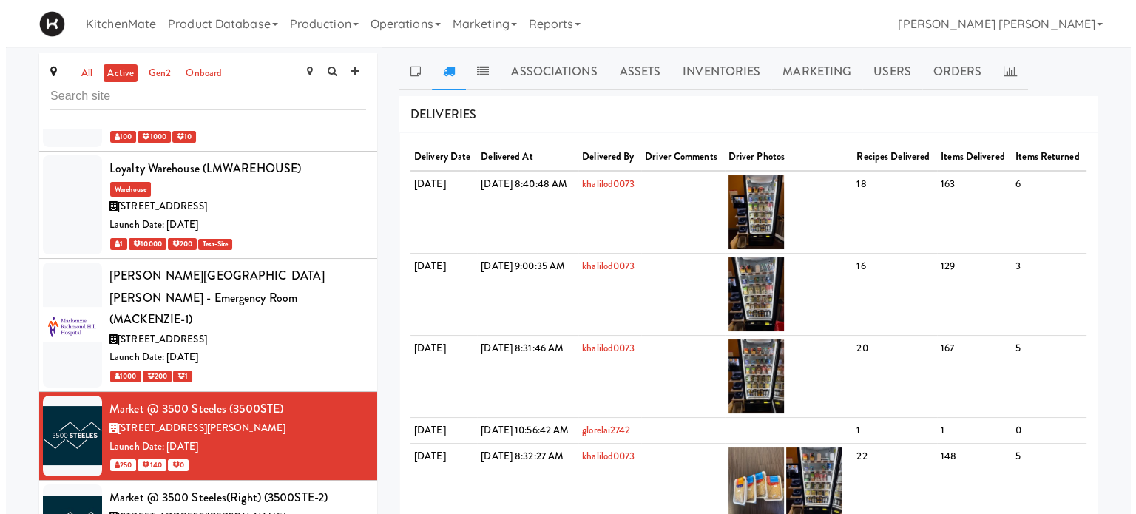
scroll to position [5320, 0]
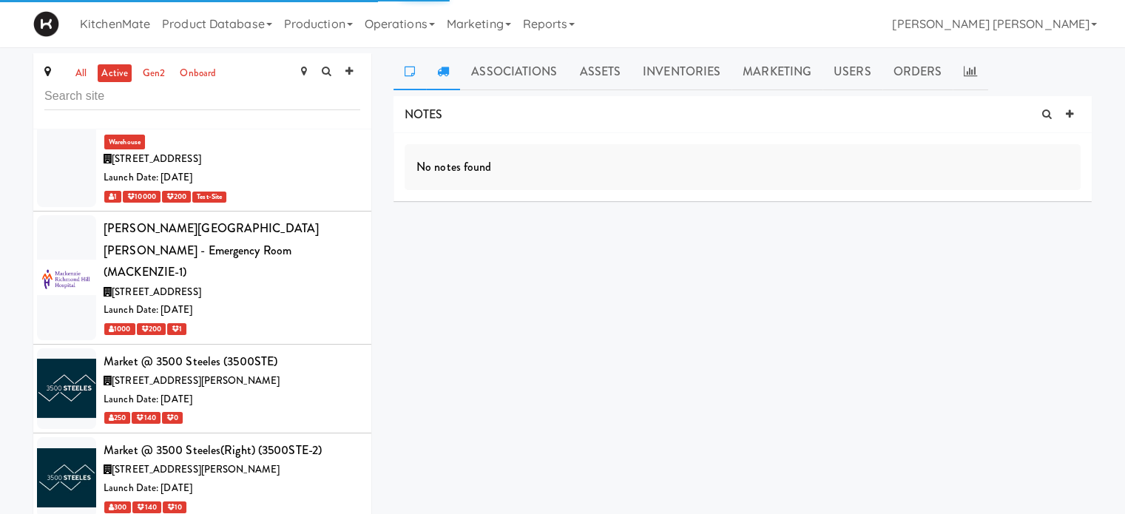
click at [446, 72] on icon at bounding box center [443, 71] width 12 height 12
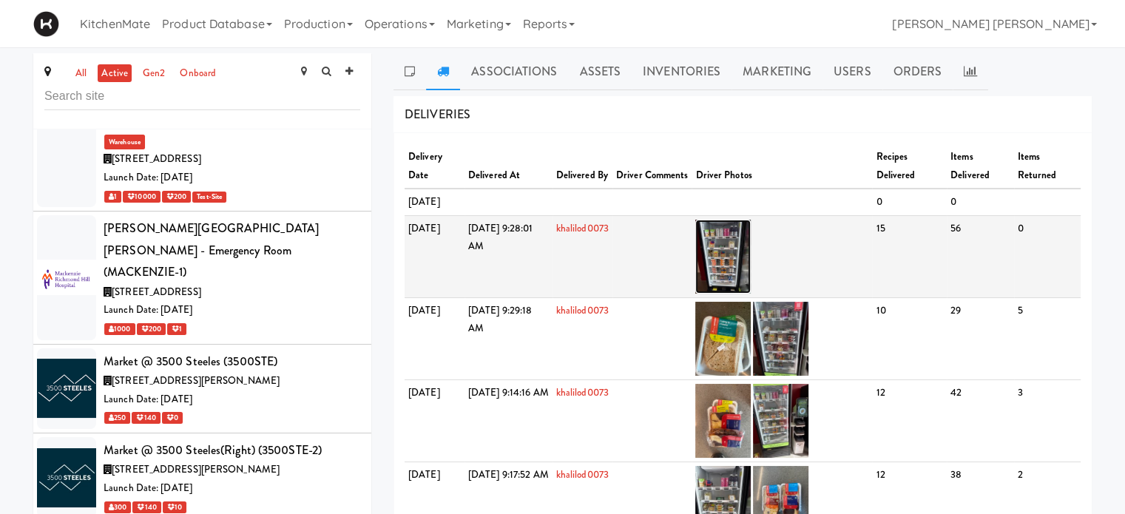
click at [751, 265] on img at bounding box center [722, 257] width 55 height 74
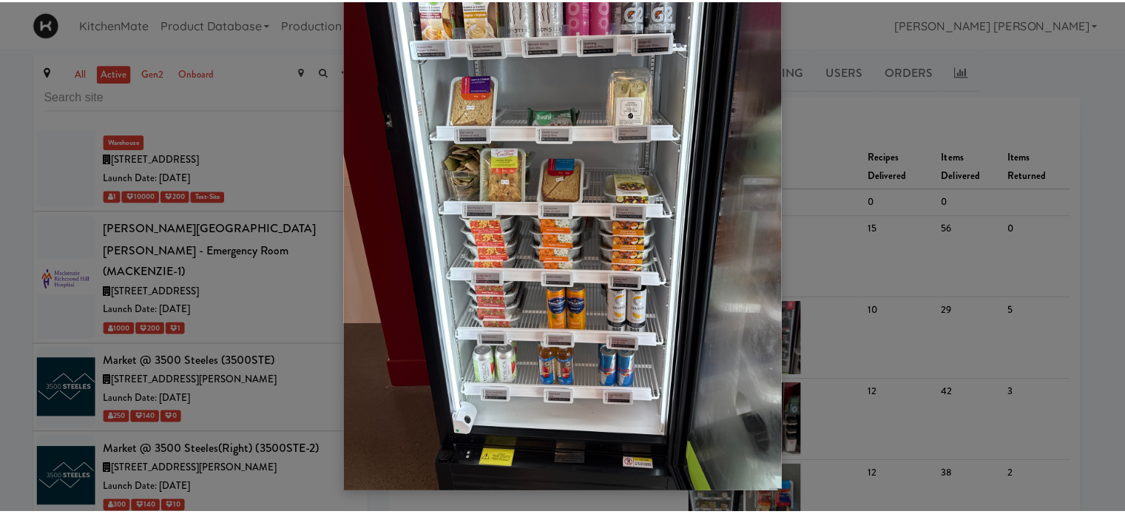
scroll to position [121, 0]
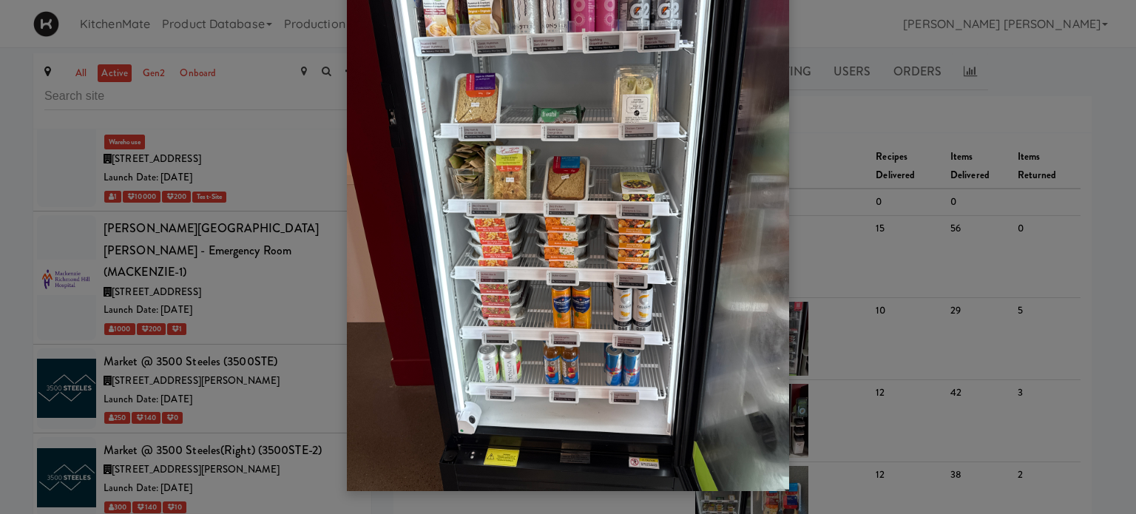
click at [855, 211] on div at bounding box center [568, 257] width 1136 height 514
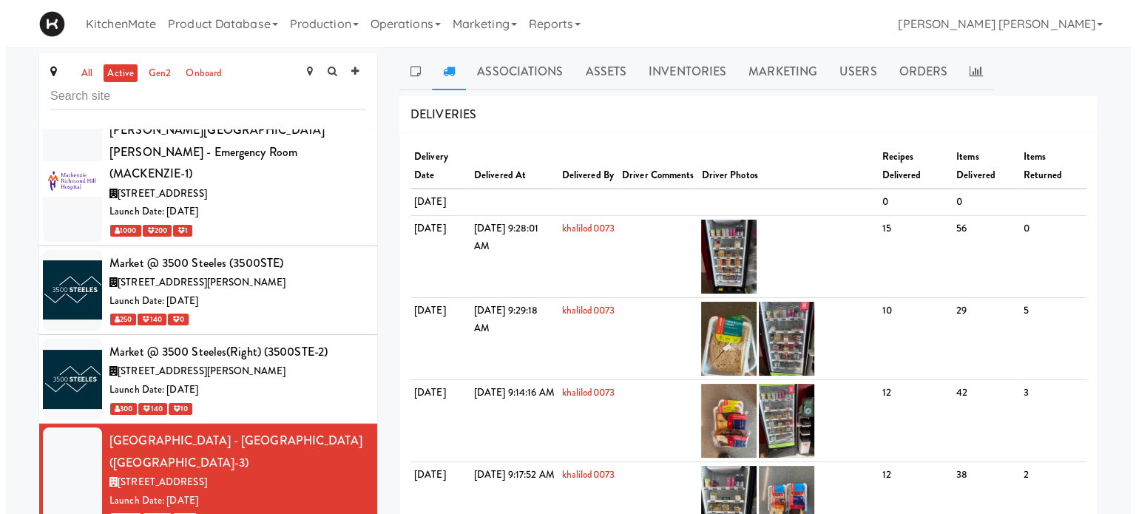
scroll to position [5468, 0]
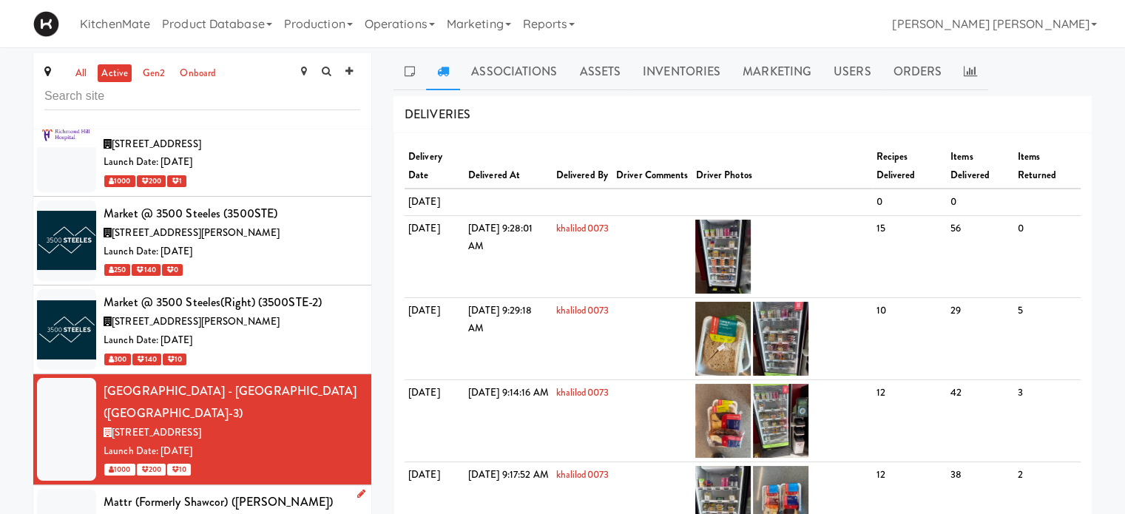
click at [210, 513] on span "[STREET_ADDRESS][PERSON_NAME]" at bounding box center [196, 522] width 168 height 14
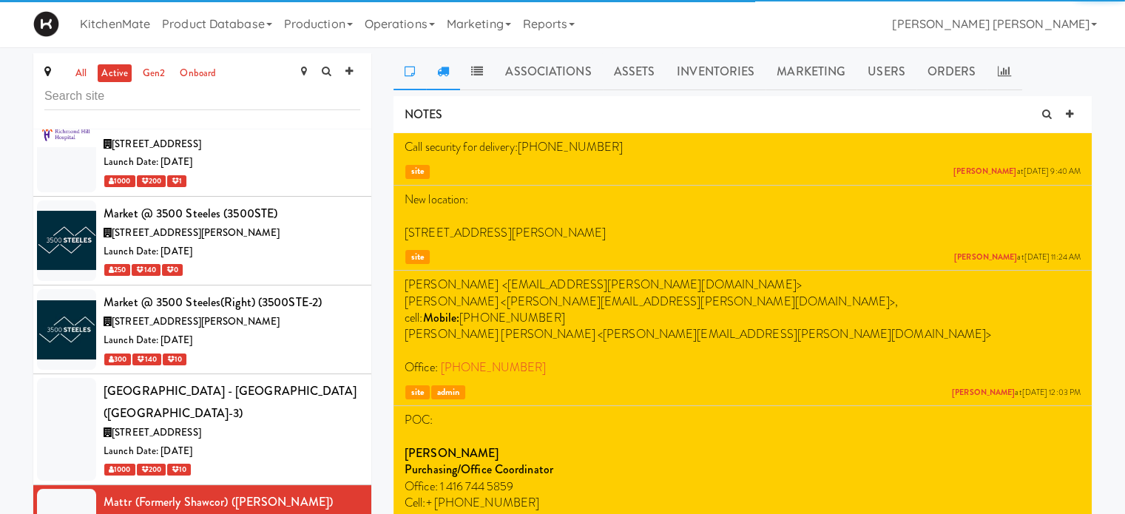
click at [448, 70] on icon at bounding box center [443, 71] width 12 height 12
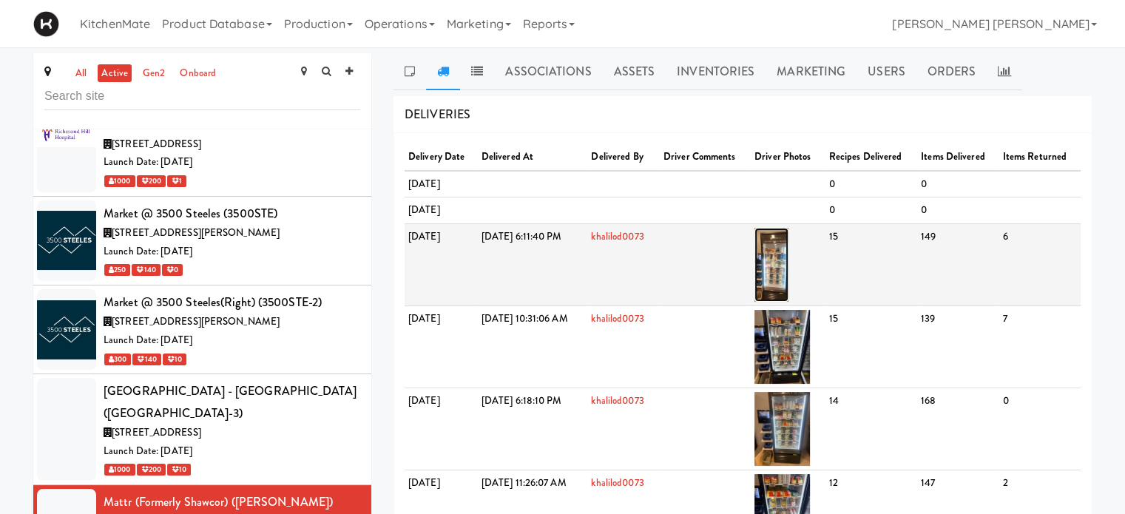
click at [789, 252] on img at bounding box center [771, 265] width 35 height 74
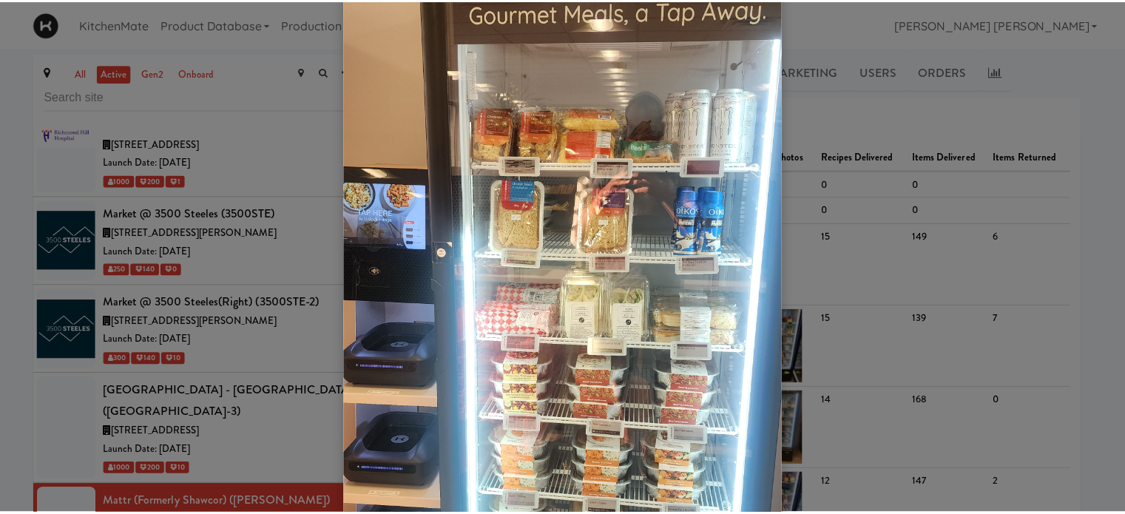
scroll to position [148, 0]
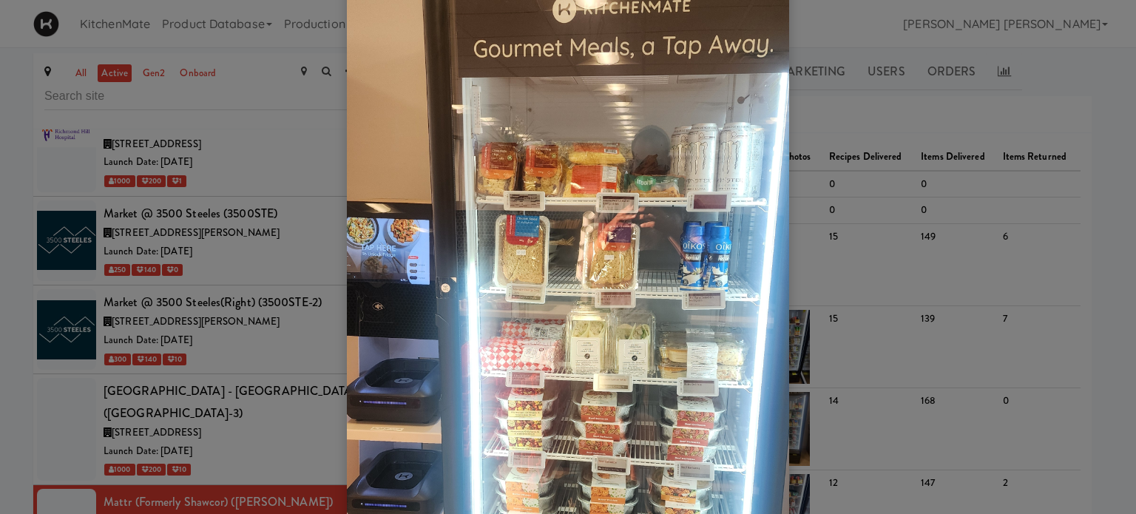
click at [0, 378] on div at bounding box center [568, 257] width 1136 height 514
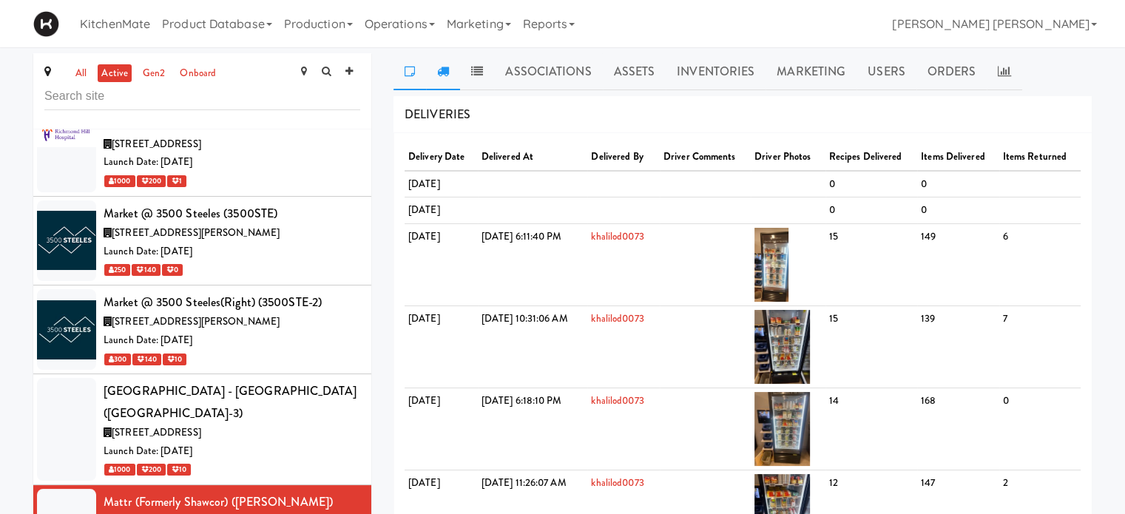
click at [416, 58] on link at bounding box center [409, 71] width 33 height 37
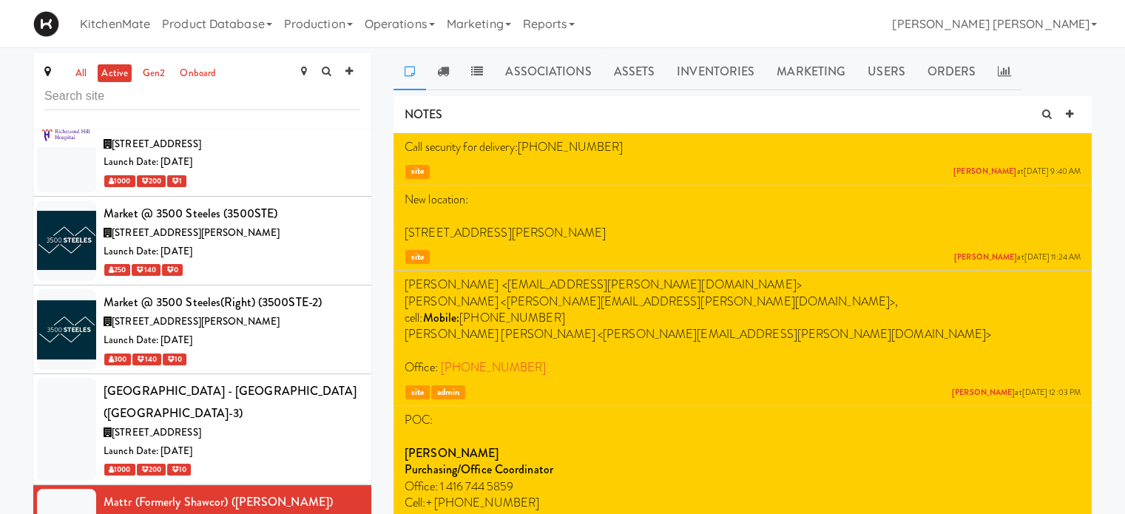
drag, startPoint x: 405, startPoint y: 228, endPoint x: 622, endPoint y: 228, distance: 216.7
click at [622, 228] on p "[STREET_ADDRESS][PERSON_NAME]" at bounding box center [742, 233] width 676 height 16
copy span "[STREET_ADDRESS][PERSON_NAME]"
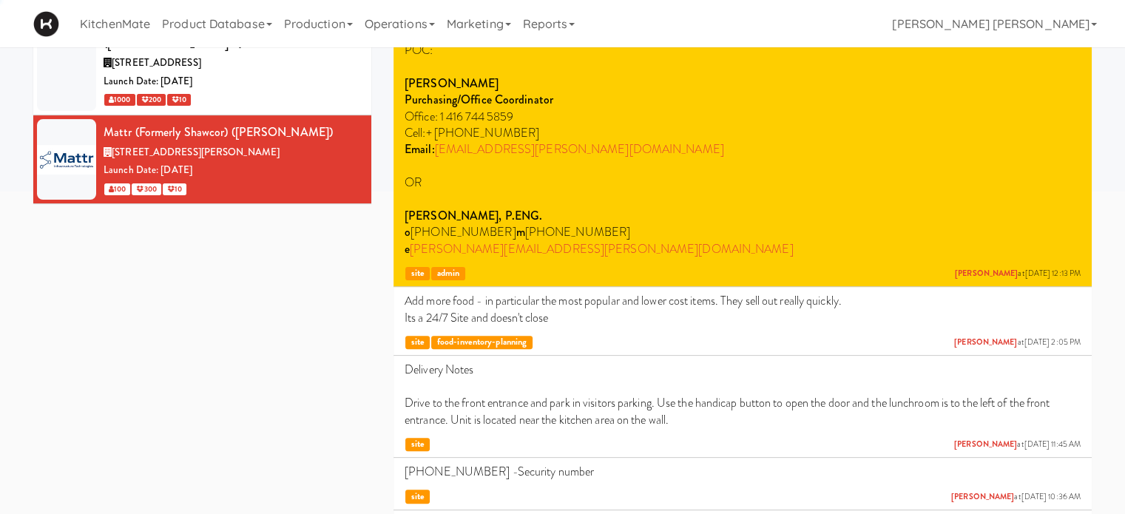
scroll to position [74, 0]
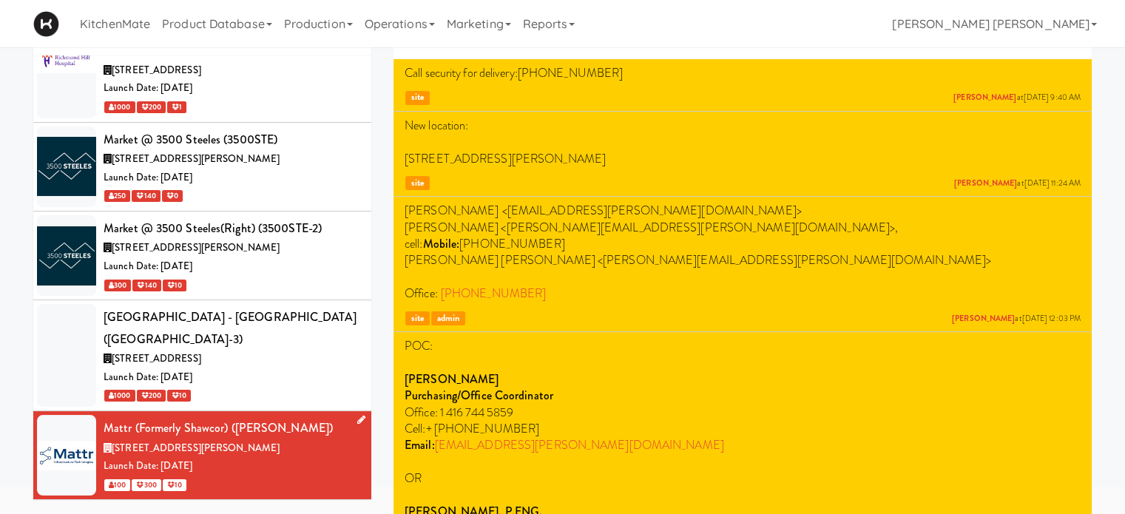
click at [357, 415] on icon at bounding box center [361, 420] width 8 height 10
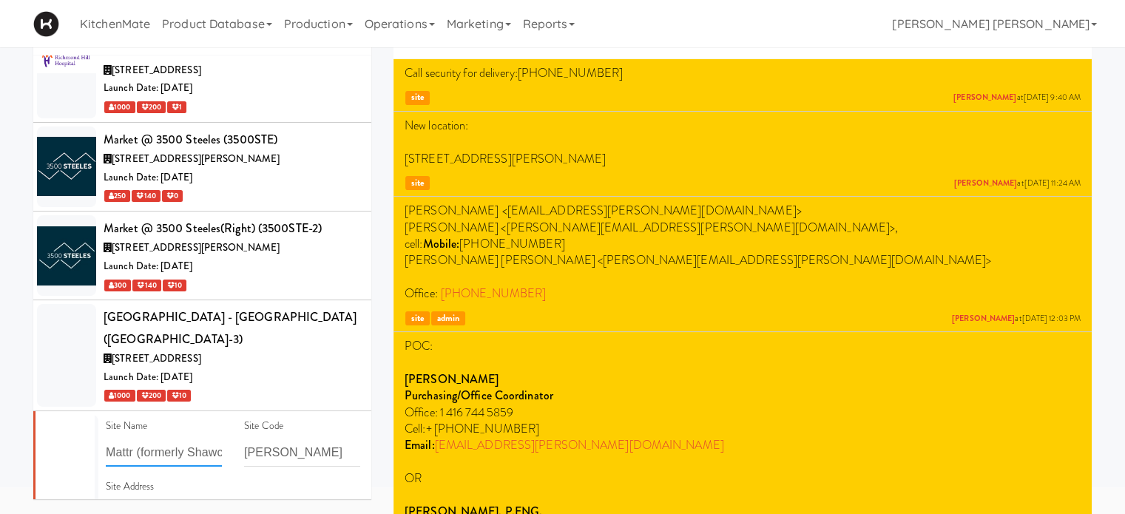
click at [137, 439] on input "Mattr (formerly Shawcor)" at bounding box center [164, 452] width 116 height 27
click at [258, 439] on input "[PERSON_NAME]" at bounding box center [302, 452] width 116 height 27
click at [284, 439] on input "[PERSON_NAME]" at bounding box center [302, 452] width 116 height 27
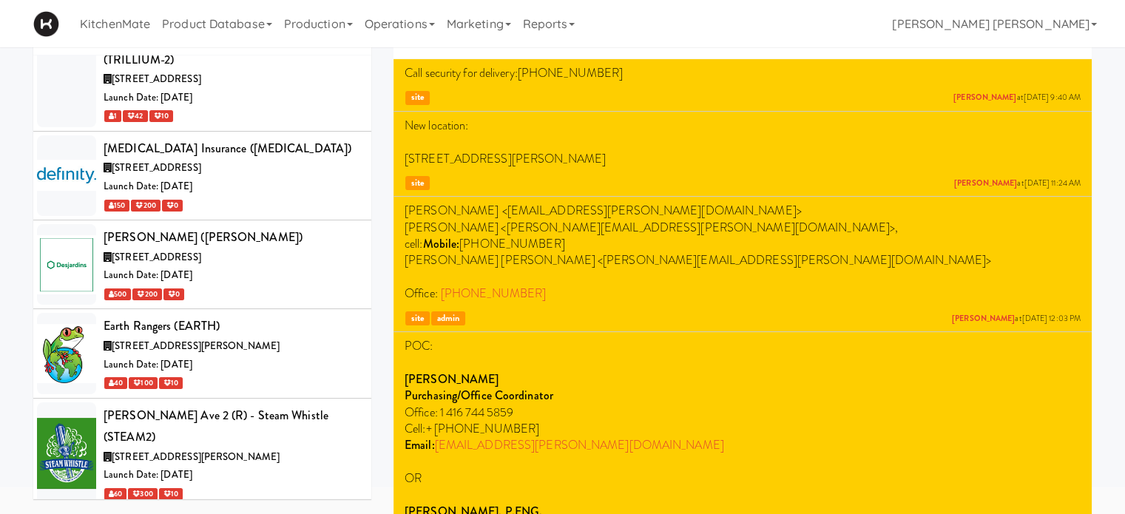
scroll to position [3028, 0]
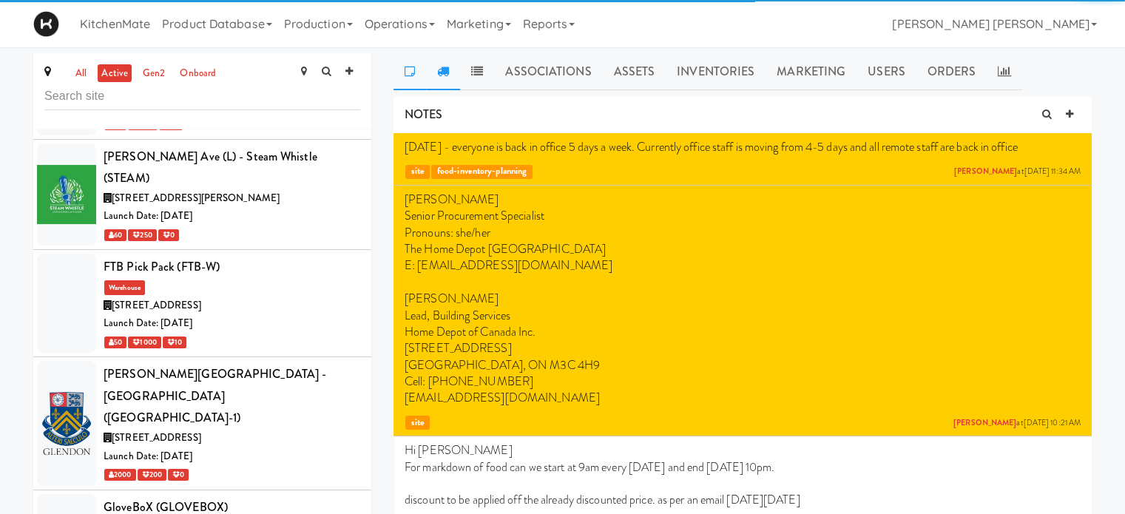
click at [444, 73] on icon at bounding box center [443, 71] width 12 height 12
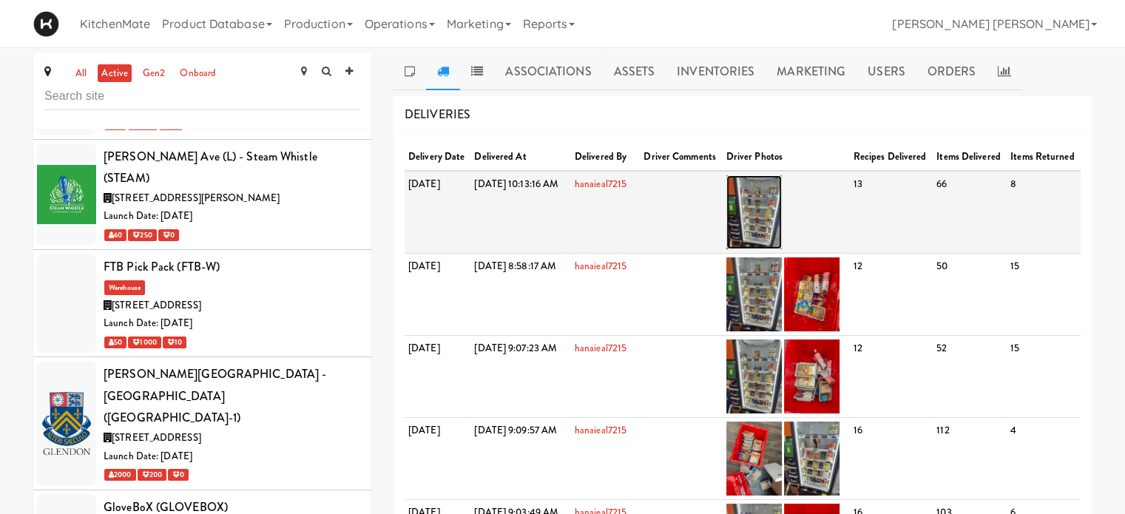
click at [782, 225] on img at bounding box center [753, 212] width 55 height 74
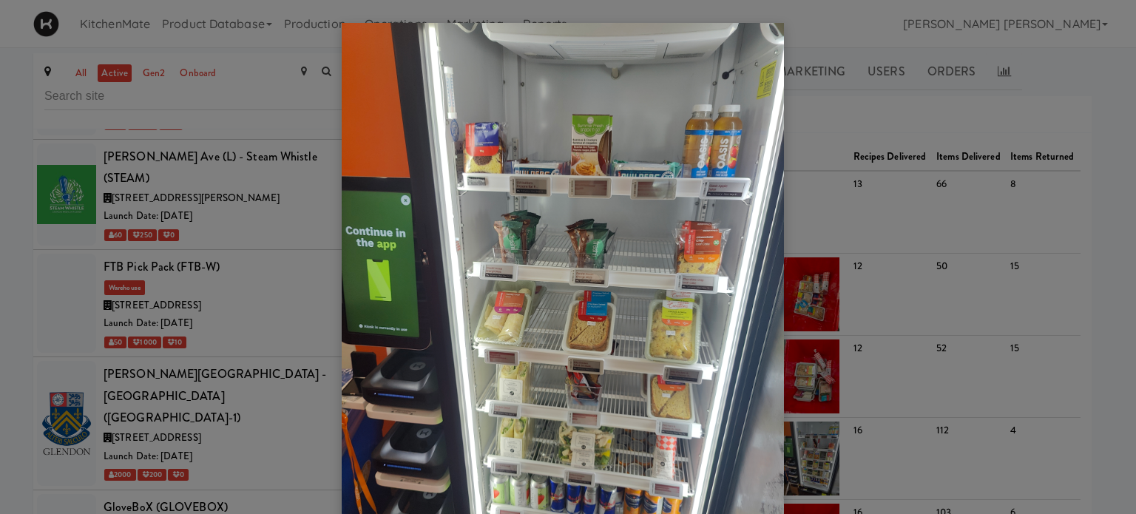
click at [0, 378] on div at bounding box center [568, 257] width 1136 height 514
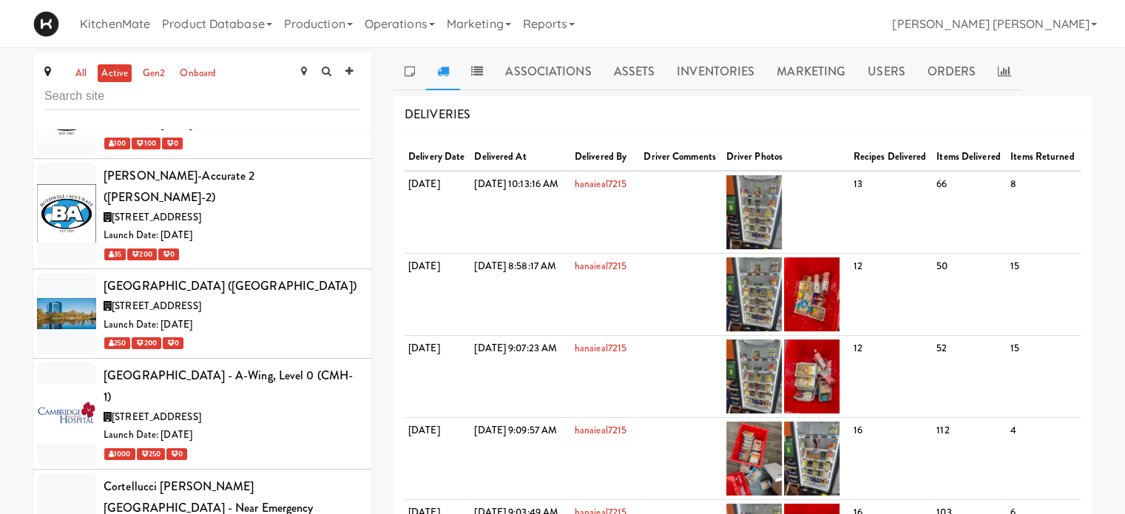
scroll to position [2067, 0]
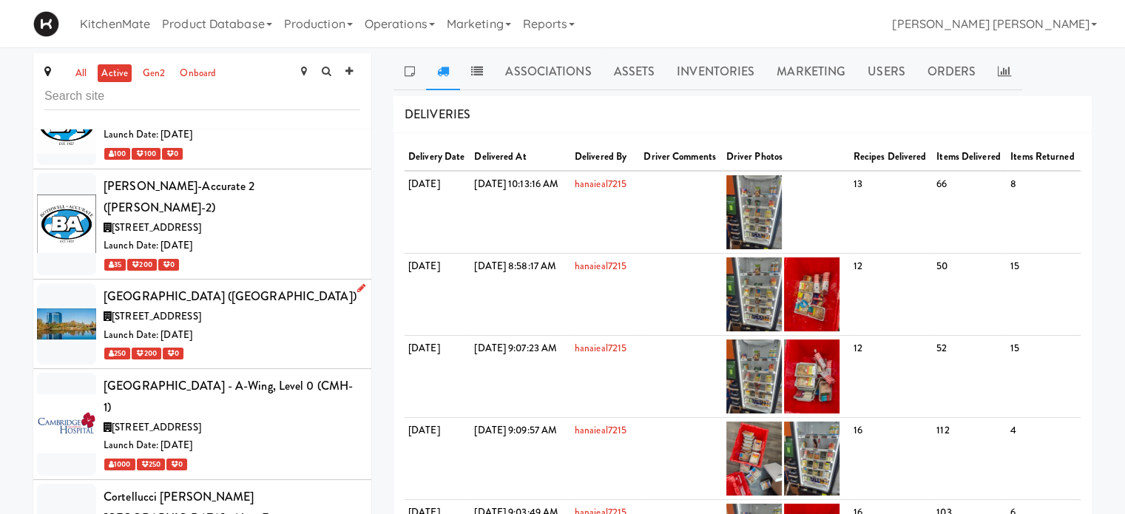
click at [172, 285] on div "[GEOGRAPHIC_DATA] ([GEOGRAPHIC_DATA])" at bounding box center [232, 296] width 257 height 22
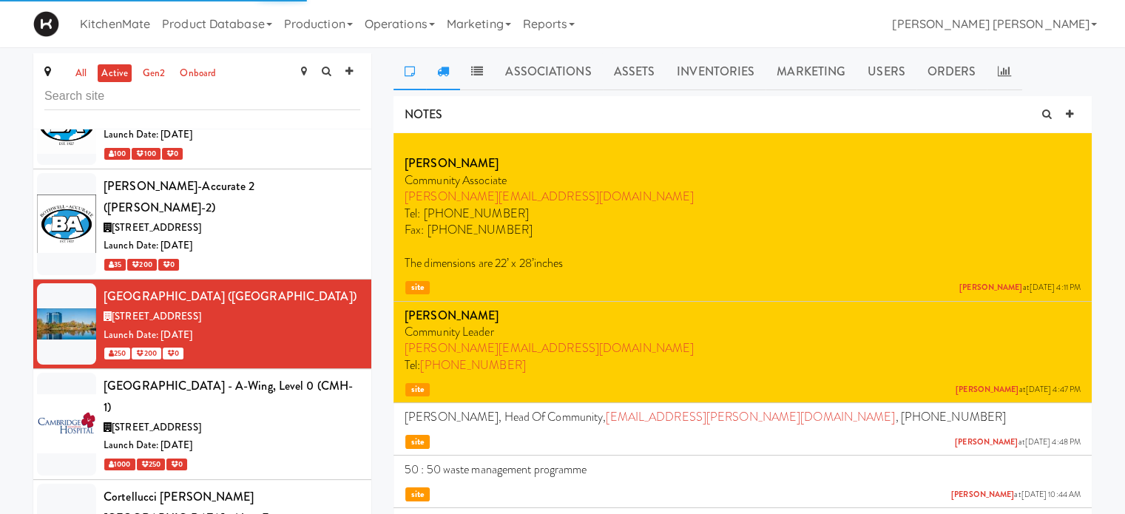
click at [444, 75] on icon at bounding box center [443, 71] width 12 height 12
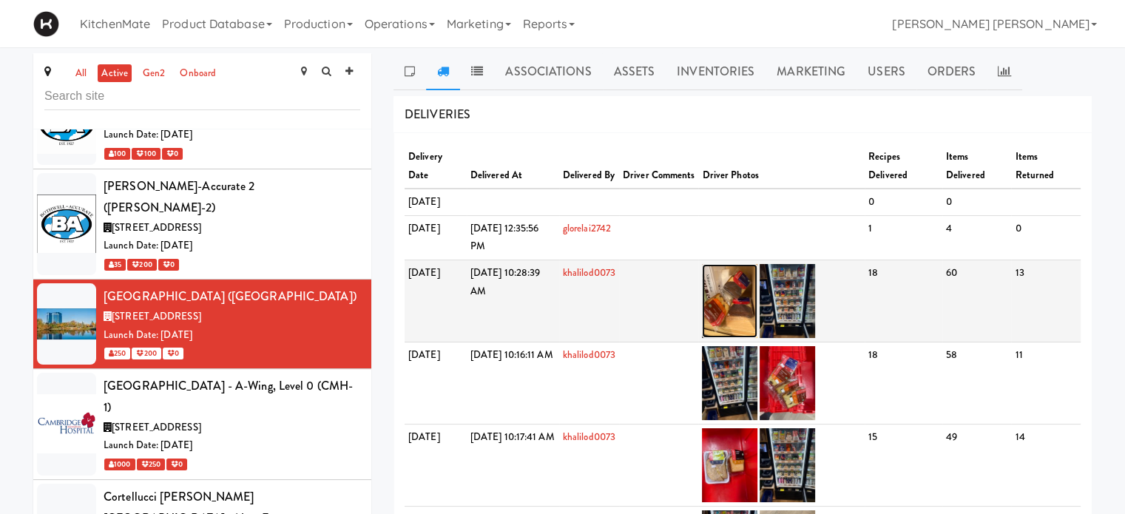
click at [757, 324] on img at bounding box center [729, 301] width 55 height 74
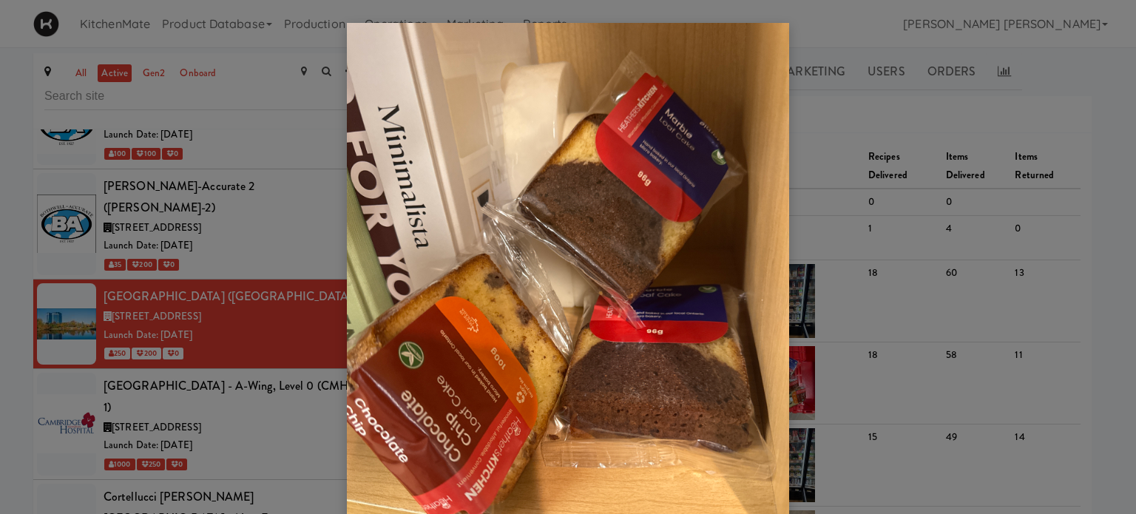
click at [873, 214] on div at bounding box center [568, 257] width 1136 height 514
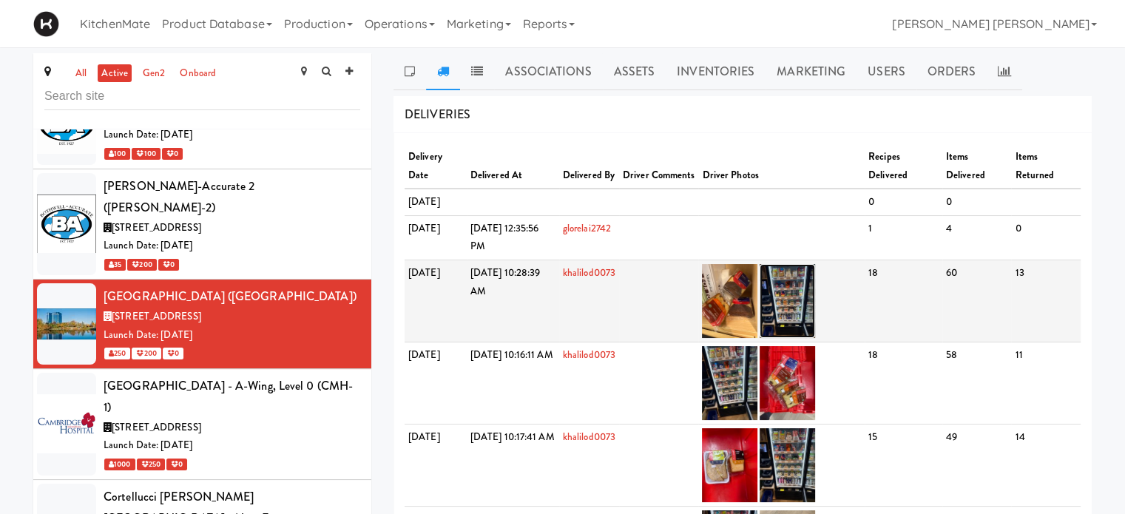
click at [815, 323] on img at bounding box center [786, 301] width 55 height 74
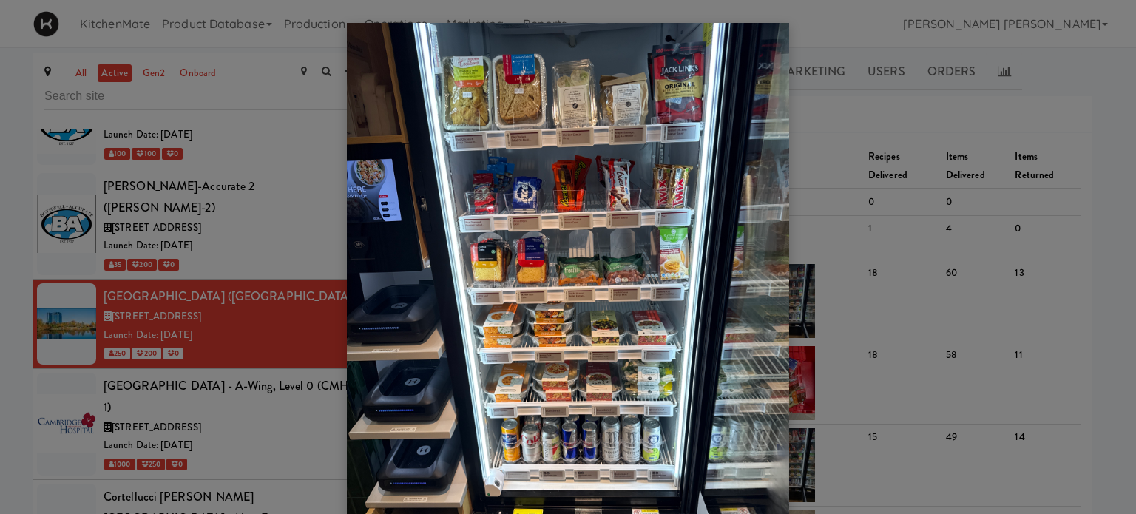
click at [868, 134] on div at bounding box center [568, 257] width 1136 height 514
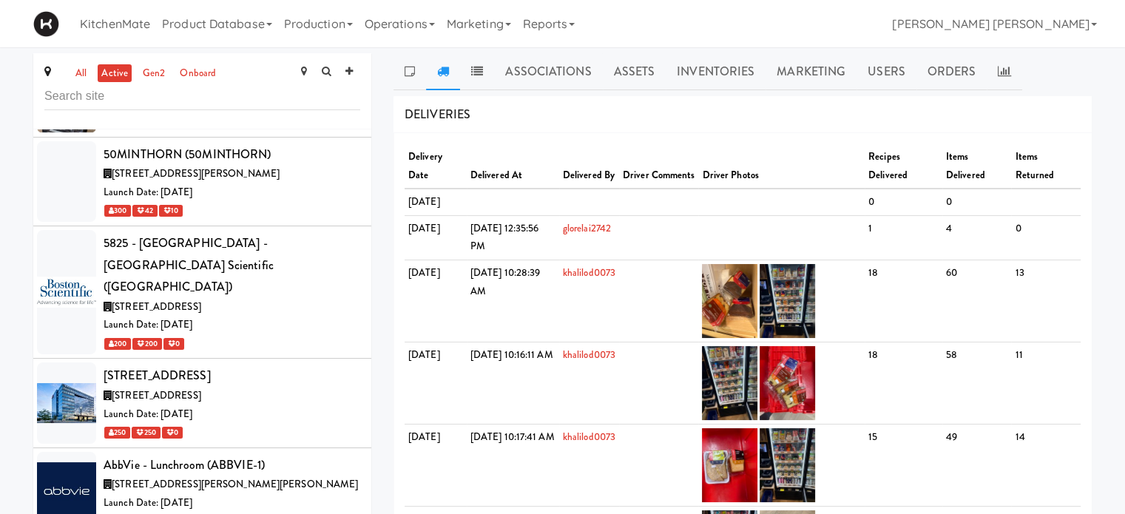
scroll to position [1253, 0]
click at [201, 389] on span "[STREET_ADDRESS]" at bounding box center [156, 396] width 89 height 14
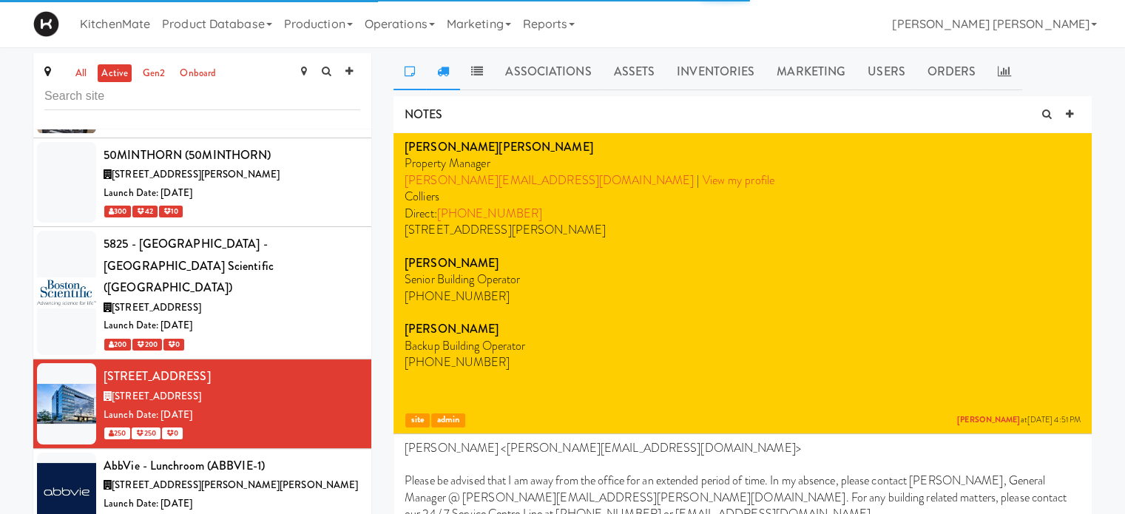
click at [444, 82] on link at bounding box center [443, 71] width 34 height 37
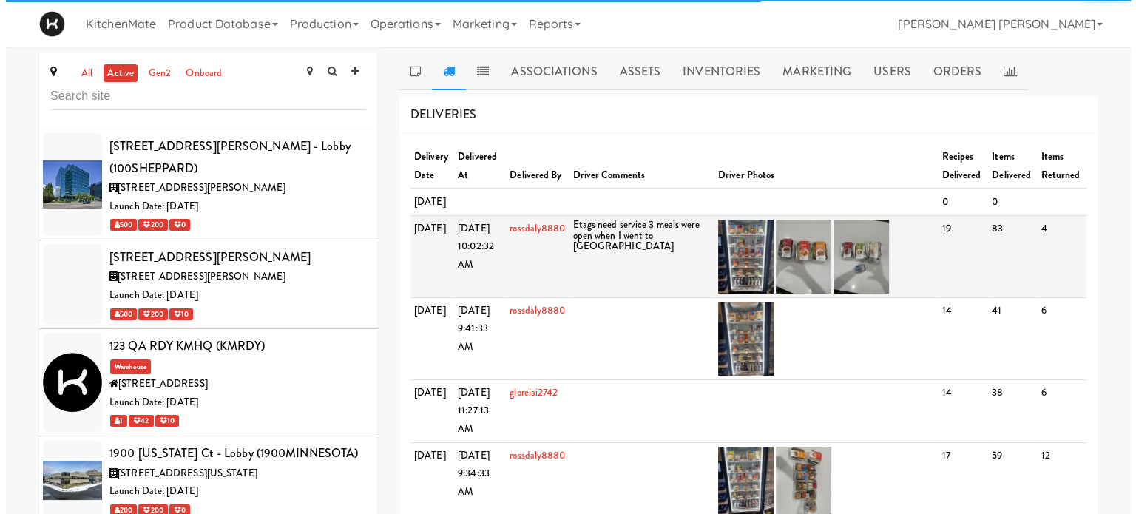
scroll to position [1253, 0]
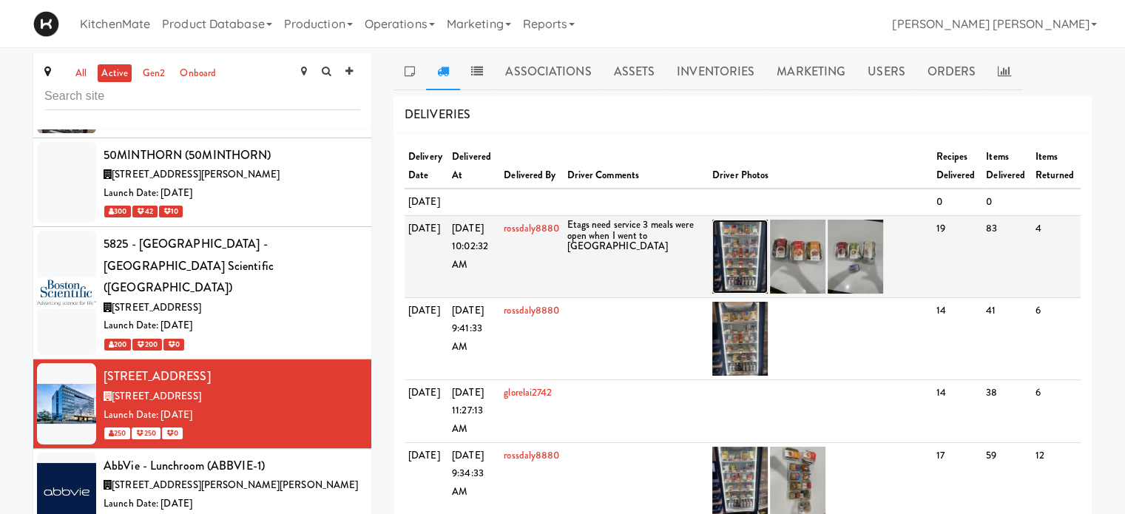
click at [740, 271] on img at bounding box center [739, 257] width 55 height 74
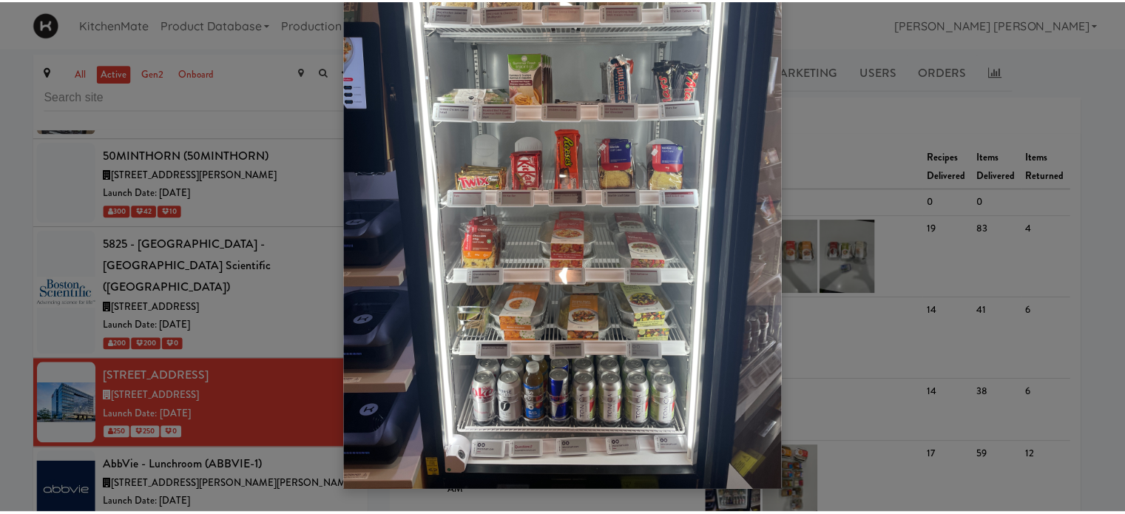
scroll to position [0, 0]
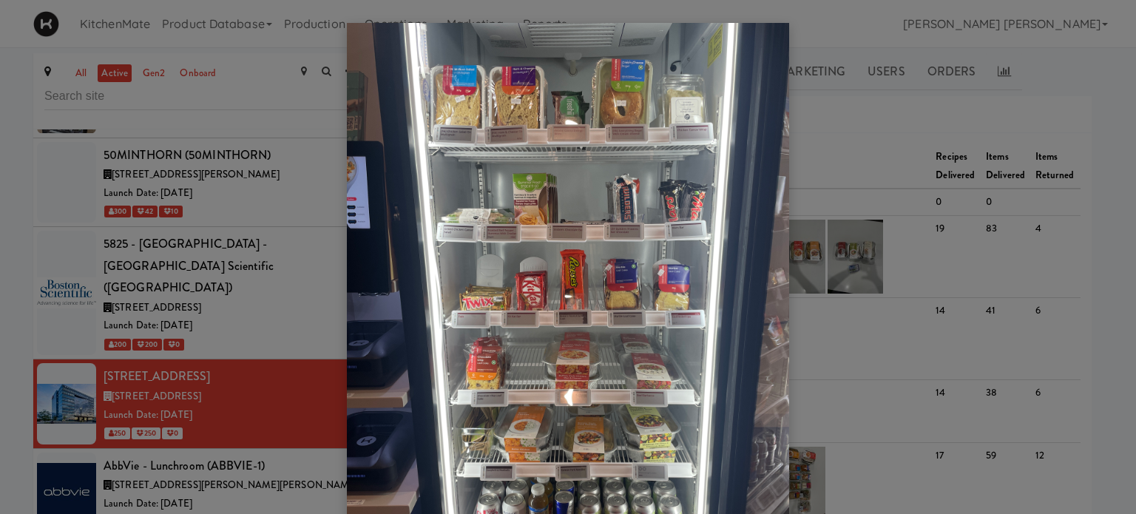
click at [887, 142] on div at bounding box center [568, 257] width 1136 height 514
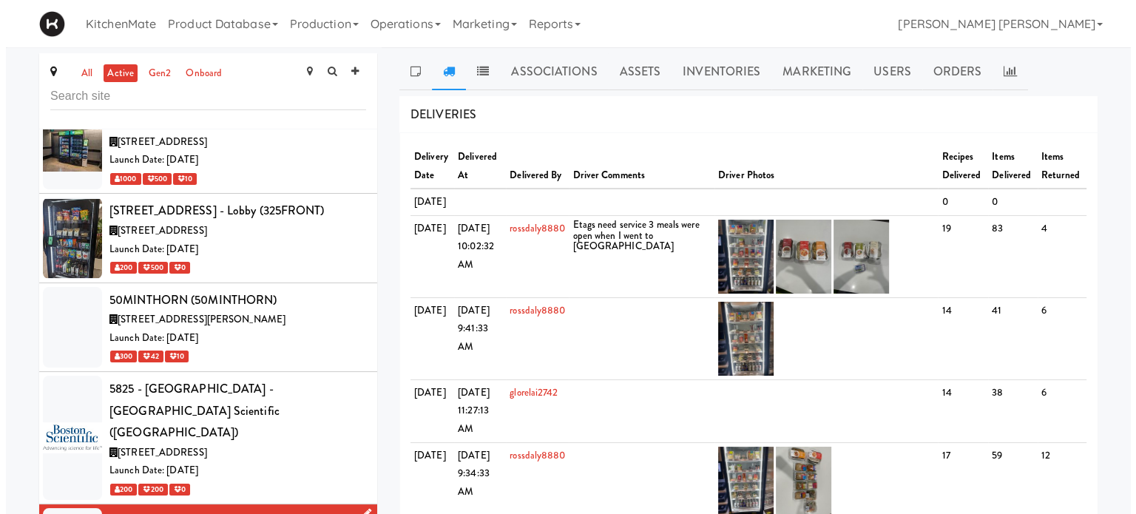
scroll to position [1105, 0]
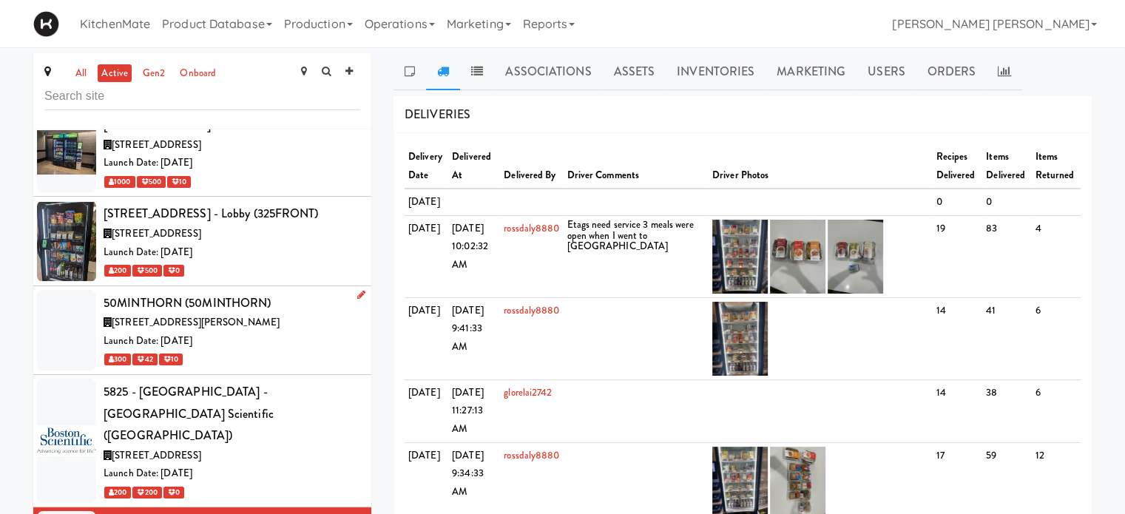
click at [169, 315] on span "[STREET_ADDRESS][PERSON_NAME]" at bounding box center [196, 322] width 168 height 14
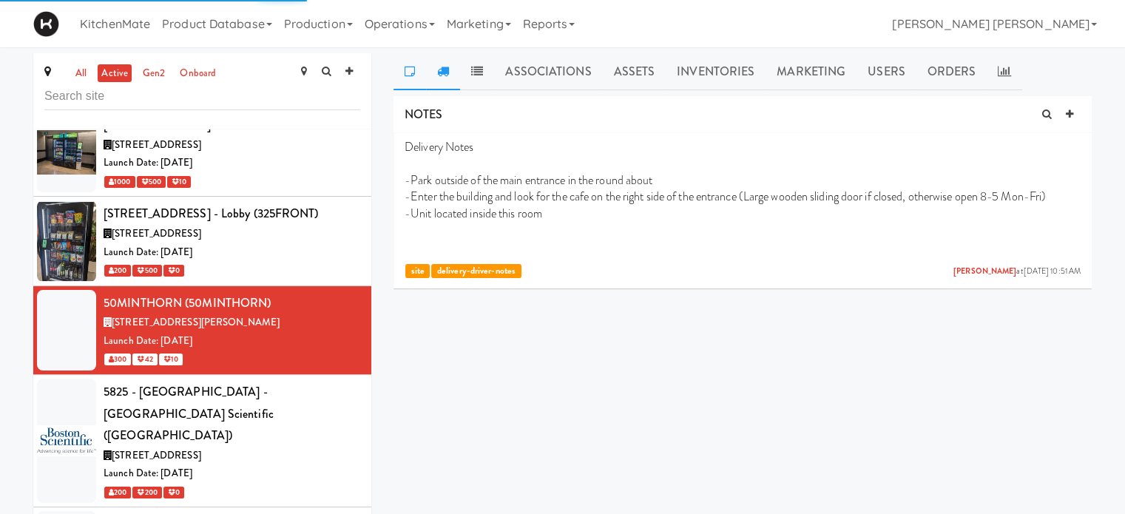
click at [441, 69] on icon at bounding box center [443, 71] width 12 height 12
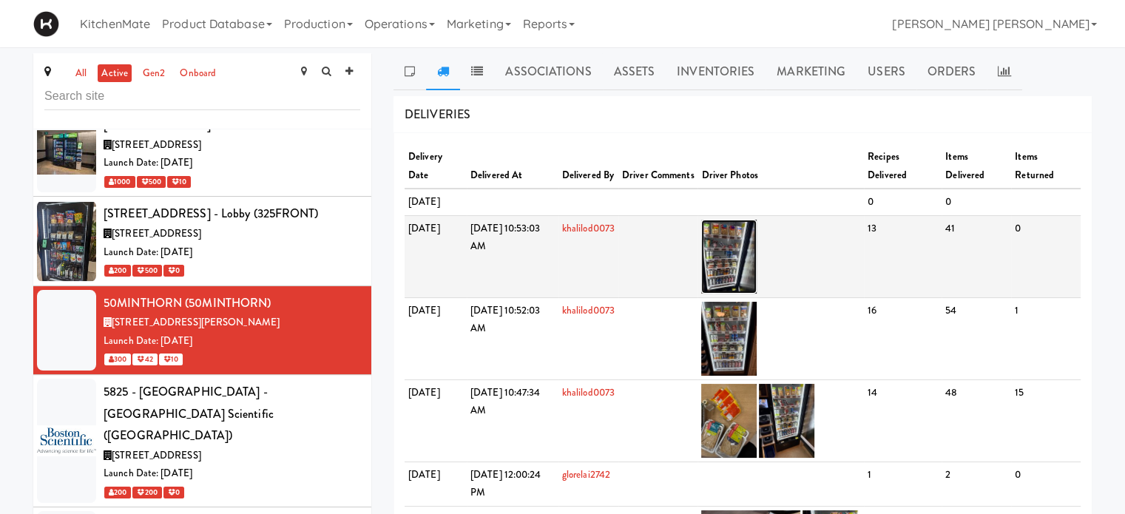
click at [756, 266] on img at bounding box center [728, 257] width 55 height 74
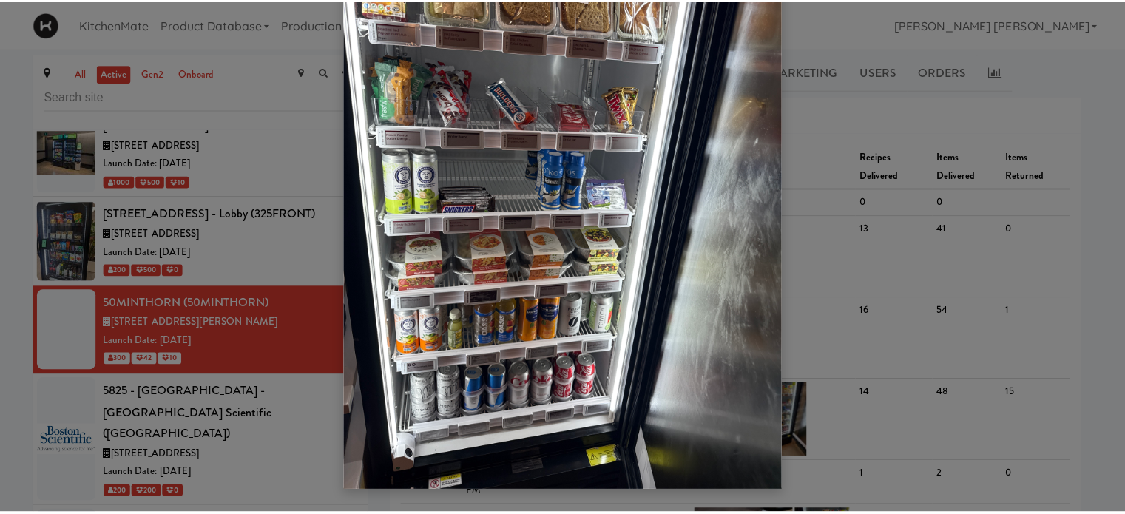
scroll to position [47, 0]
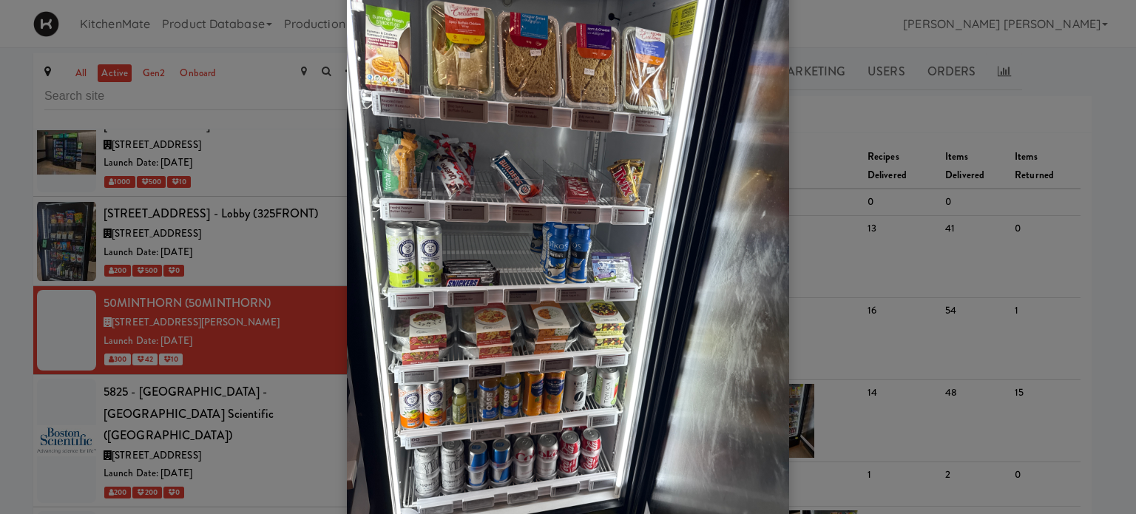
click at [0, 286] on div at bounding box center [568, 257] width 1136 height 514
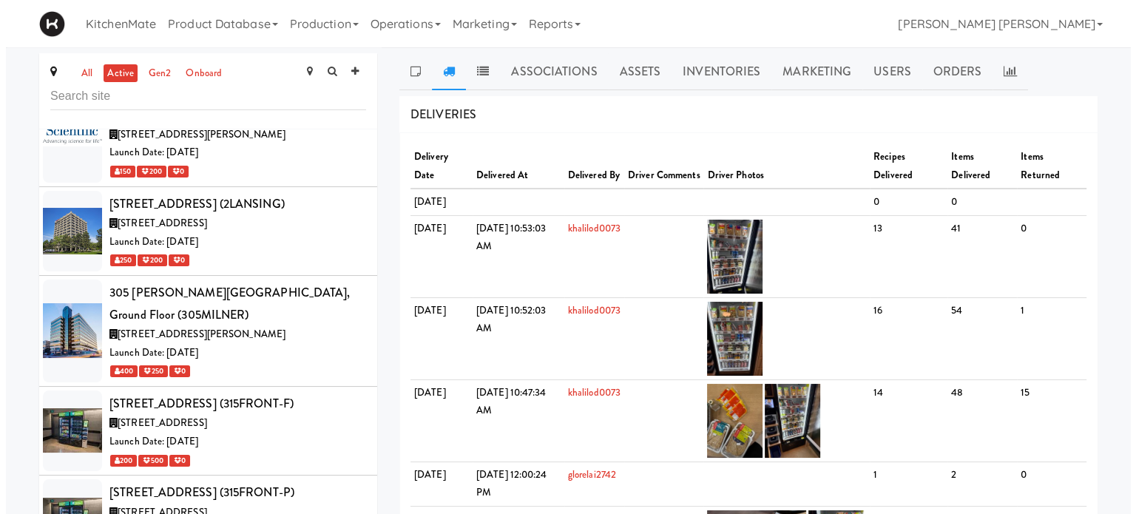
scroll to position [736, 0]
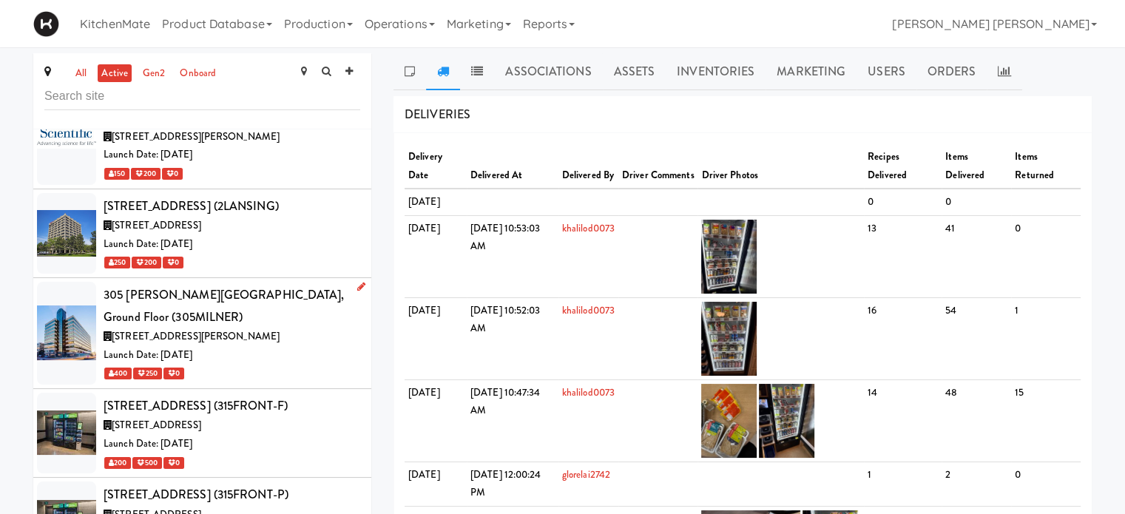
click at [194, 284] on div "305 [PERSON_NAME][GEOGRAPHIC_DATA], Ground Floor (305MILNER)" at bounding box center [232, 306] width 257 height 44
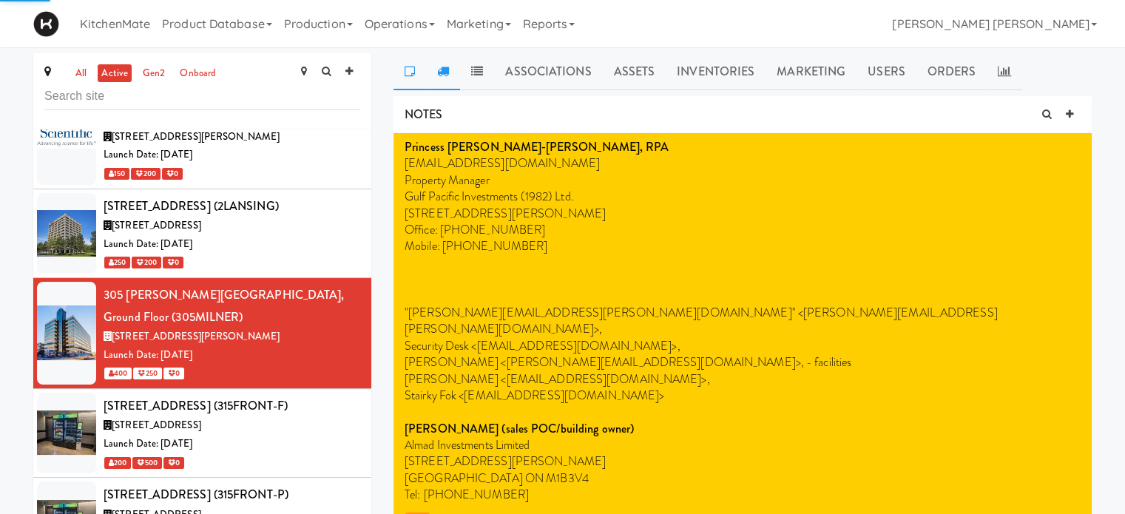
click at [444, 77] on link at bounding box center [443, 71] width 34 height 37
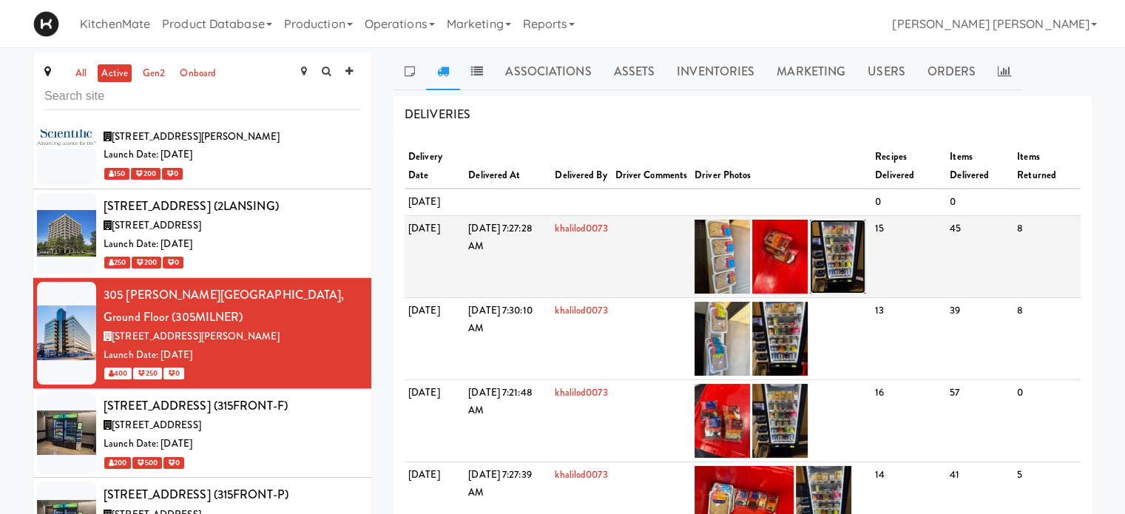
click at [865, 263] on img at bounding box center [837, 257] width 55 height 74
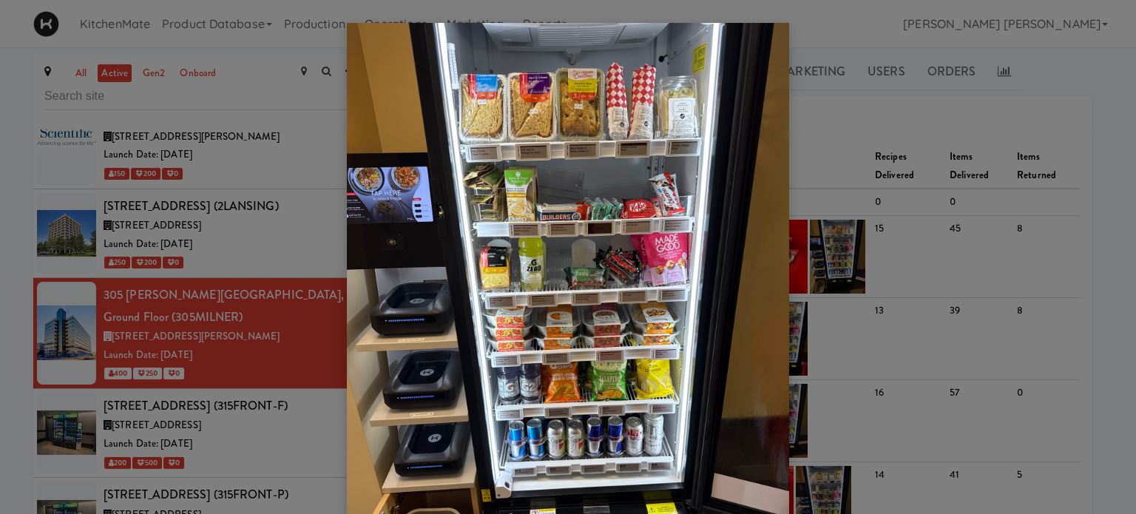
click at [542, 196] on img at bounding box center [568, 317] width 442 height 589
click at [852, 138] on div at bounding box center [568, 257] width 1136 height 514
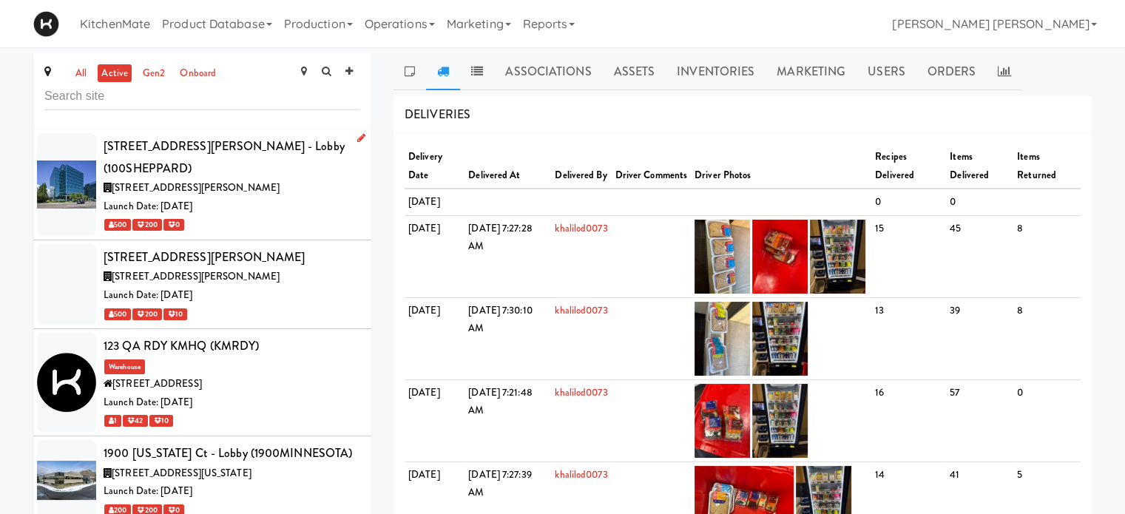
click at [254, 179] on div "[STREET_ADDRESS][PERSON_NAME]" at bounding box center [232, 188] width 257 height 18
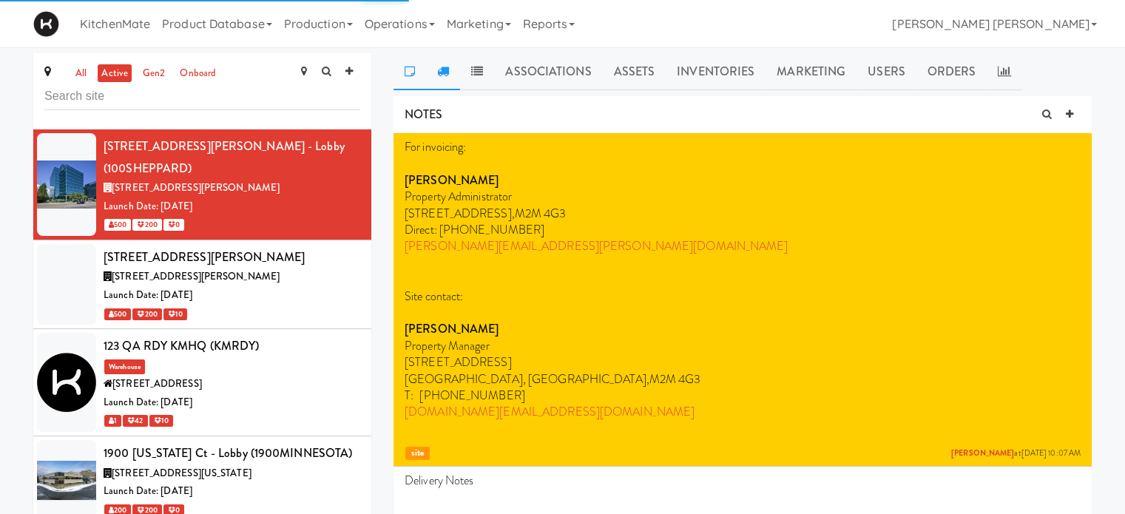
click at [442, 67] on icon at bounding box center [443, 71] width 12 height 12
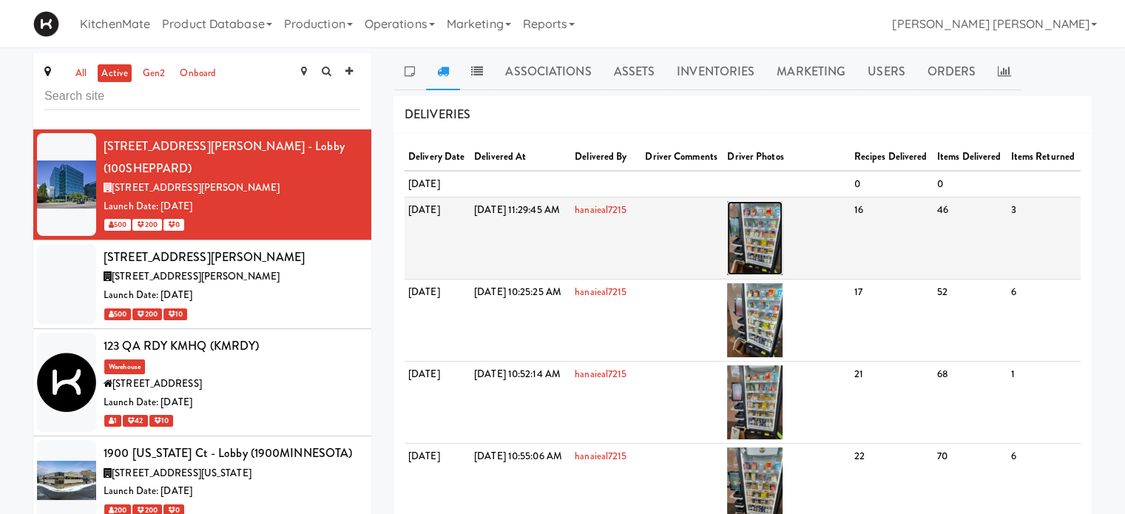
click at [782, 271] on img at bounding box center [754, 238] width 55 height 74
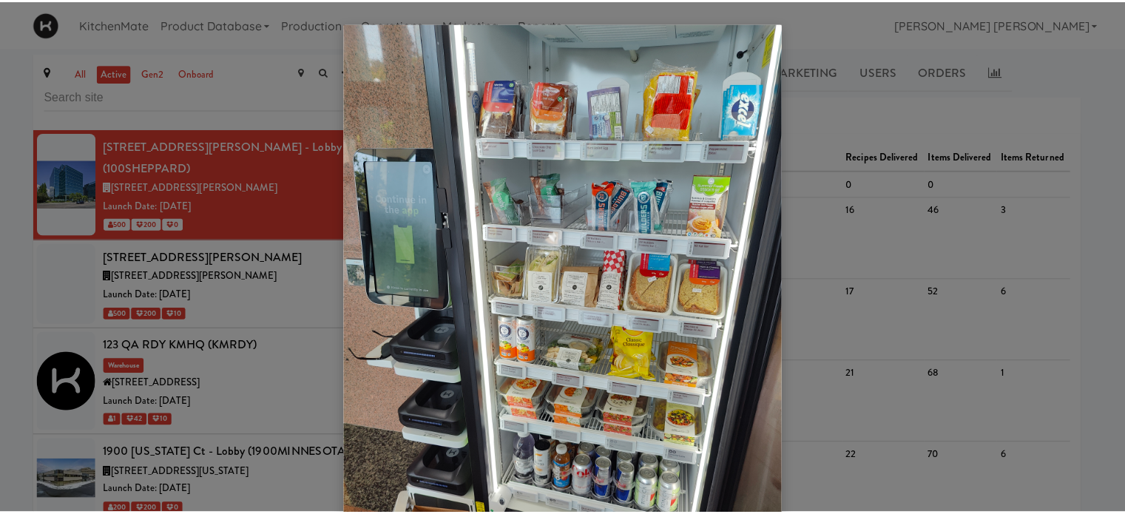
scroll to position [74, 0]
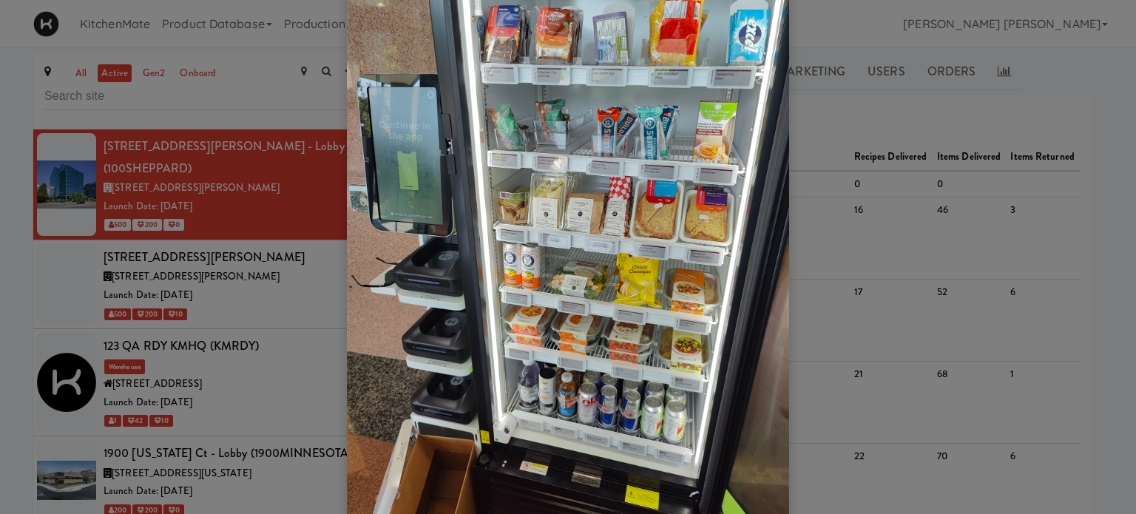
click at [856, 125] on div at bounding box center [568, 257] width 1136 height 514
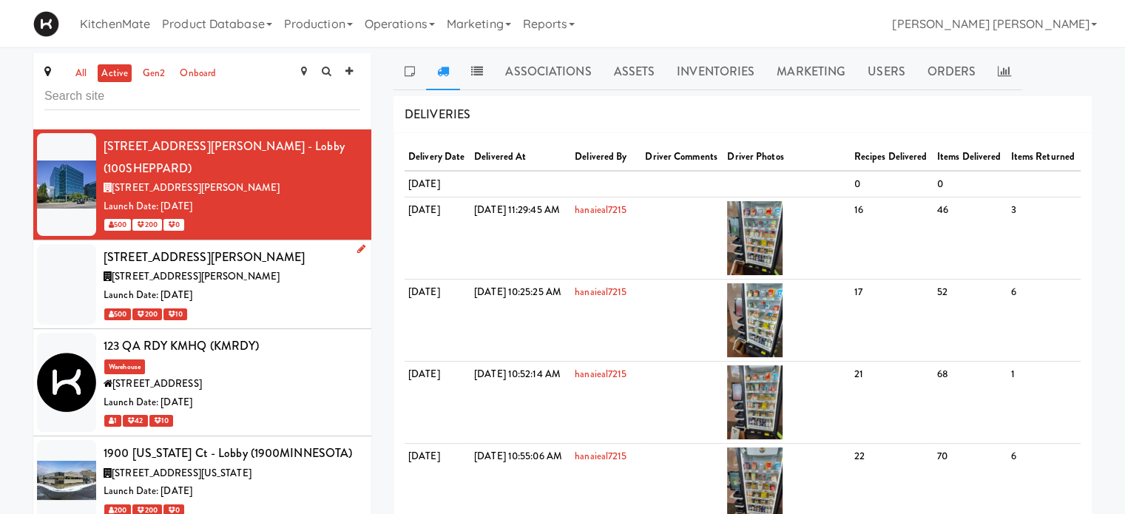
click at [201, 246] on div "[STREET_ADDRESS][PERSON_NAME]" at bounding box center [232, 257] width 257 height 22
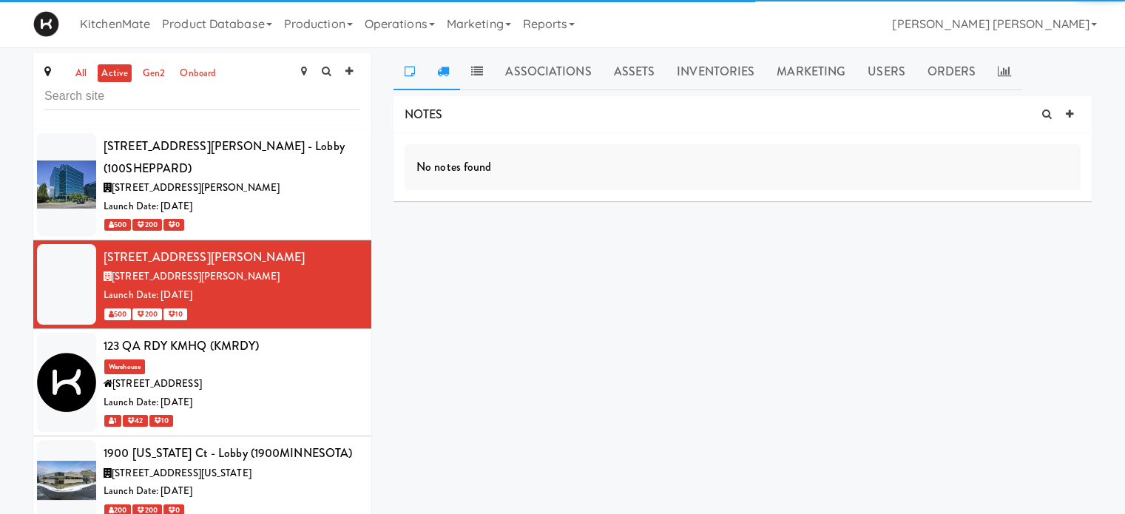
click at [447, 79] on link at bounding box center [443, 71] width 34 height 37
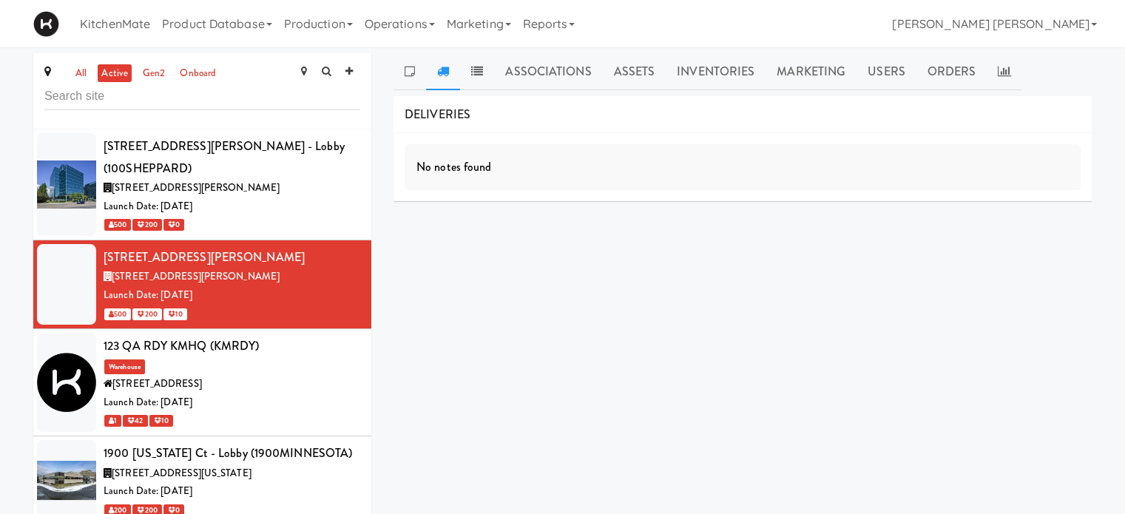
click at [443, 71] on icon at bounding box center [443, 71] width 12 height 12
click at [402, 70] on link at bounding box center [409, 71] width 33 height 37
click at [450, 69] on link at bounding box center [443, 71] width 34 height 37
click at [189, 335] on div "123 QA RDY KMHQ (KMRDY)" at bounding box center [232, 346] width 257 height 22
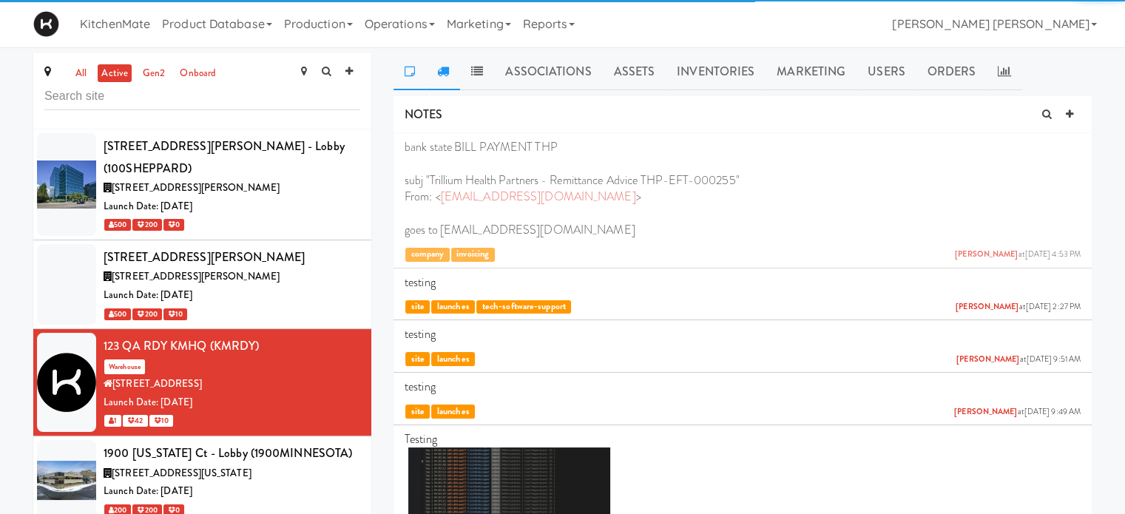
click at [453, 73] on link at bounding box center [443, 71] width 34 height 37
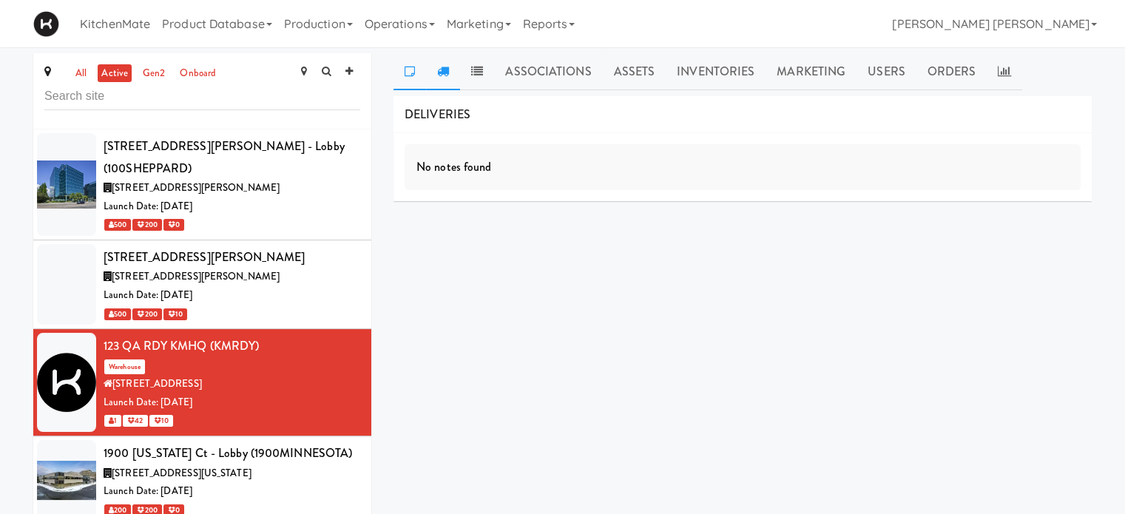
click at [408, 70] on icon at bounding box center [409, 71] width 10 height 12
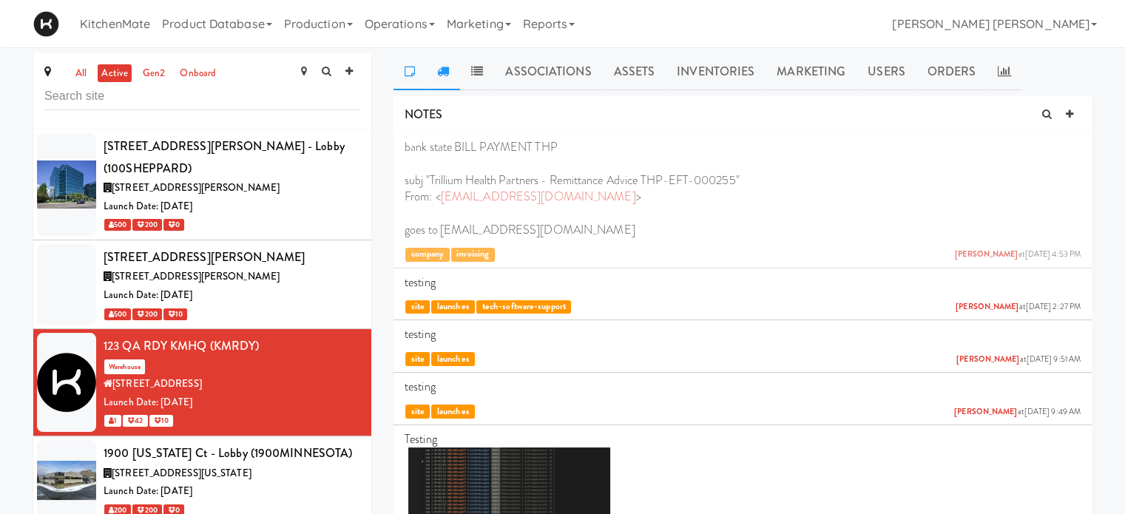
click at [441, 67] on icon at bounding box center [443, 71] width 12 height 12
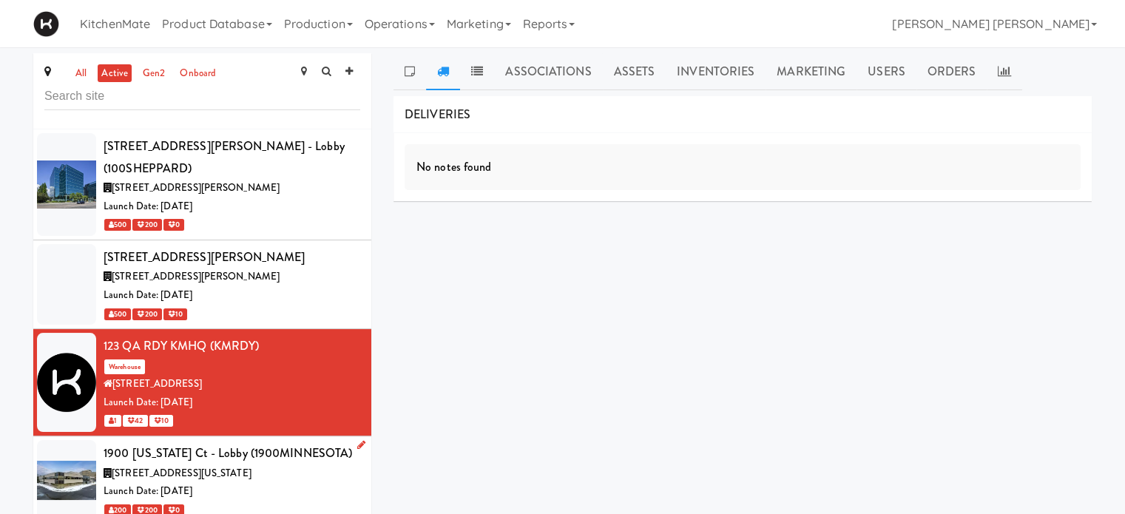
click at [159, 466] on span "[STREET_ADDRESS][US_STATE]" at bounding box center [182, 473] width 140 height 14
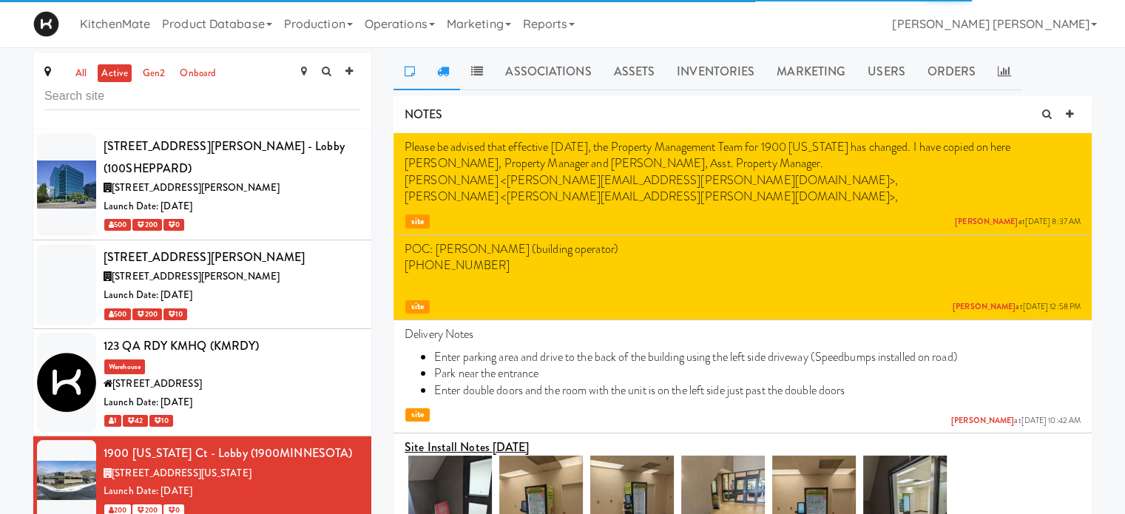
click at [434, 73] on link at bounding box center [443, 71] width 34 height 37
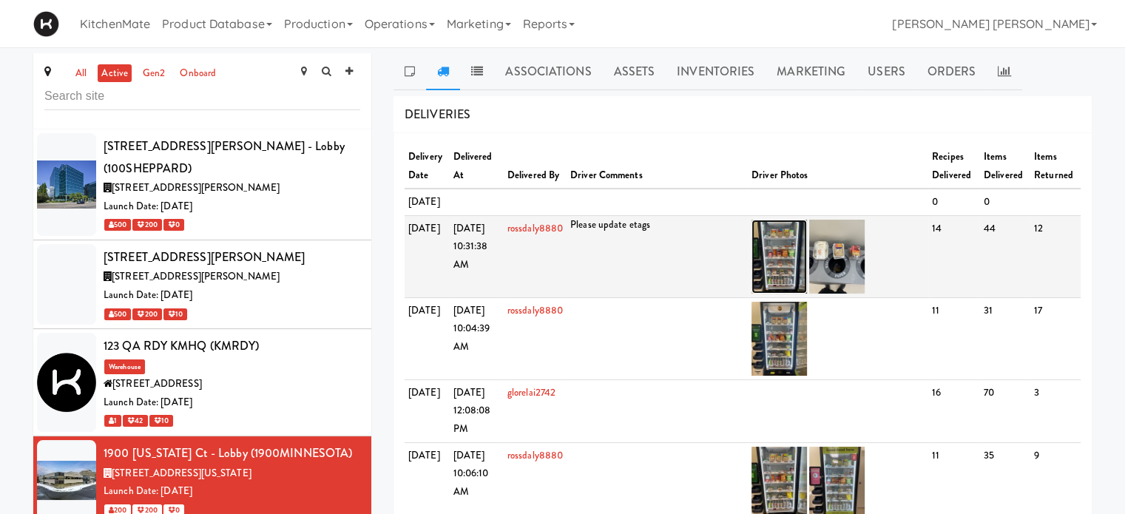
click at [788, 282] on img at bounding box center [778, 257] width 55 height 74
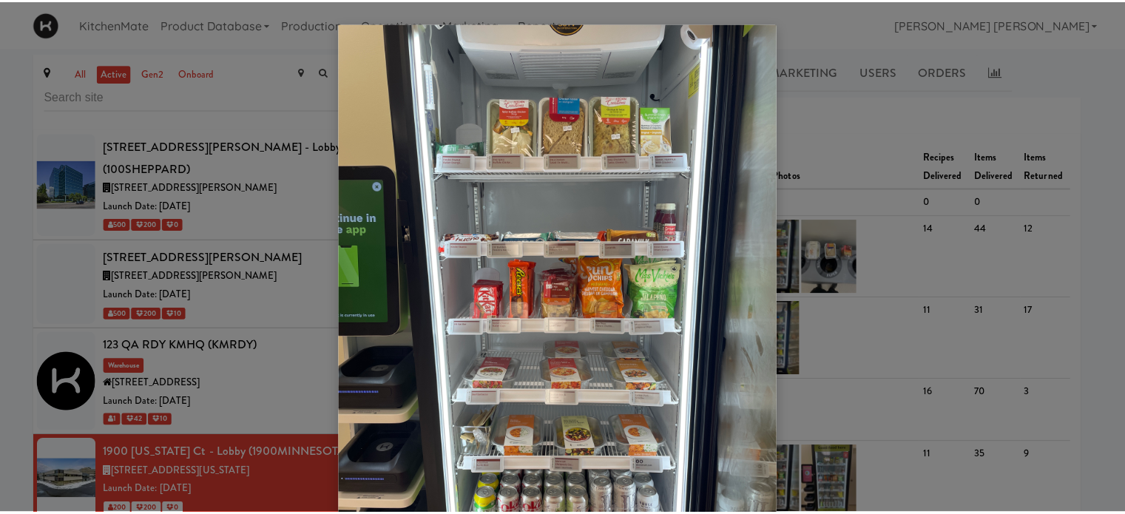
scroll to position [121, 0]
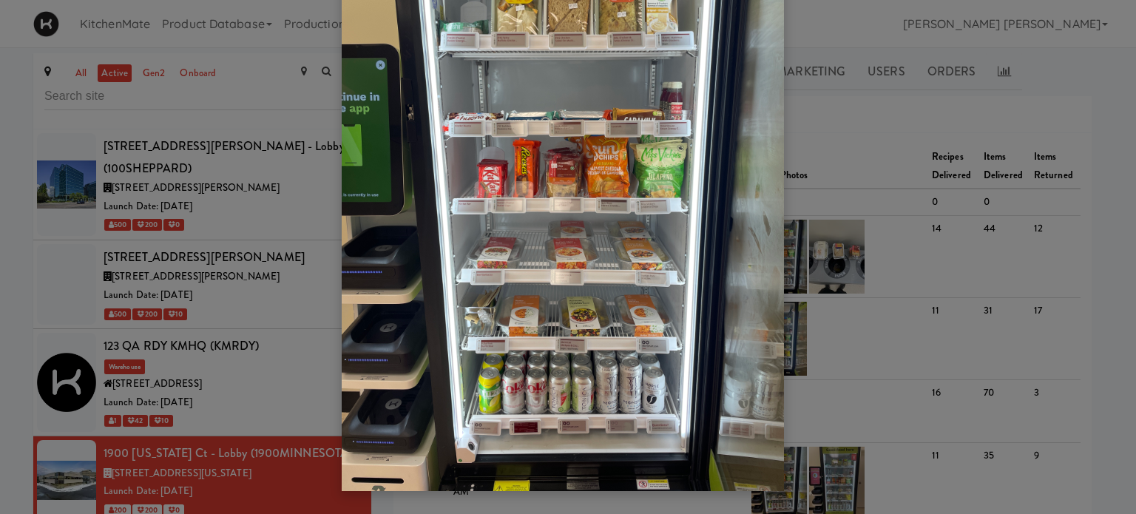
click at [864, 135] on div at bounding box center [568, 257] width 1136 height 514
